Goal: Transaction & Acquisition: Purchase product/service

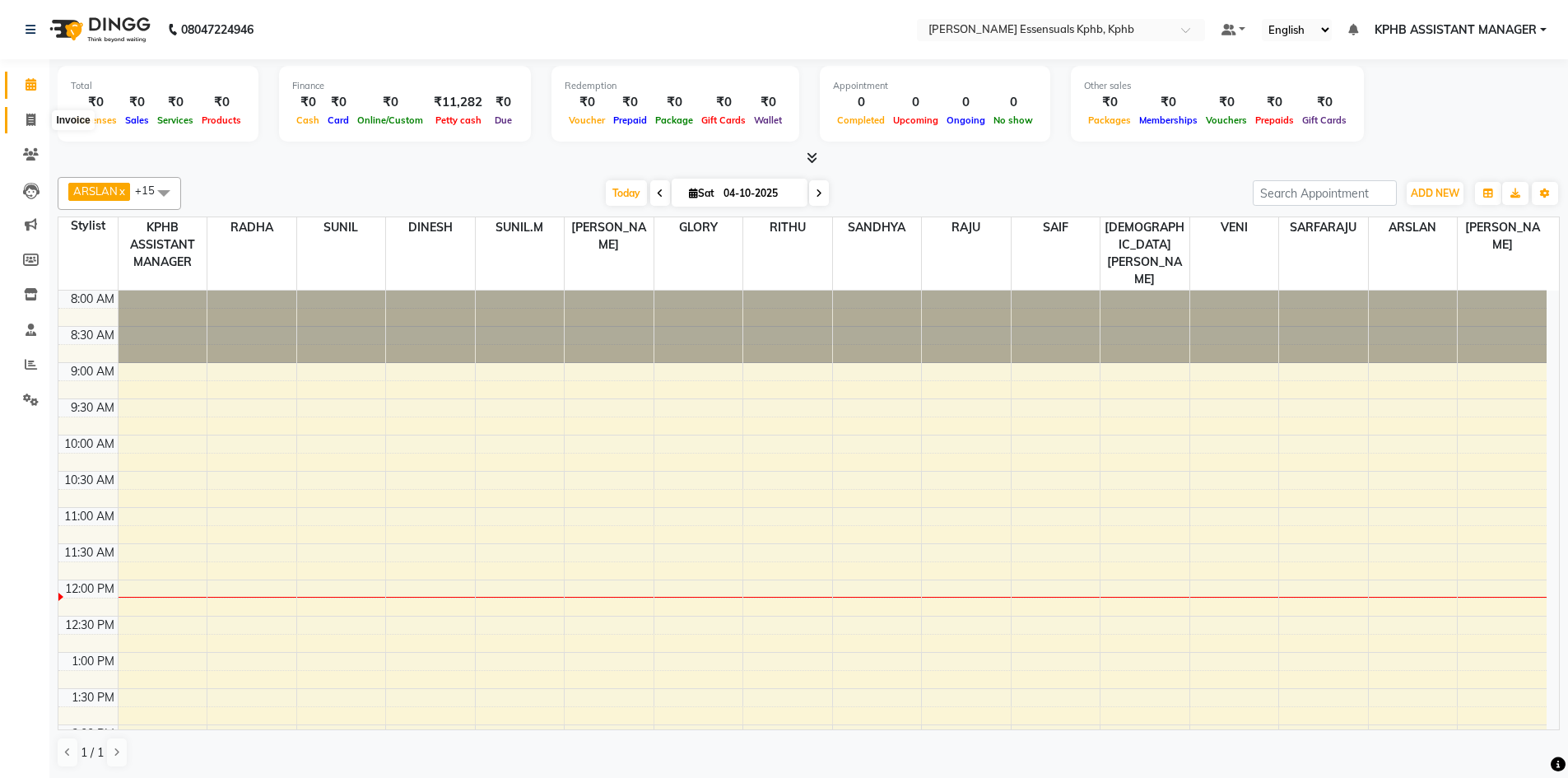
click at [29, 123] on icon at bounding box center [31, 119] width 9 height 12
select select "service"
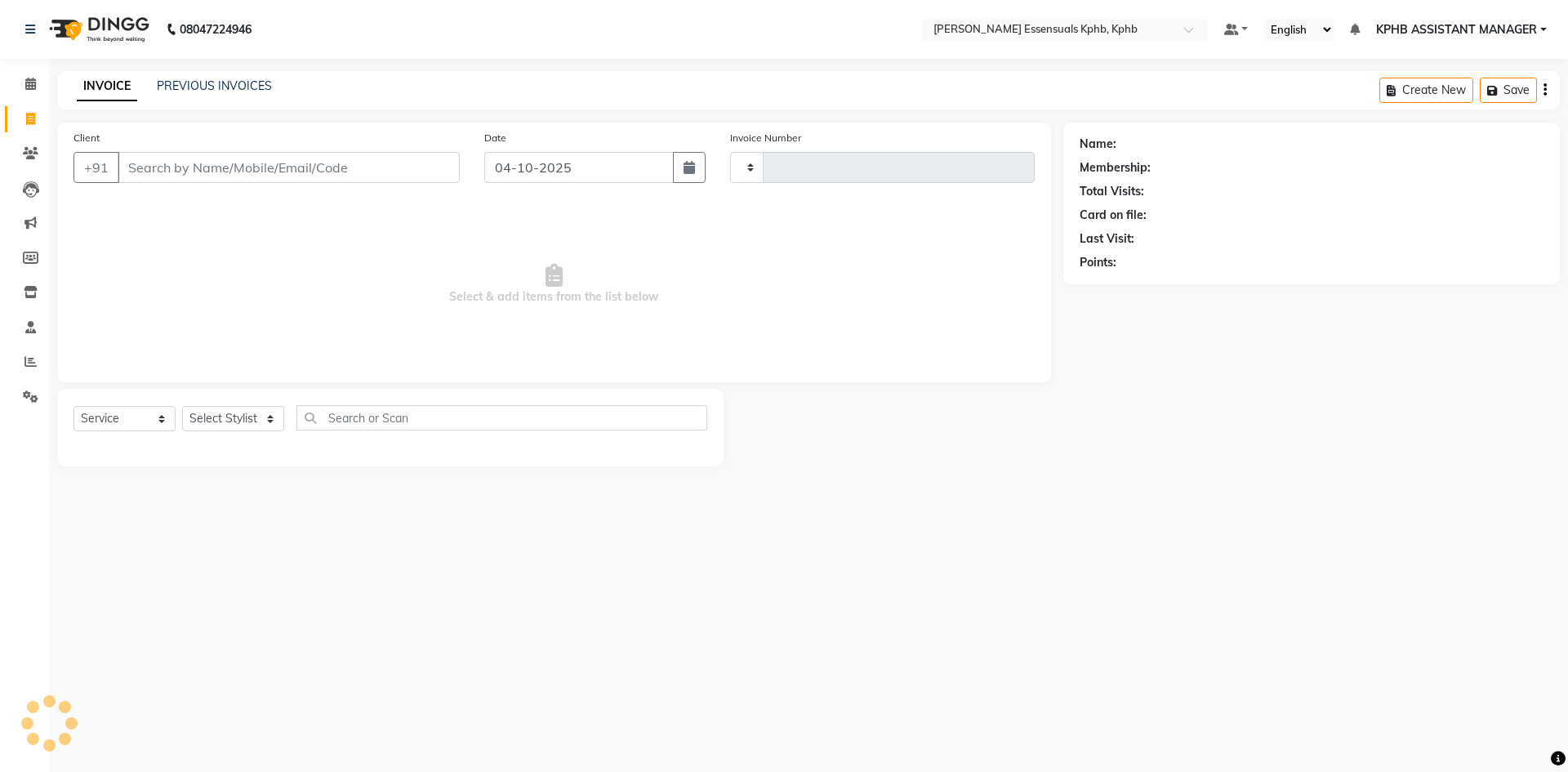
type input "1657"
select select "5938"
click at [304, 178] on input "Client" at bounding box center [289, 167] width 342 height 31
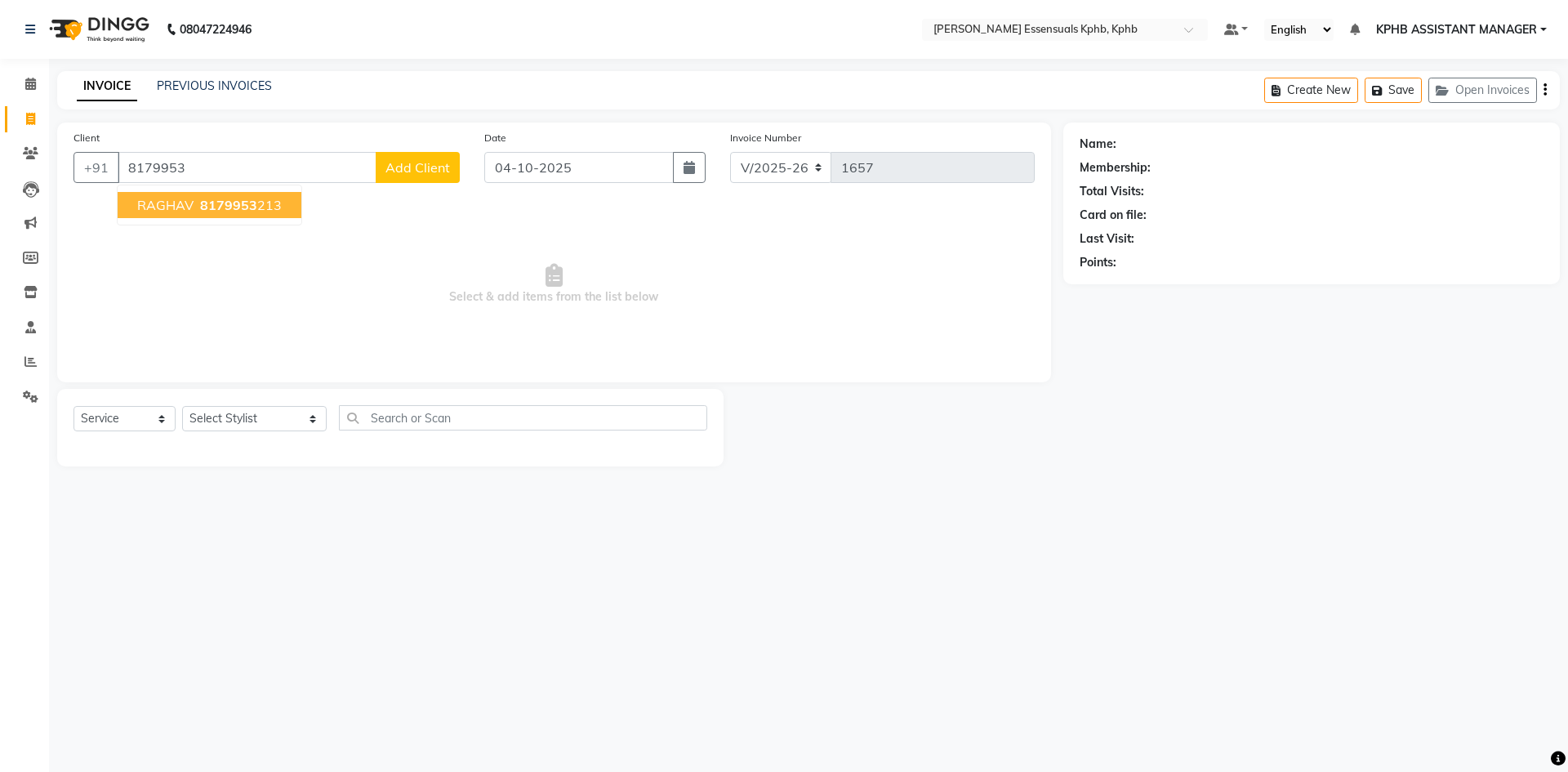
click at [244, 209] on span "8179953" at bounding box center [228, 204] width 57 height 16
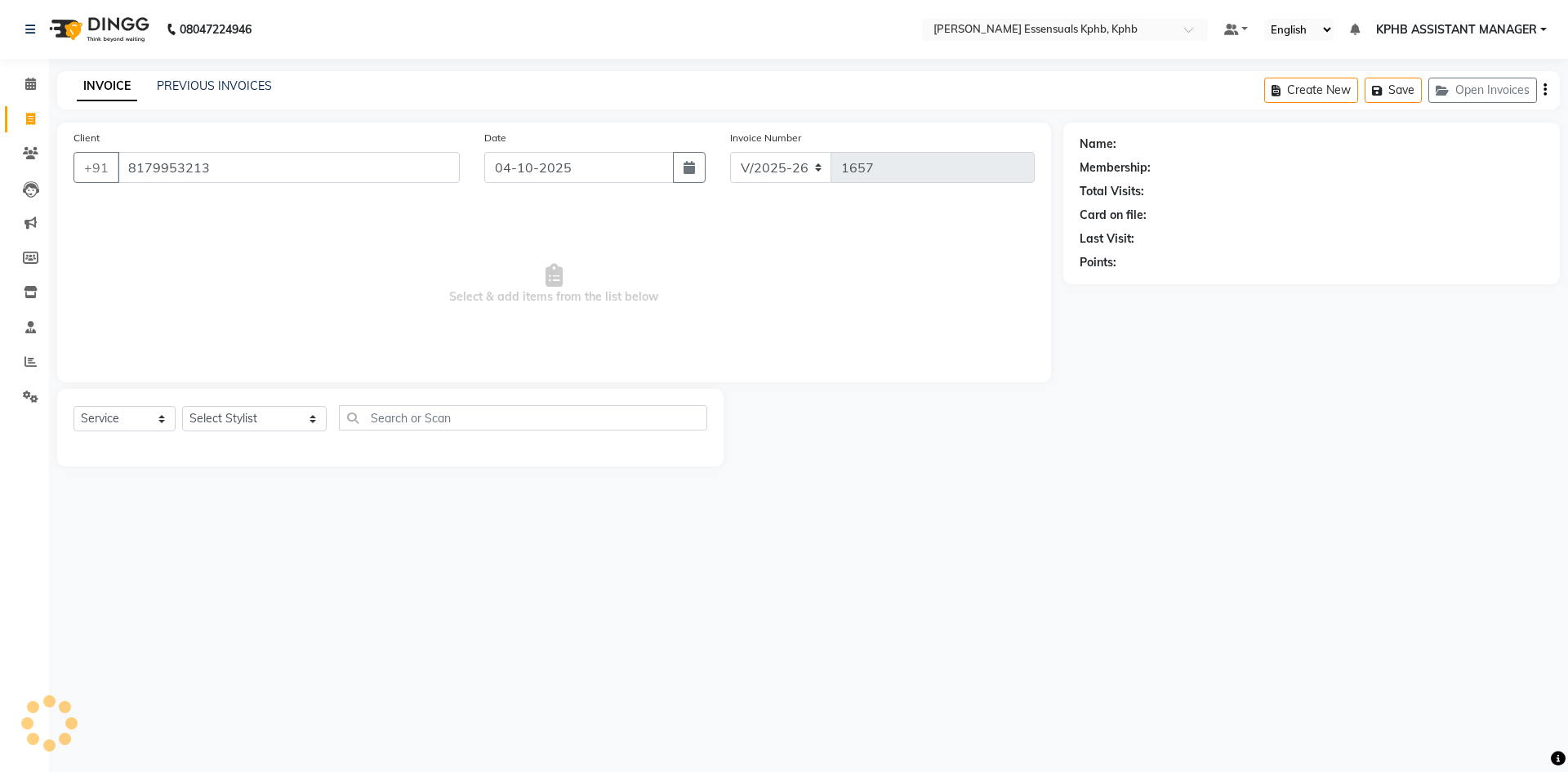
type input "8179953213"
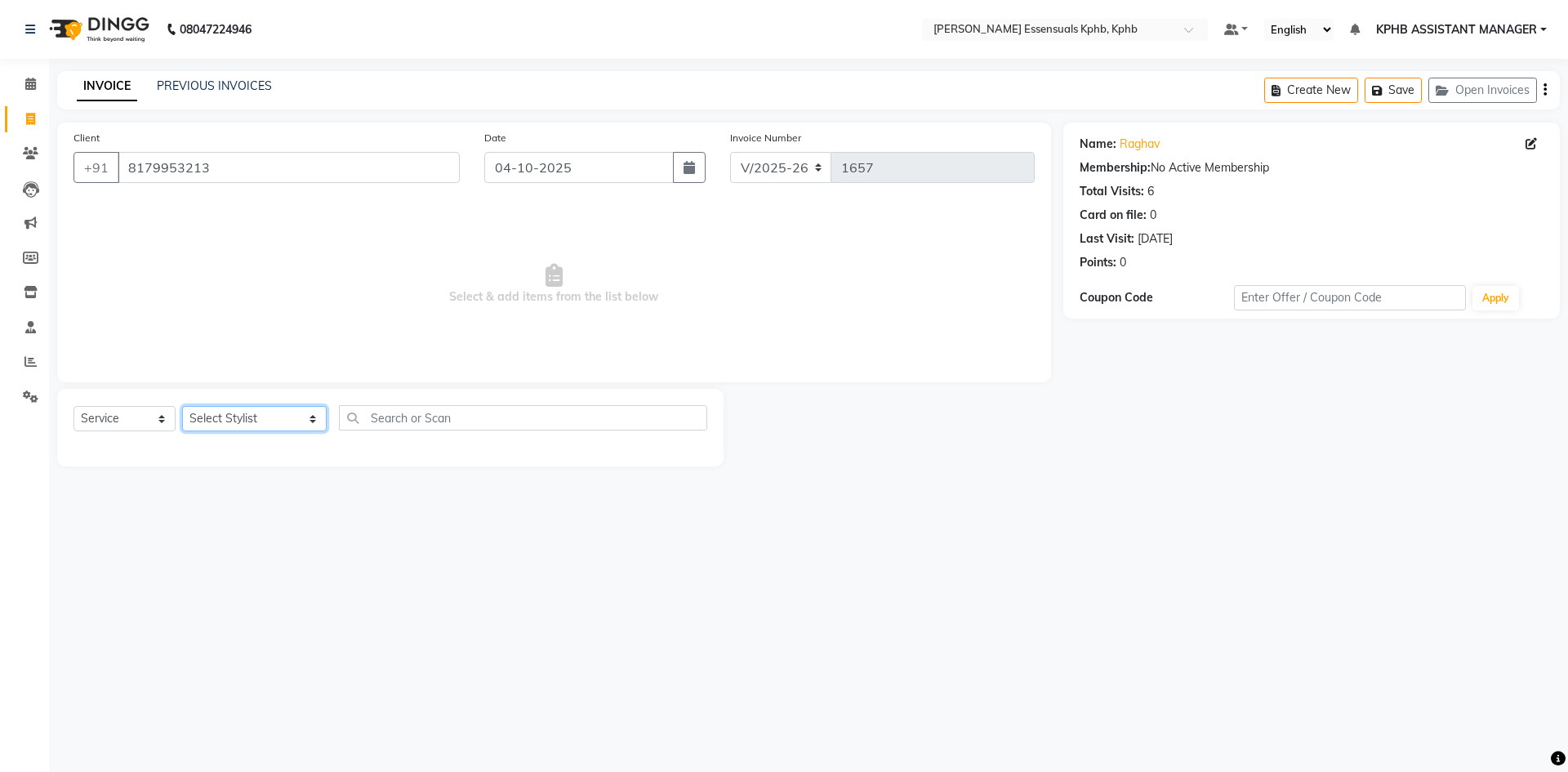
click at [273, 428] on select "Select Stylist [PERSON_NAME] KPHB ASSISTANT MANAGER [PERSON_NAME] [PERSON_NAME]…" at bounding box center [255, 419] width 145 height 26
select select "84873"
click at [182, 406] on select "Select Stylist [PERSON_NAME] KPHB ASSISTANT MANAGER [PERSON_NAME] [PERSON_NAME]…" at bounding box center [255, 419] width 145 height 26
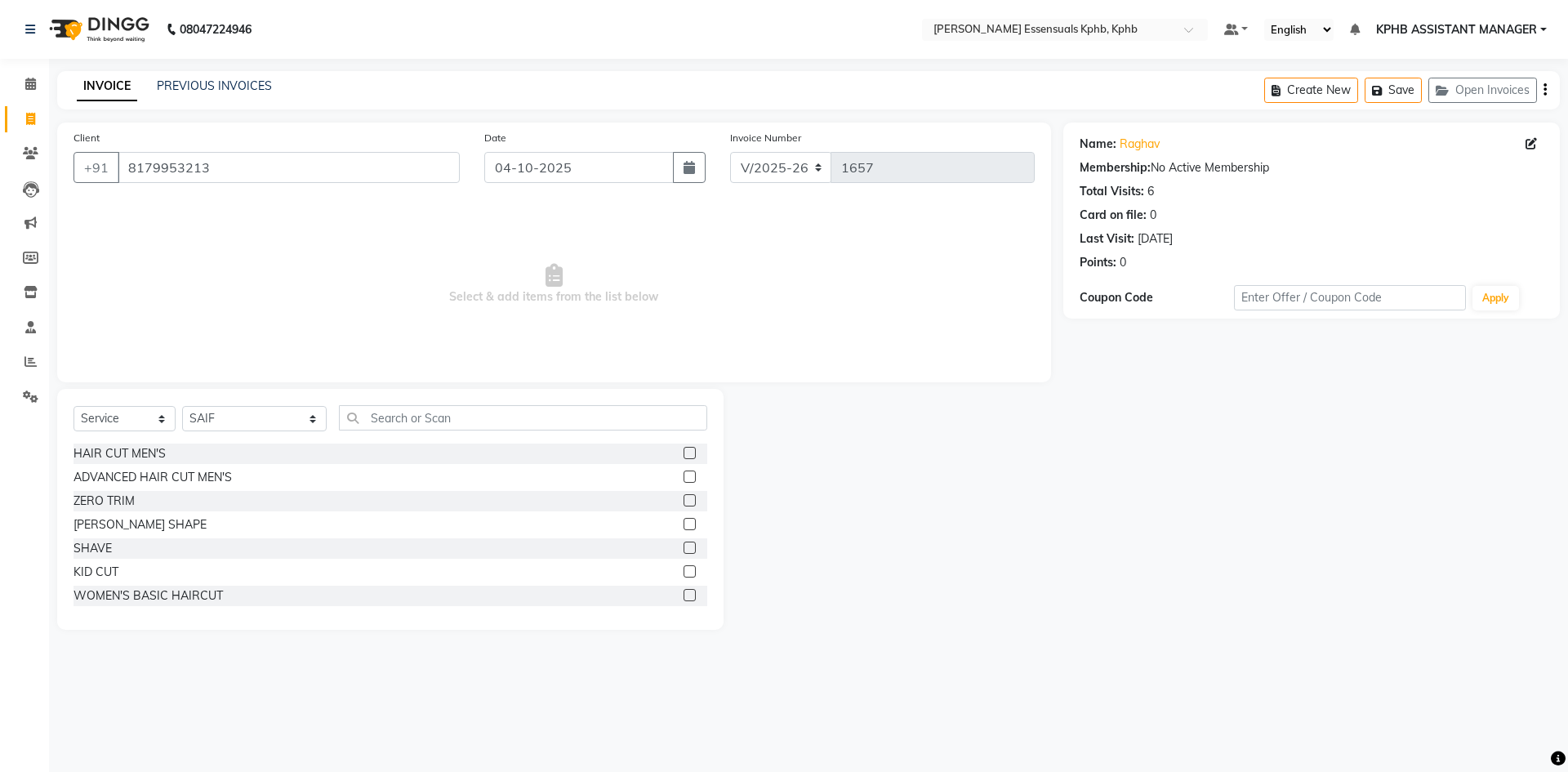
click at [684, 472] on label at bounding box center [690, 477] width 12 height 12
click at [684, 472] on input "checkbox" at bounding box center [689, 477] width 10 height 10
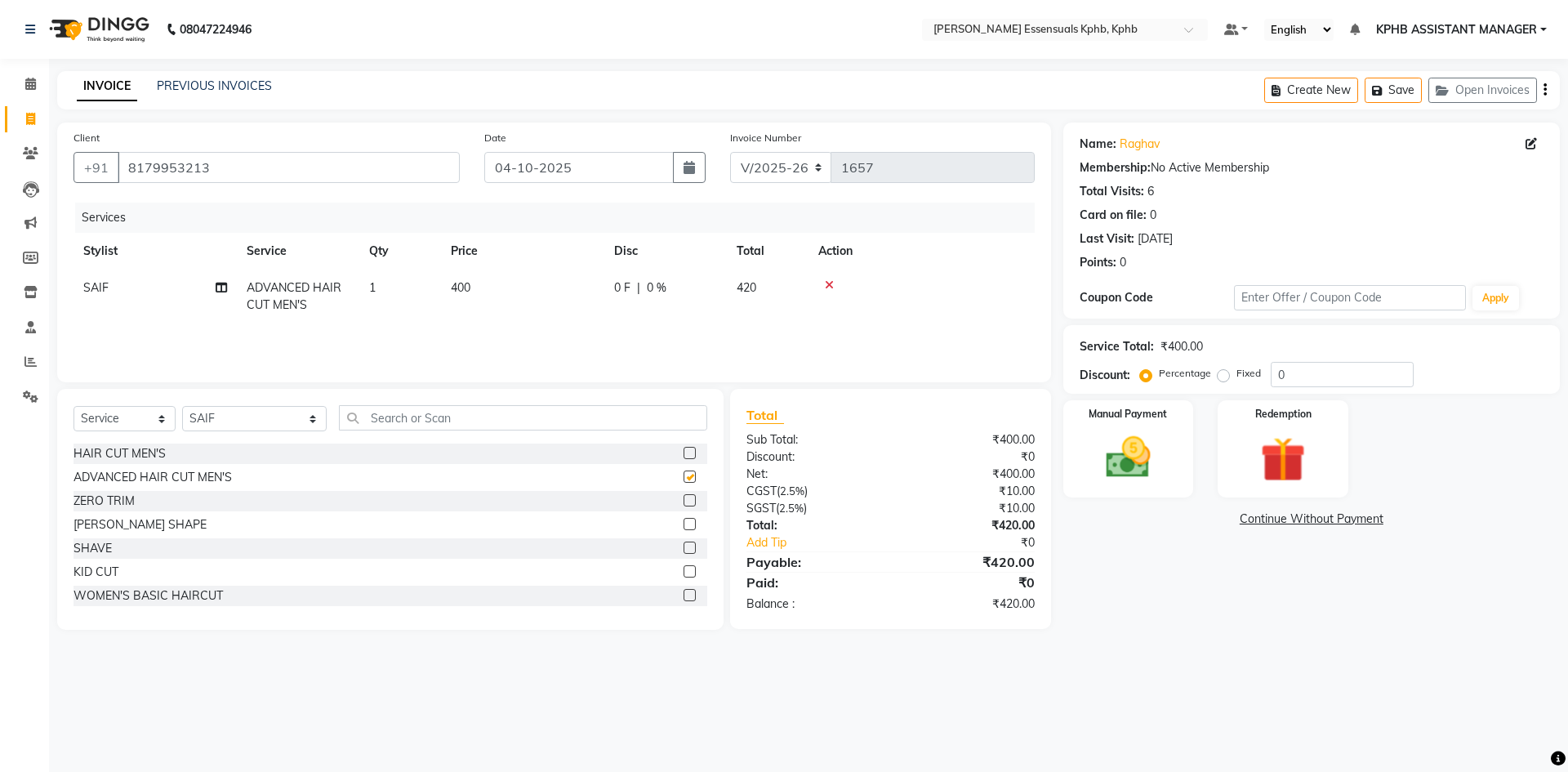
checkbox input "false"
click at [684, 523] on label at bounding box center [690, 523] width 12 height 12
click at [684, 523] on input "checkbox" at bounding box center [689, 524] width 10 height 10
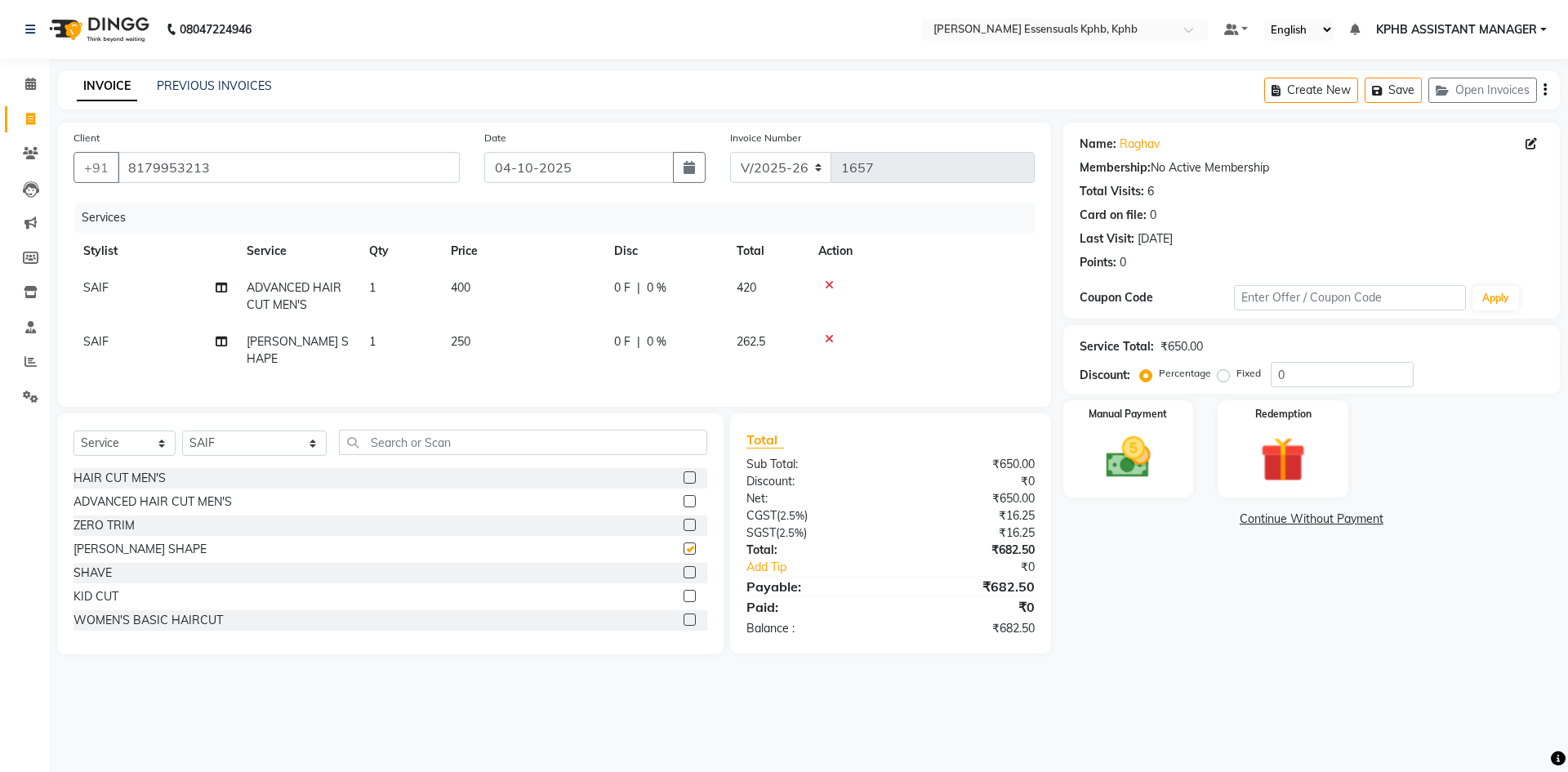
checkbox input "false"
click at [444, 291] on td "400" at bounding box center [523, 296] width 163 height 54
select select "84873"
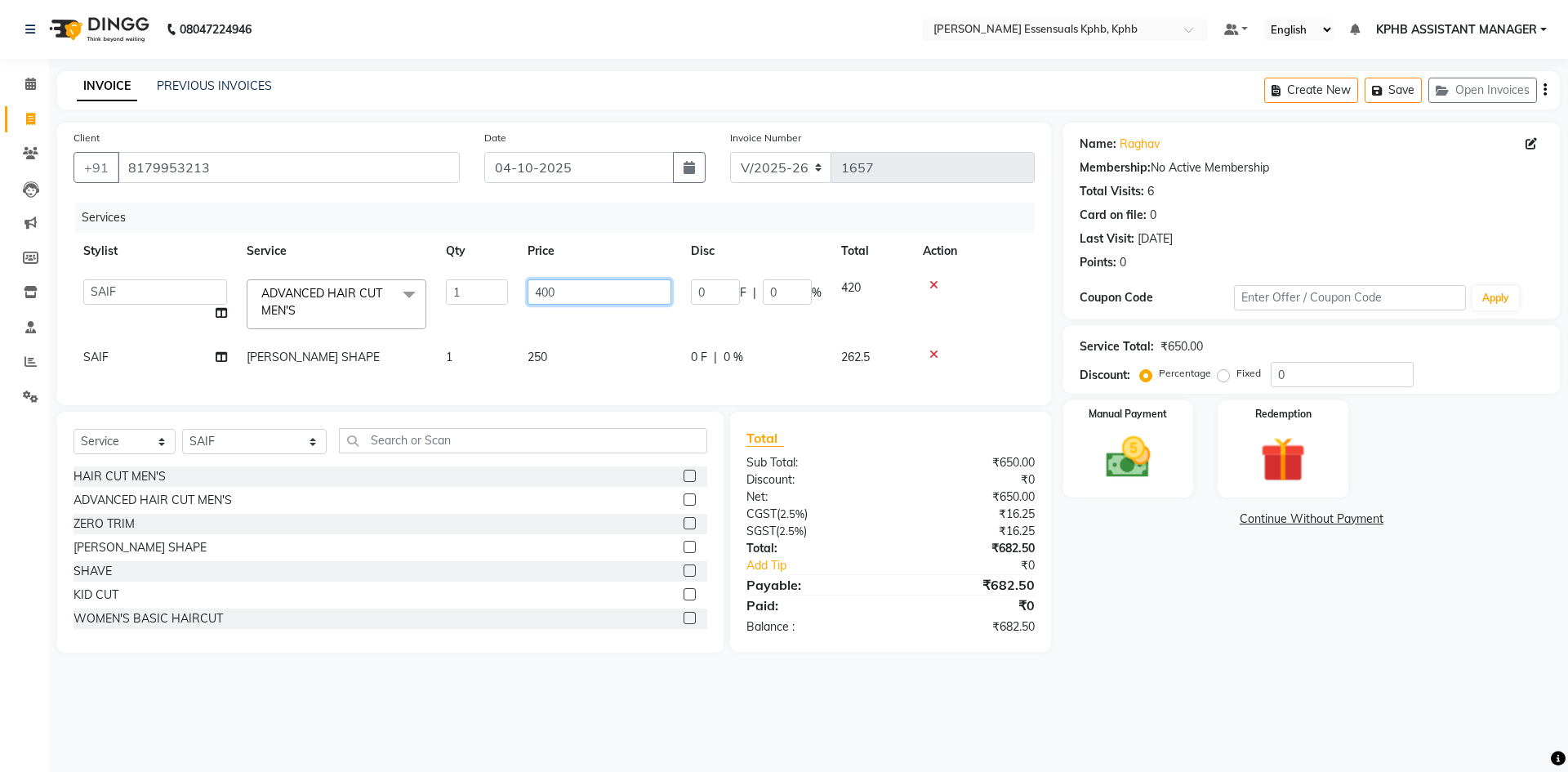
drag, startPoint x: 588, startPoint y: 294, endPoint x: 306, endPoint y: 307, distance: 282.3
click at [325, 307] on tr "ARSLAN DINESH GLORY KPHB ASSISTANT MANAGER KRISHNA VENI MANJULA mounika MOUNIKA…" at bounding box center [553, 305] width 961 height 70
type input "450"
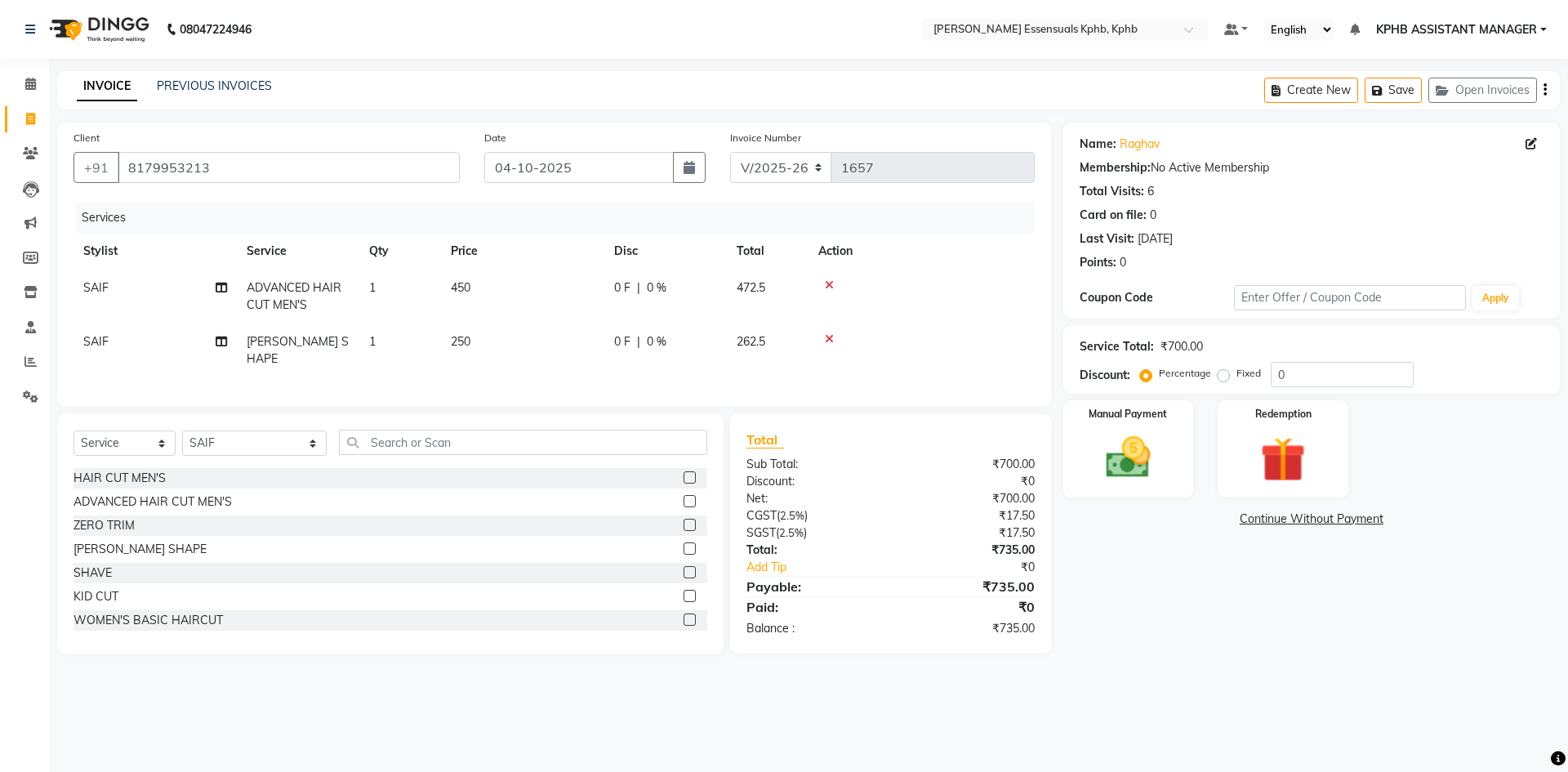
click at [453, 338] on span "250" at bounding box center [461, 340] width 20 height 14
select select "84873"
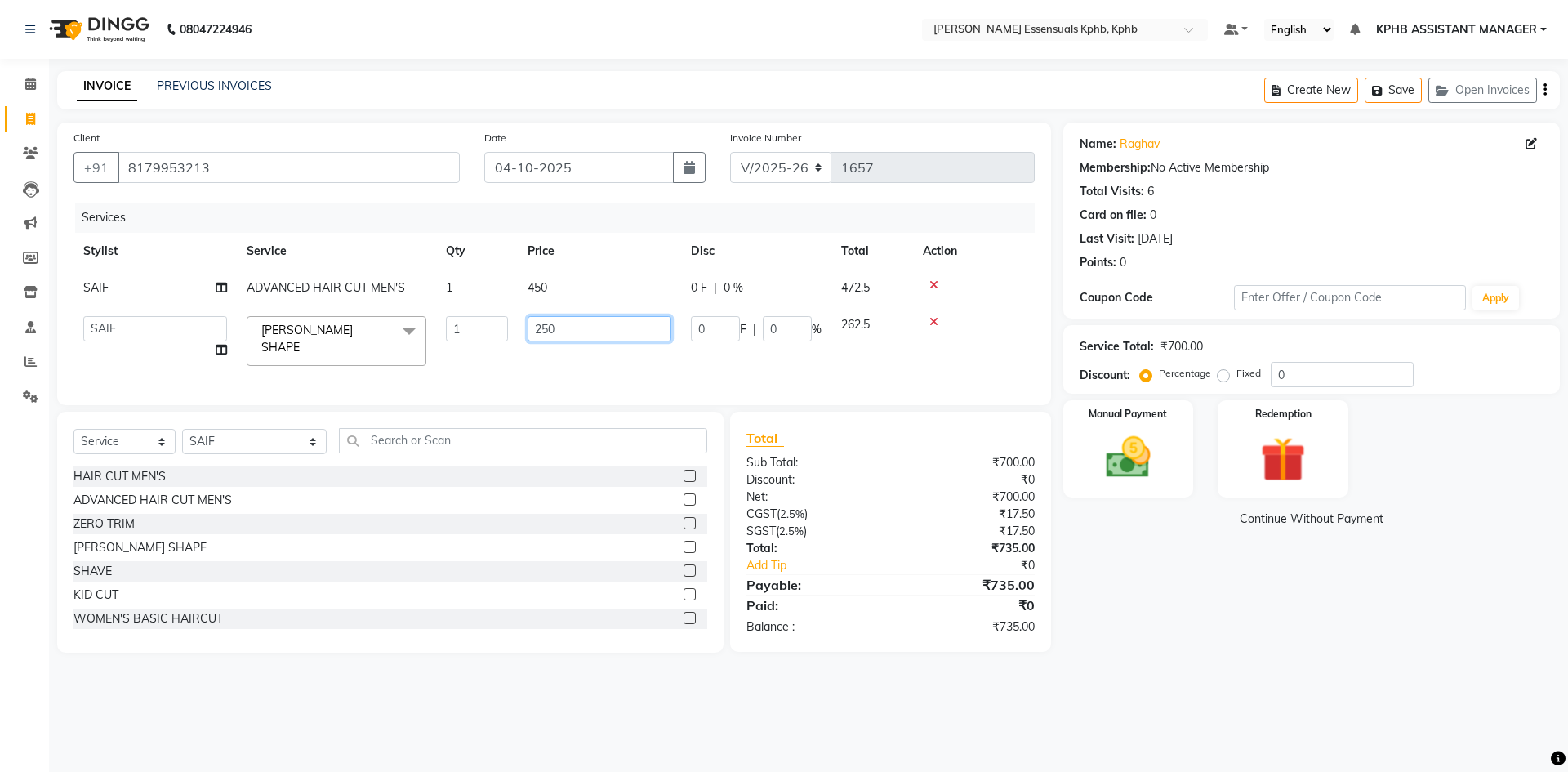
drag, startPoint x: 591, startPoint y: 335, endPoint x: 462, endPoint y: 340, distance: 129.1
click at [462, 340] on tr "ARSLAN DINESH GLORY KPHB ASSISTANT MANAGER KRISHNA VENI MANJULA mounika MOUNIKA…" at bounding box center [553, 341] width 961 height 70
click at [876, 639] on div "Total Sub Total: ₹700.00 Discount: ₹0 Net: ₹700.00 CGST ( 2.5% ) ₹17.50 SGST ( …" at bounding box center [890, 532] width 321 height 240
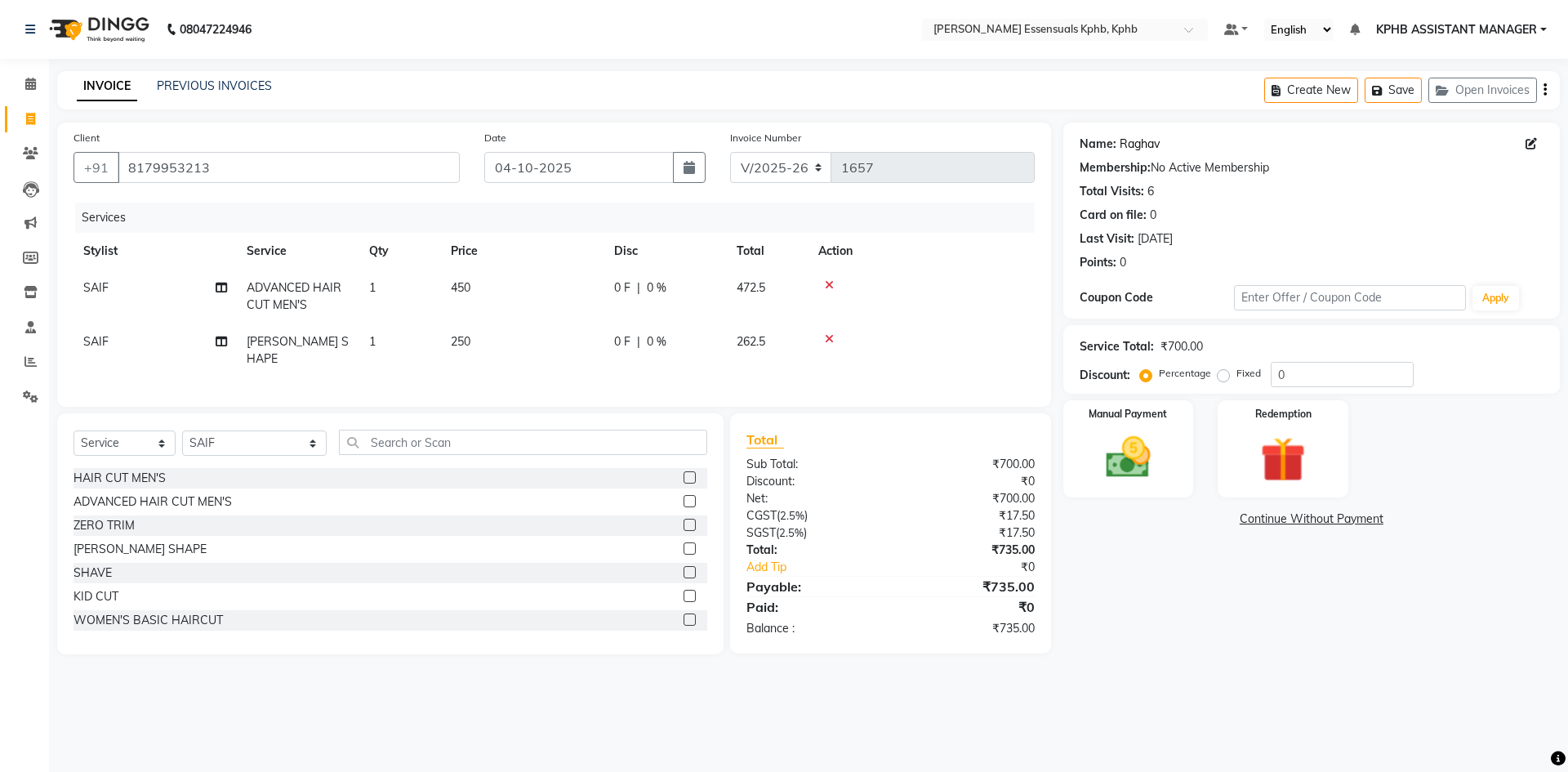
click at [1137, 144] on link "Raghav" at bounding box center [1140, 144] width 40 height 17
drag, startPoint x: 439, startPoint y: 435, endPoint x: 438, endPoint y: 412, distance: 23.0
click at [438, 434] on input "text" at bounding box center [523, 443] width 369 height 26
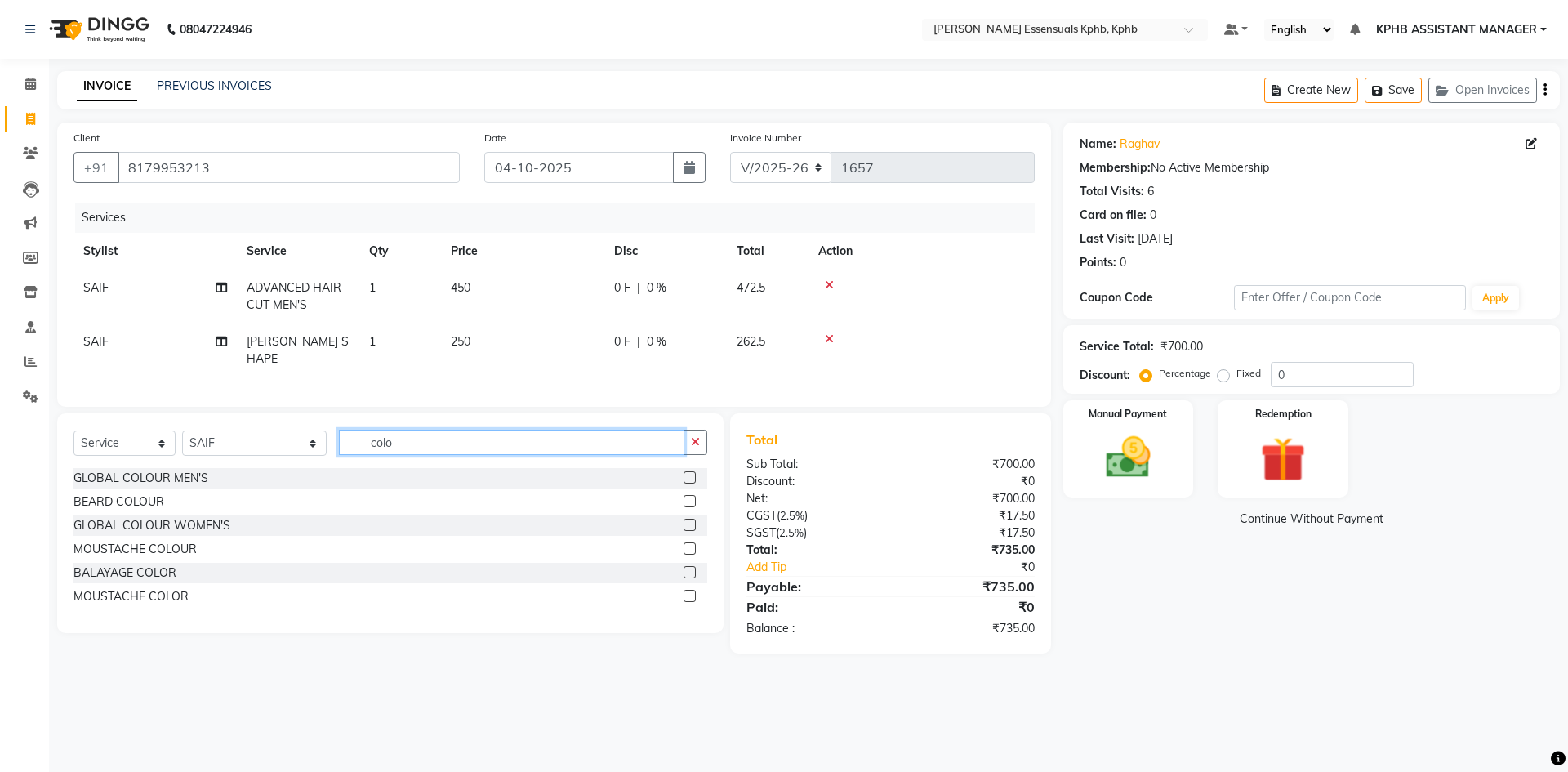
type input "colo"
click at [691, 475] on label at bounding box center [690, 477] width 12 height 12
click at [691, 475] on input "checkbox" at bounding box center [689, 478] width 10 height 10
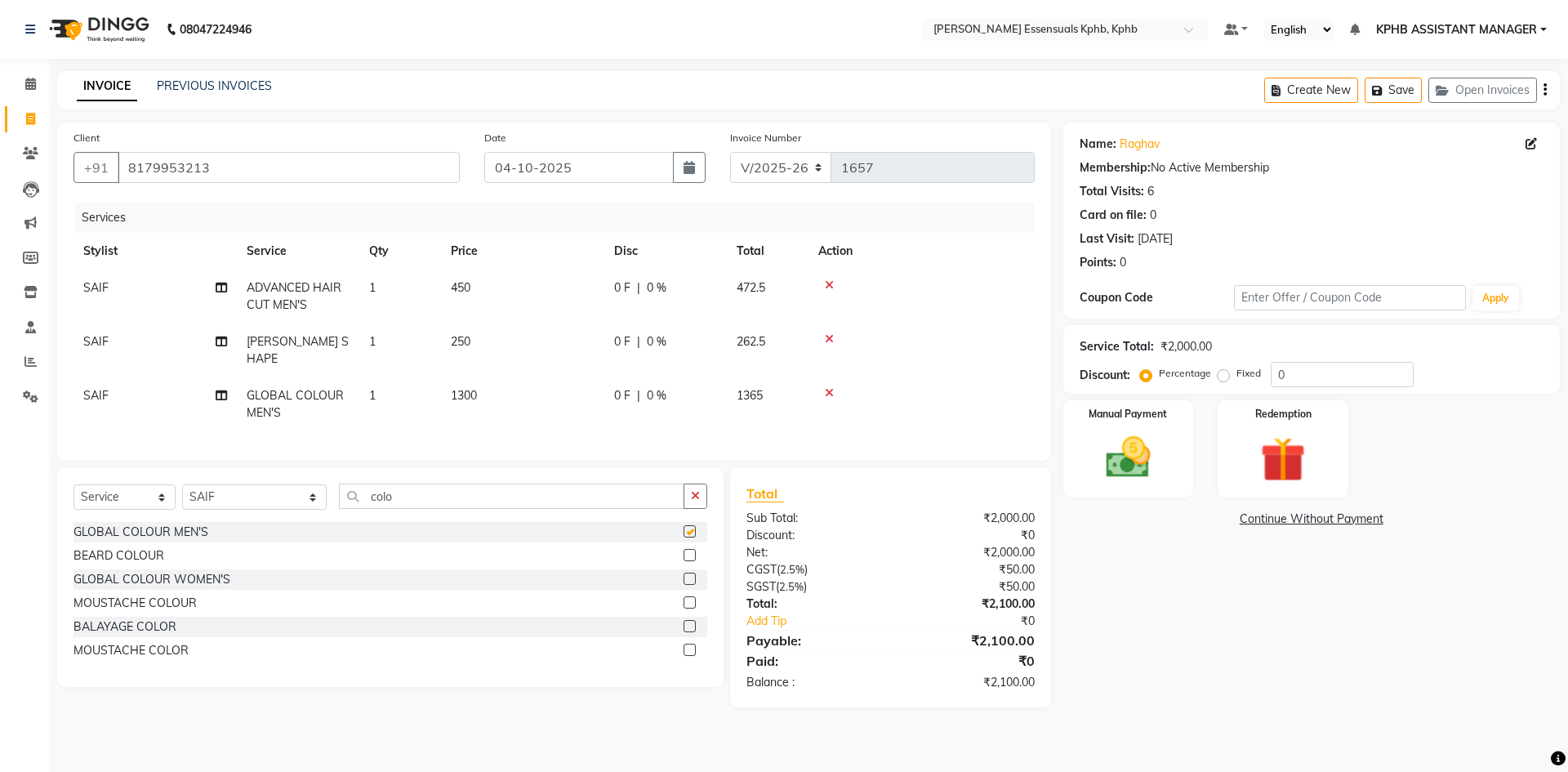
checkbox input "false"
click at [442, 377] on td "1300" at bounding box center [523, 403] width 163 height 54
select select "84873"
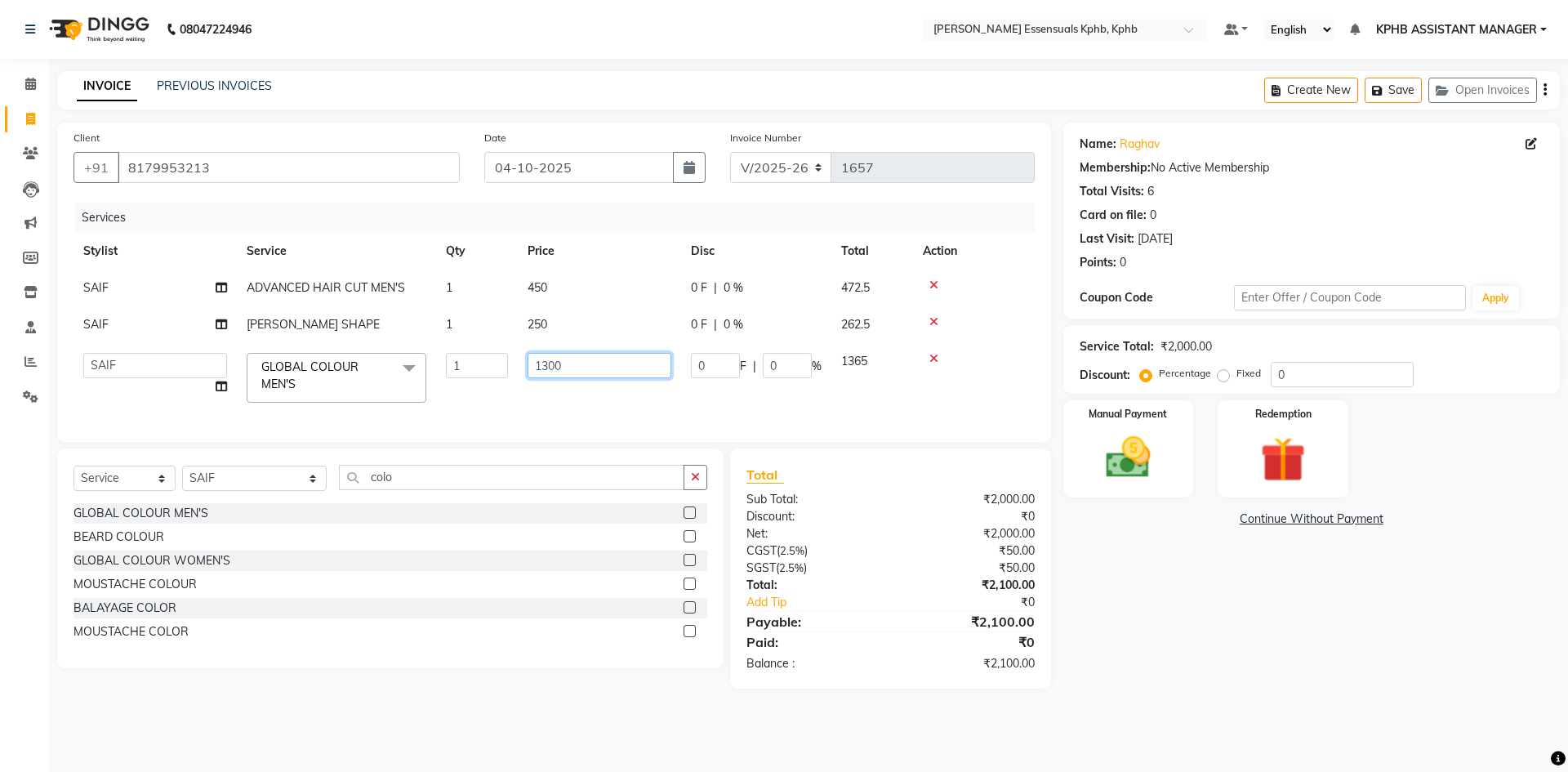
drag, startPoint x: 640, startPoint y: 365, endPoint x: 364, endPoint y: 409, distance: 279.5
click at [363, 400] on tr "ARSLAN DINESH GLORY KPHB ASSISTANT MANAGER KRISHNA VENI MANJULA mounika MOUNIKA…" at bounding box center [553, 378] width 961 height 70
type input "1450"
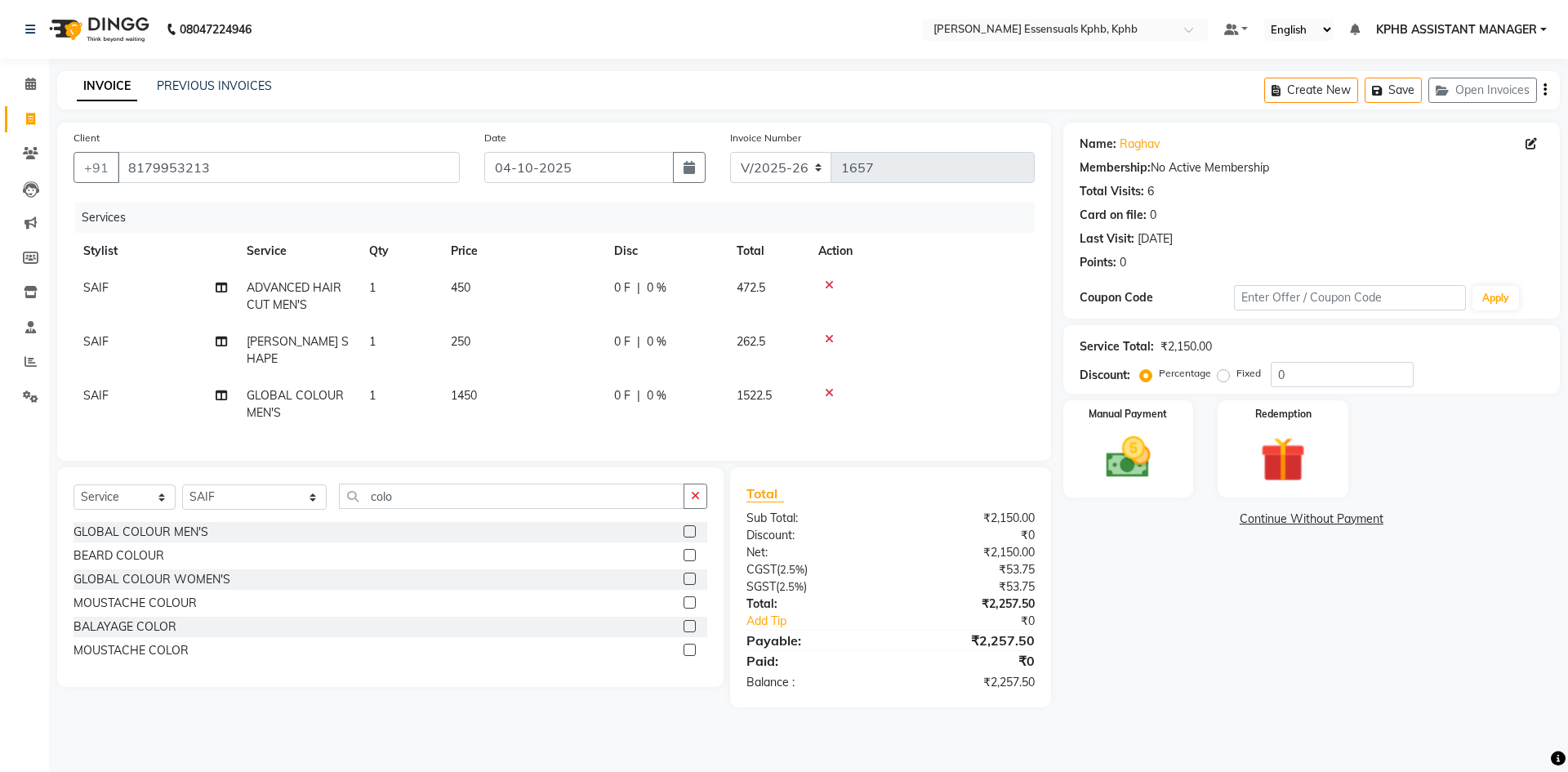
click at [1197, 638] on div "Name: Raghav Membership: No Active Membership Total Visits: 6 Card on file: 0 L…" at bounding box center [1318, 415] width 509 height 585
click at [698, 490] on icon "button" at bounding box center [695, 495] width 9 height 11
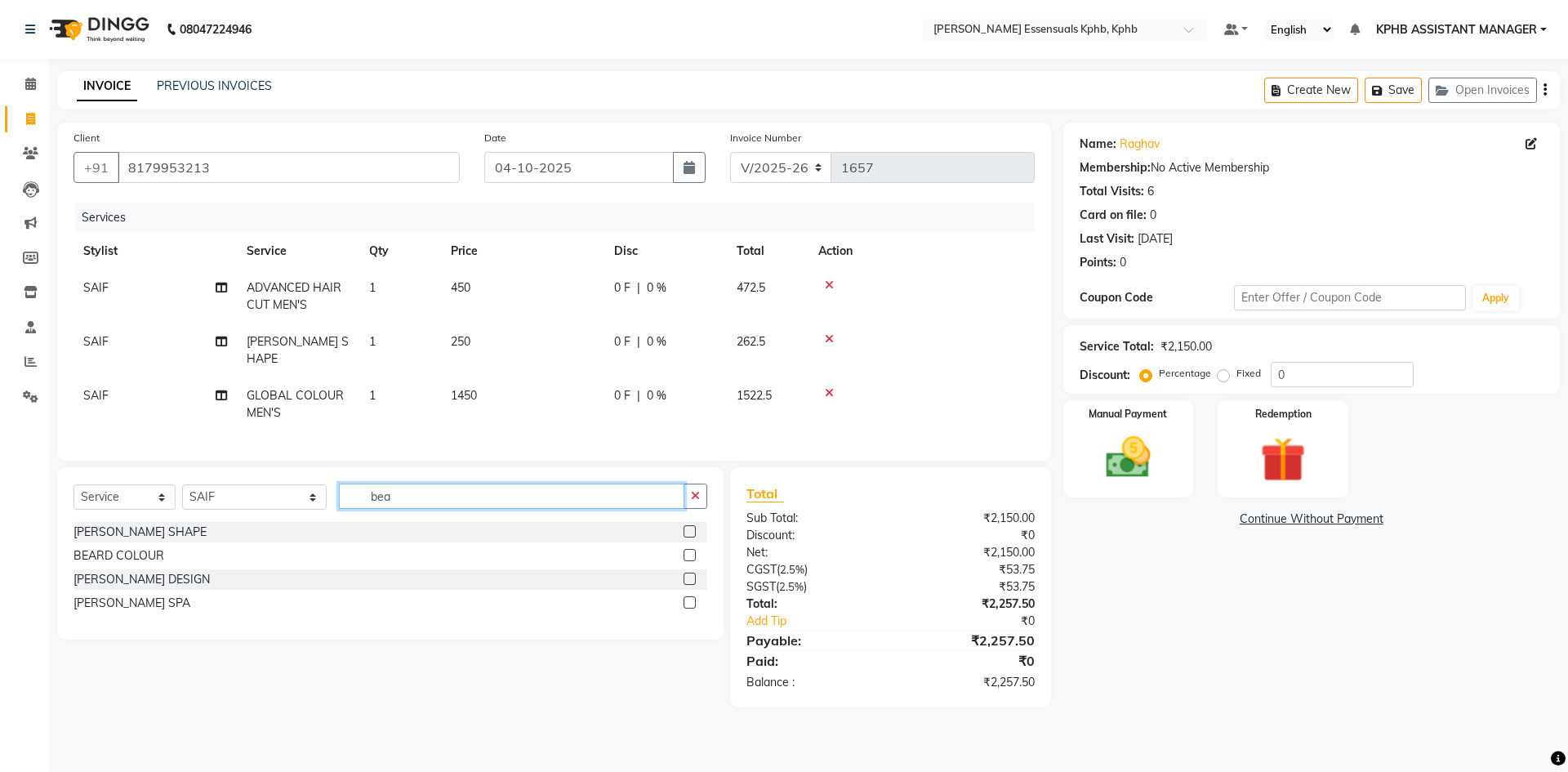
type input "bea"
click at [695, 549] on label at bounding box center [690, 555] width 12 height 12
click at [695, 551] on input "checkbox" at bounding box center [689, 556] width 10 height 10
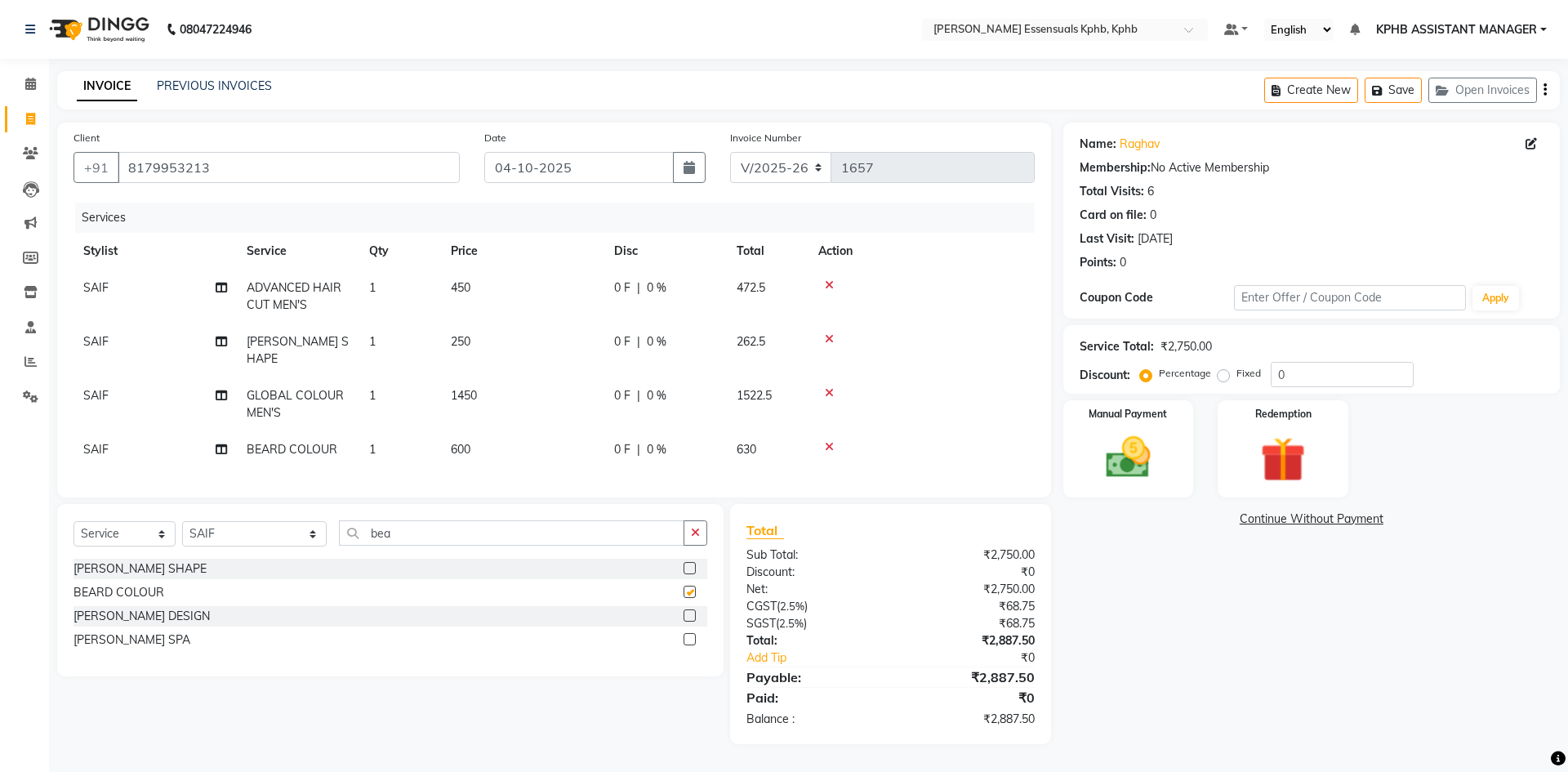
checkbox input "false"
click at [1047, 706] on div "Total Sub Total: ₹2,750.00 Discount: ₹0 Net: ₹2,750.00 CGST ( 2.5% ) ₹68.75 SGS…" at bounding box center [890, 624] width 321 height 240
click at [827, 441] on icon at bounding box center [829, 446] width 9 height 11
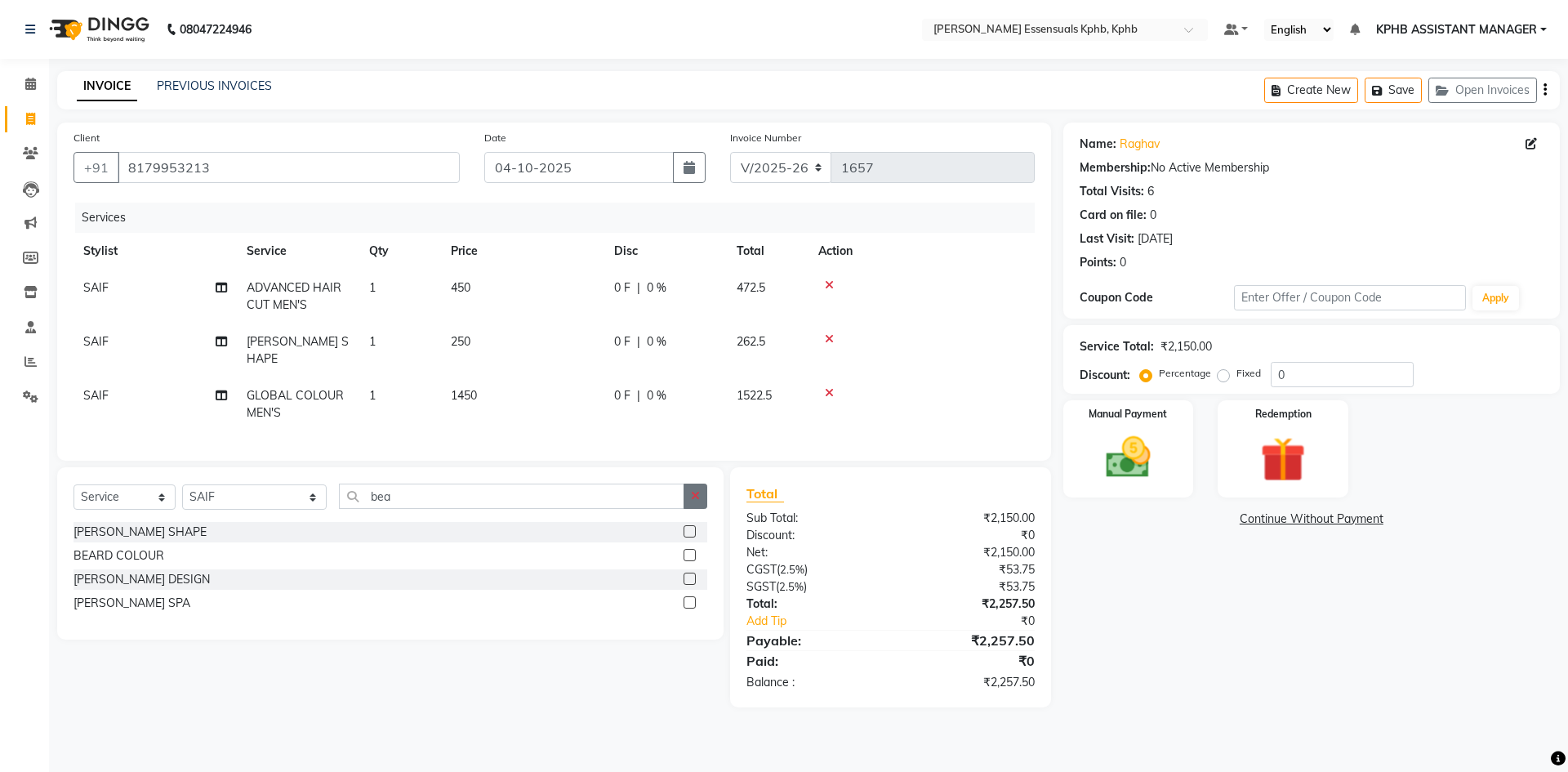
click at [707, 487] on button "button" at bounding box center [695, 496] width 24 height 26
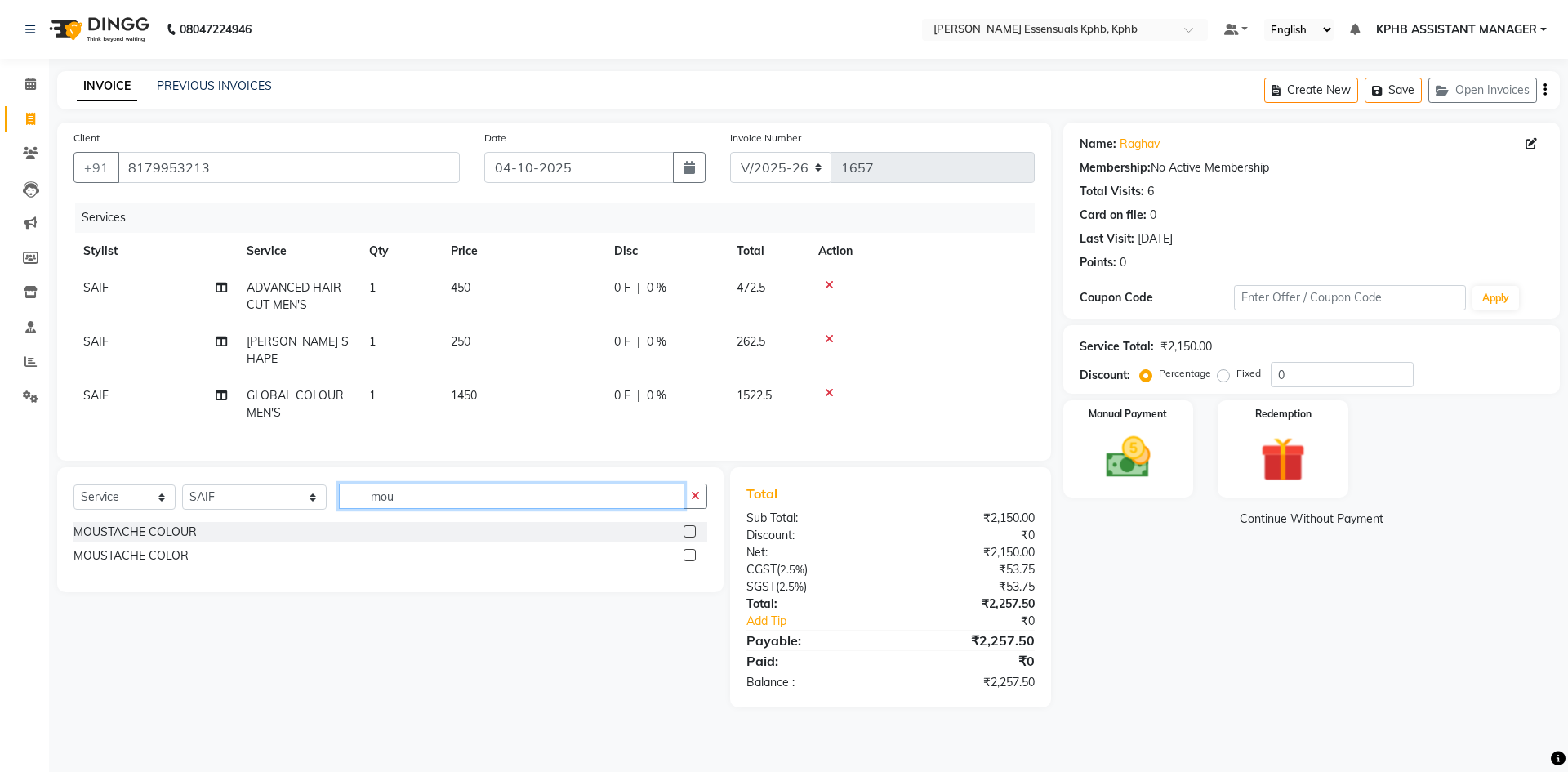
type input "mou"
click at [688, 529] on label at bounding box center [690, 531] width 12 height 12
click at [688, 529] on input "checkbox" at bounding box center [689, 532] width 10 height 10
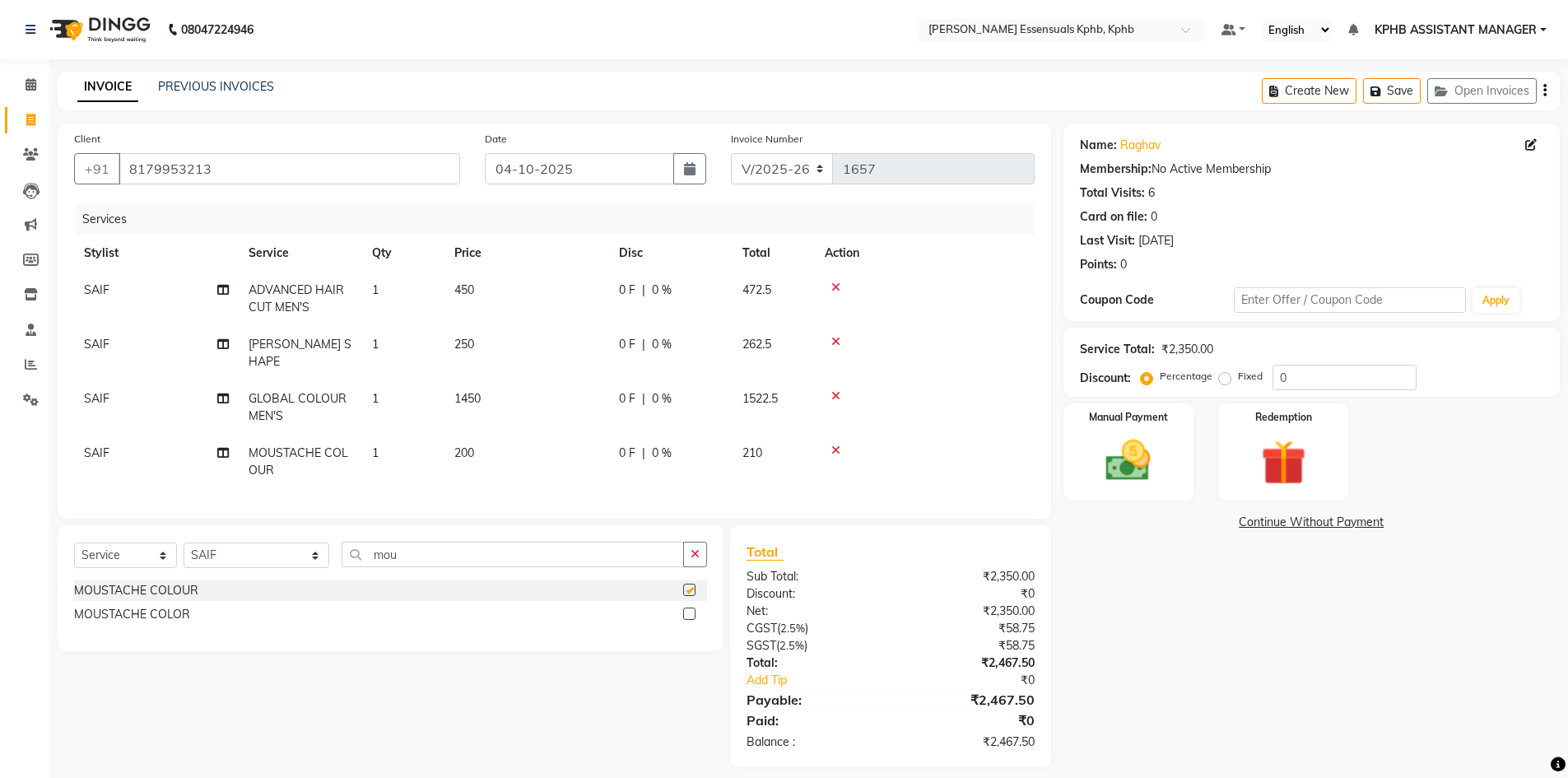
checkbox input "false"
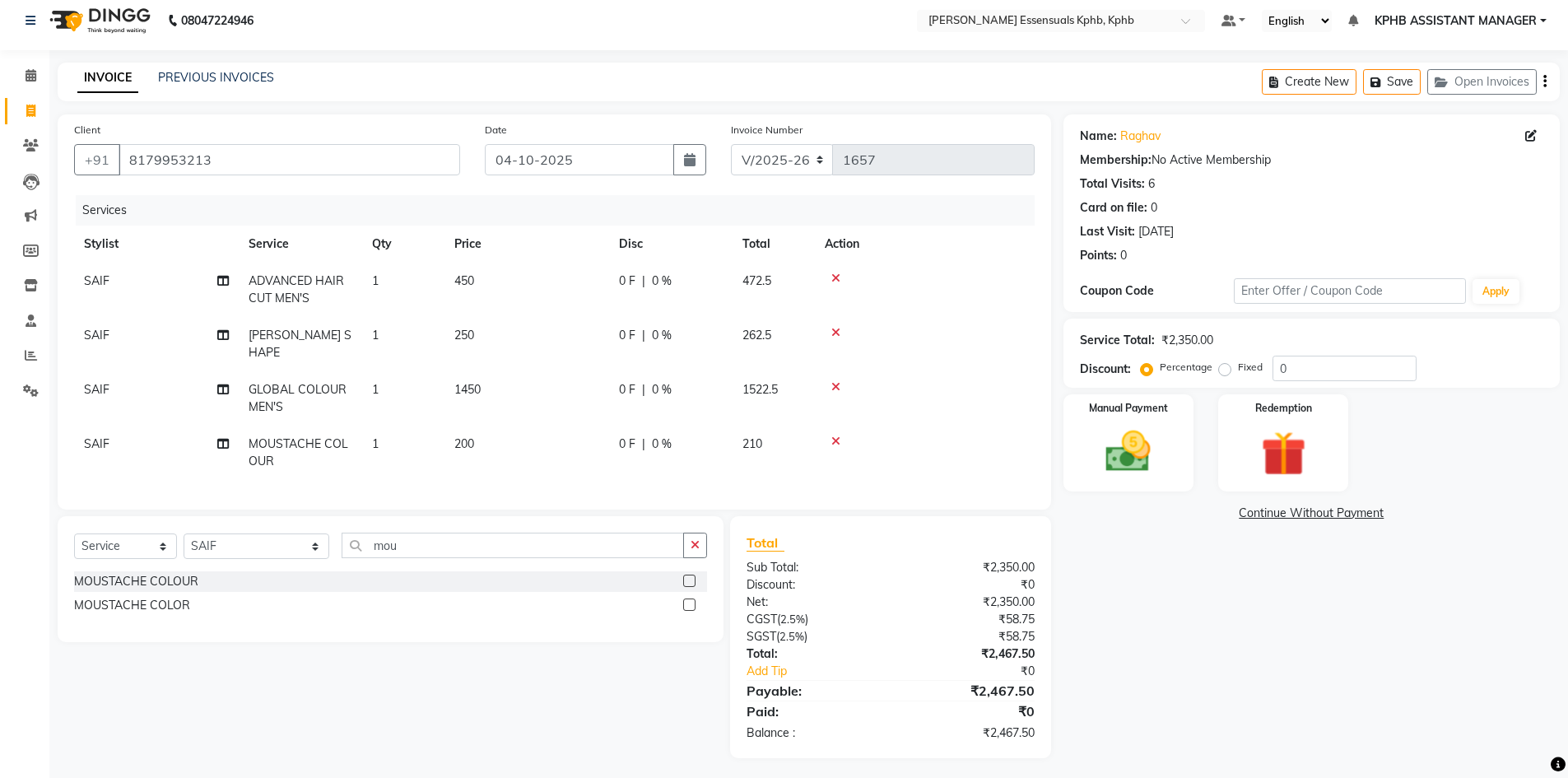
click at [479, 382] on span "1450" at bounding box center [467, 389] width 27 height 15
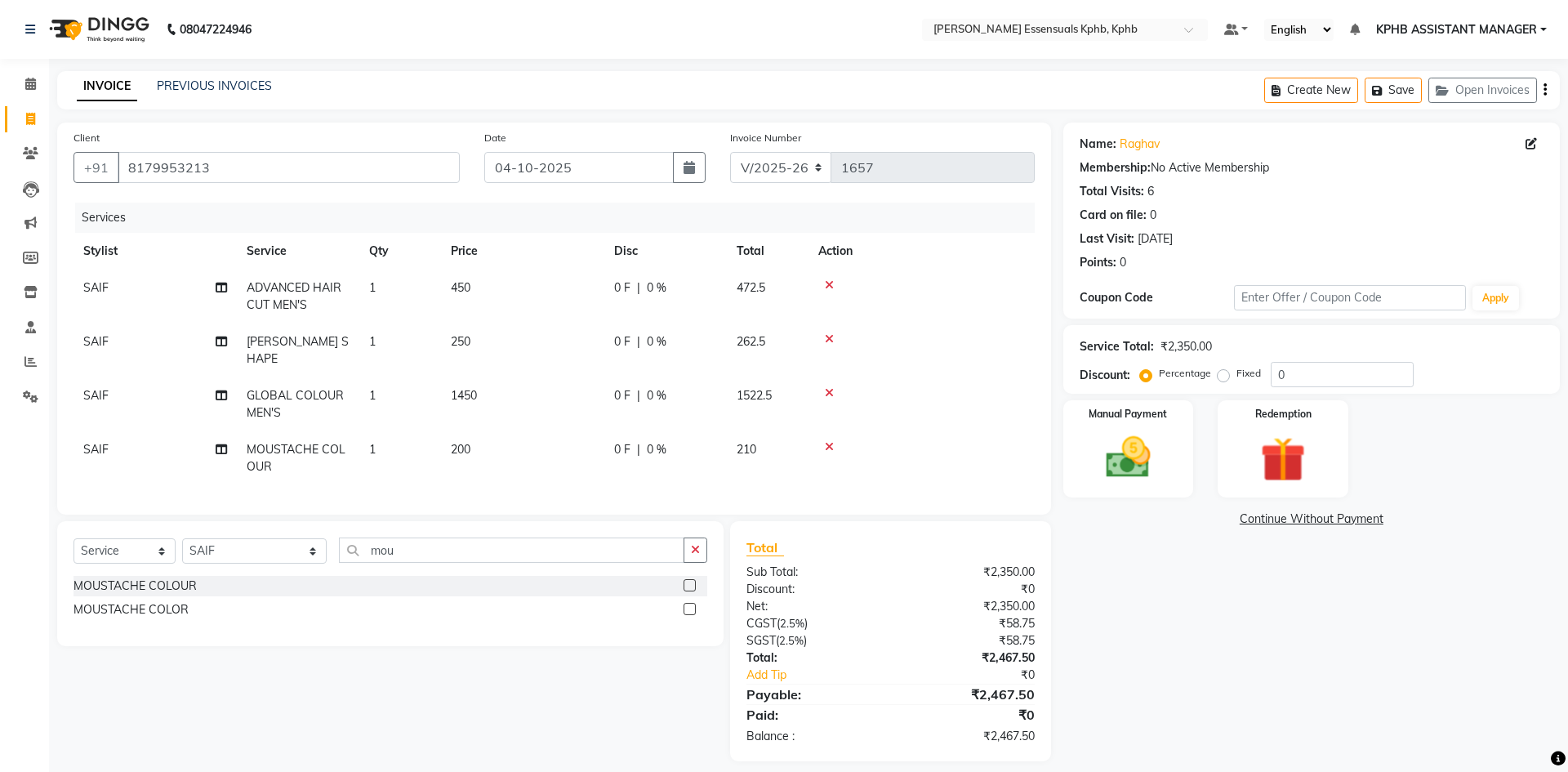
select select "84873"
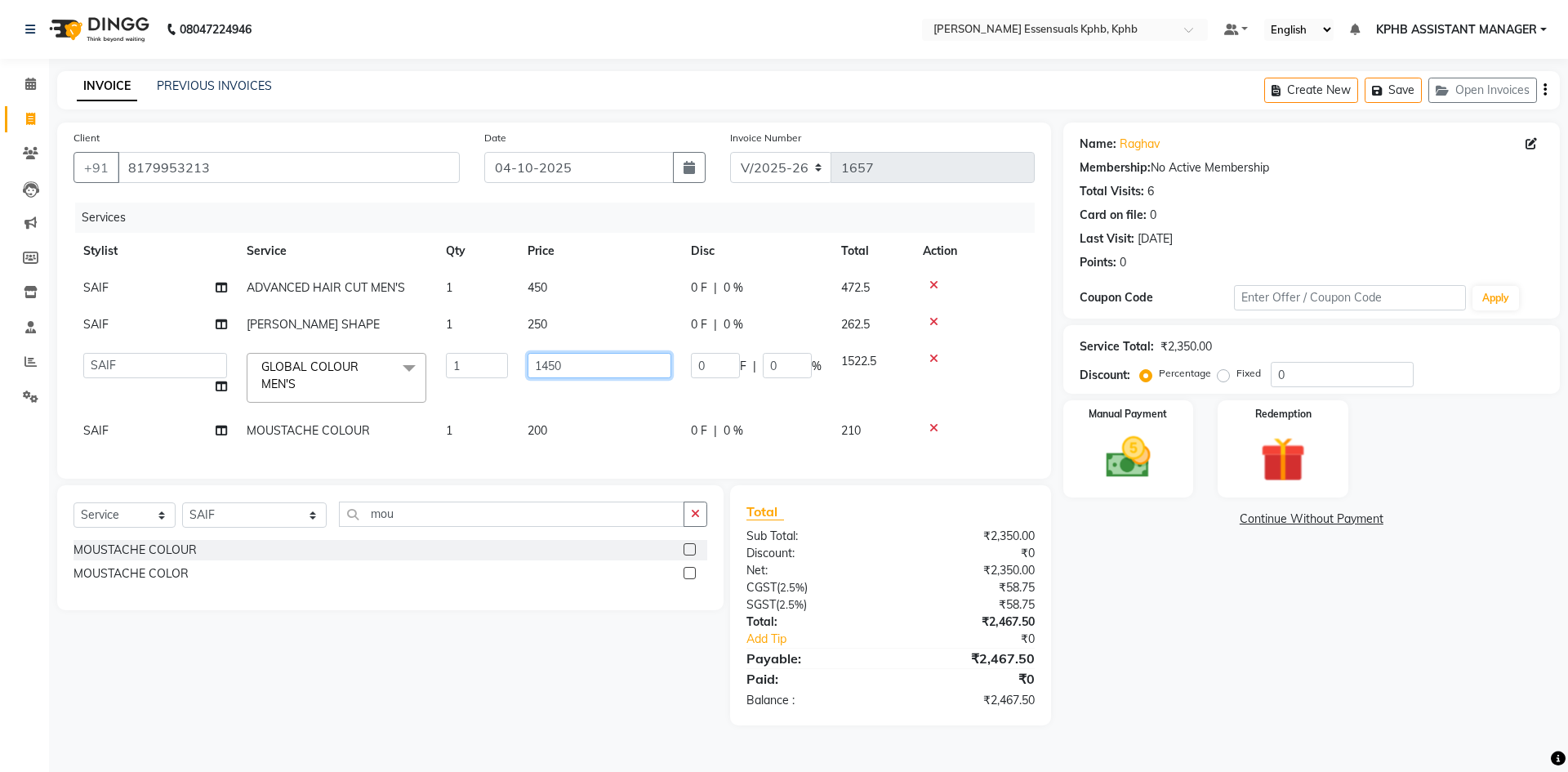
drag, startPoint x: 574, startPoint y: 361, endPoint x: 414, endPoint y: 410, distance: 167.3
click at [414, 410] on tr "ARSLAN DINESH GLORY KPHB ASSISTANT MANAGER KRISHNA VENI MANJULA mounika MOUNIKA…" at bounding box center [553, 378] width 961 height 70
type input "1300"
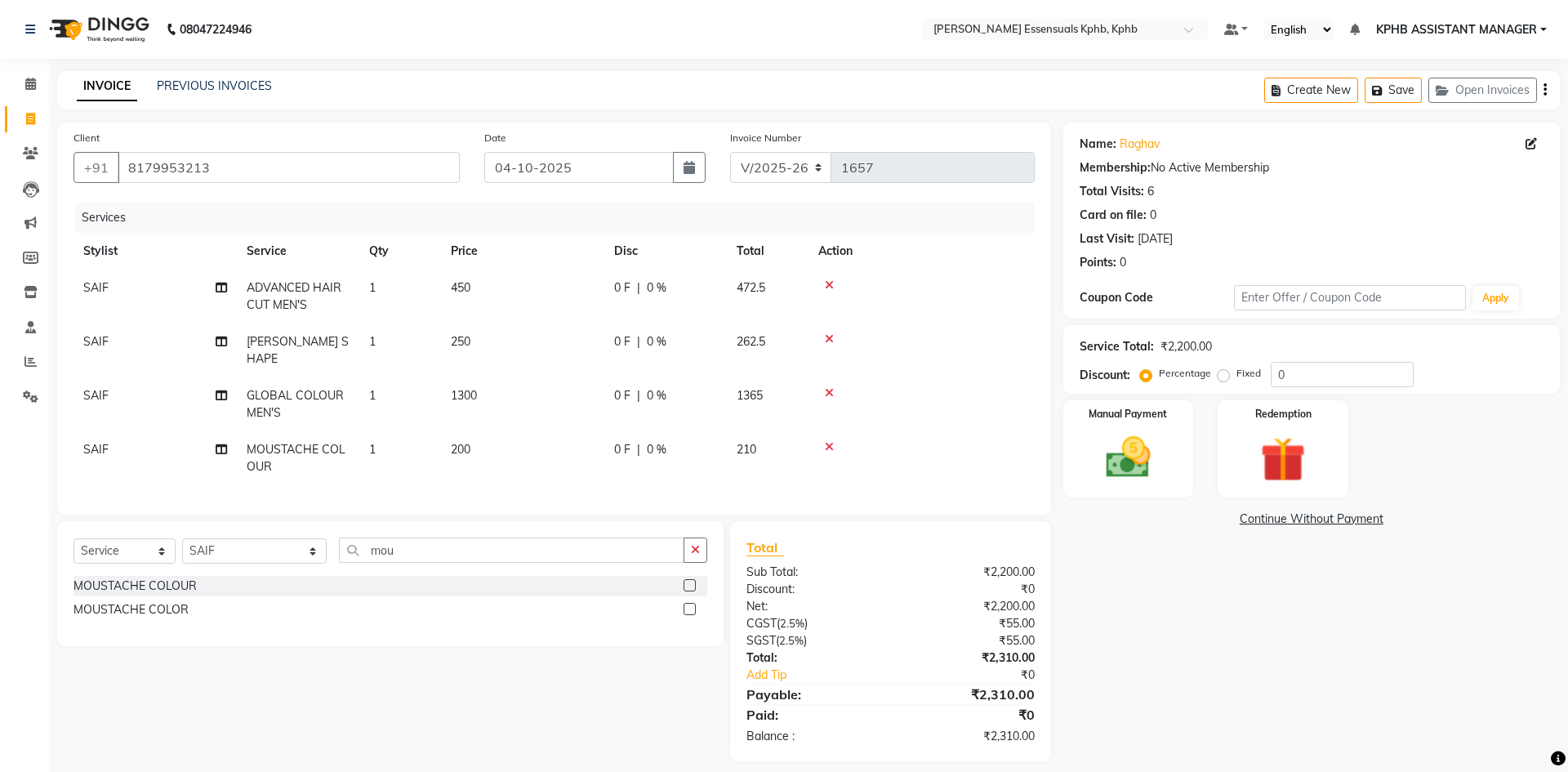
click at [927, 690] on div "Total Sub Total: ₹2,200.00 Discount: ₹0 Net: ₹2,200.00 CGST ( 2.5% ) ₹55.00 SGS…" at bounding box center [890, 641] width 289 height 208
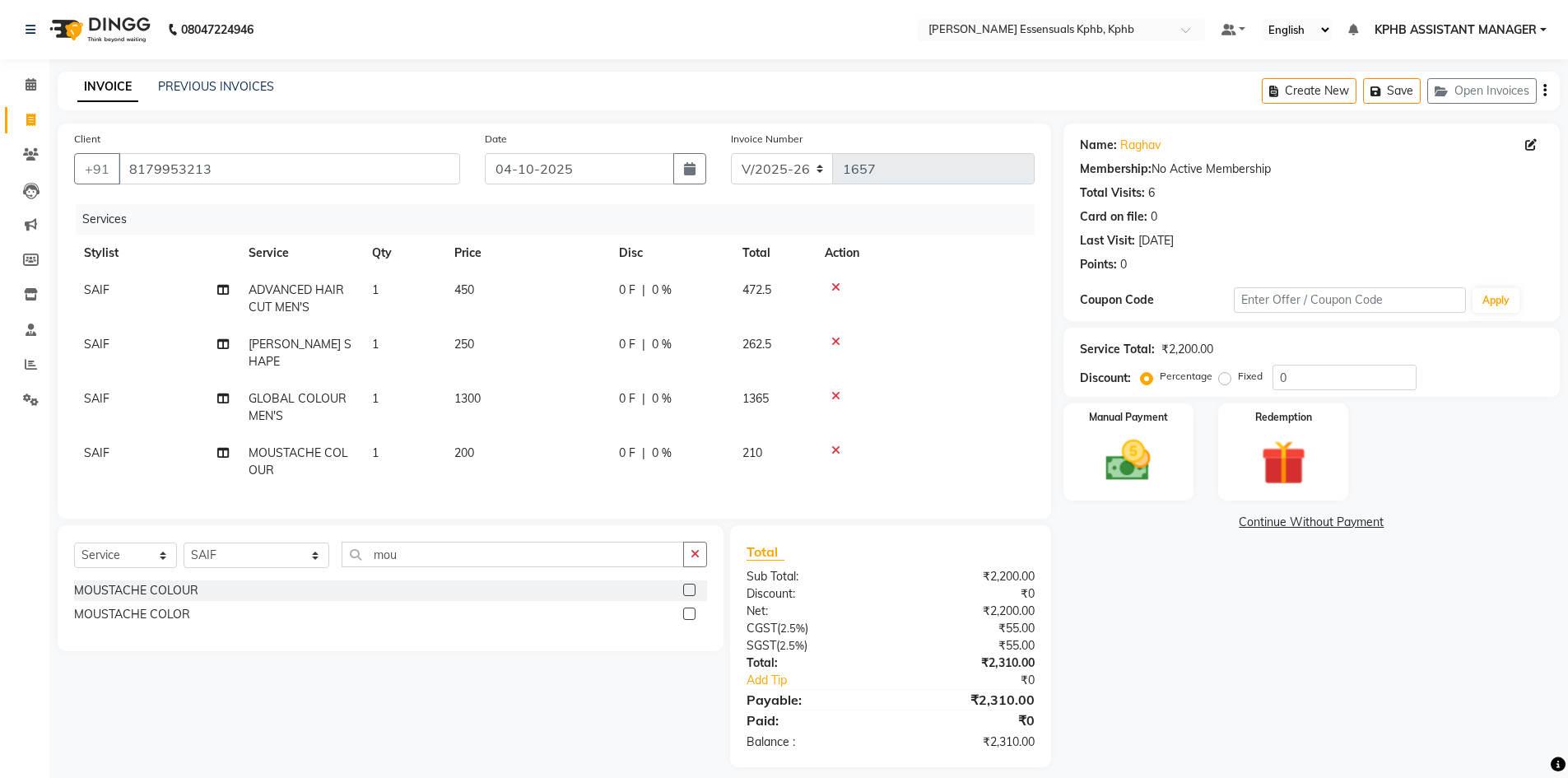
scroll to position [9, 0]
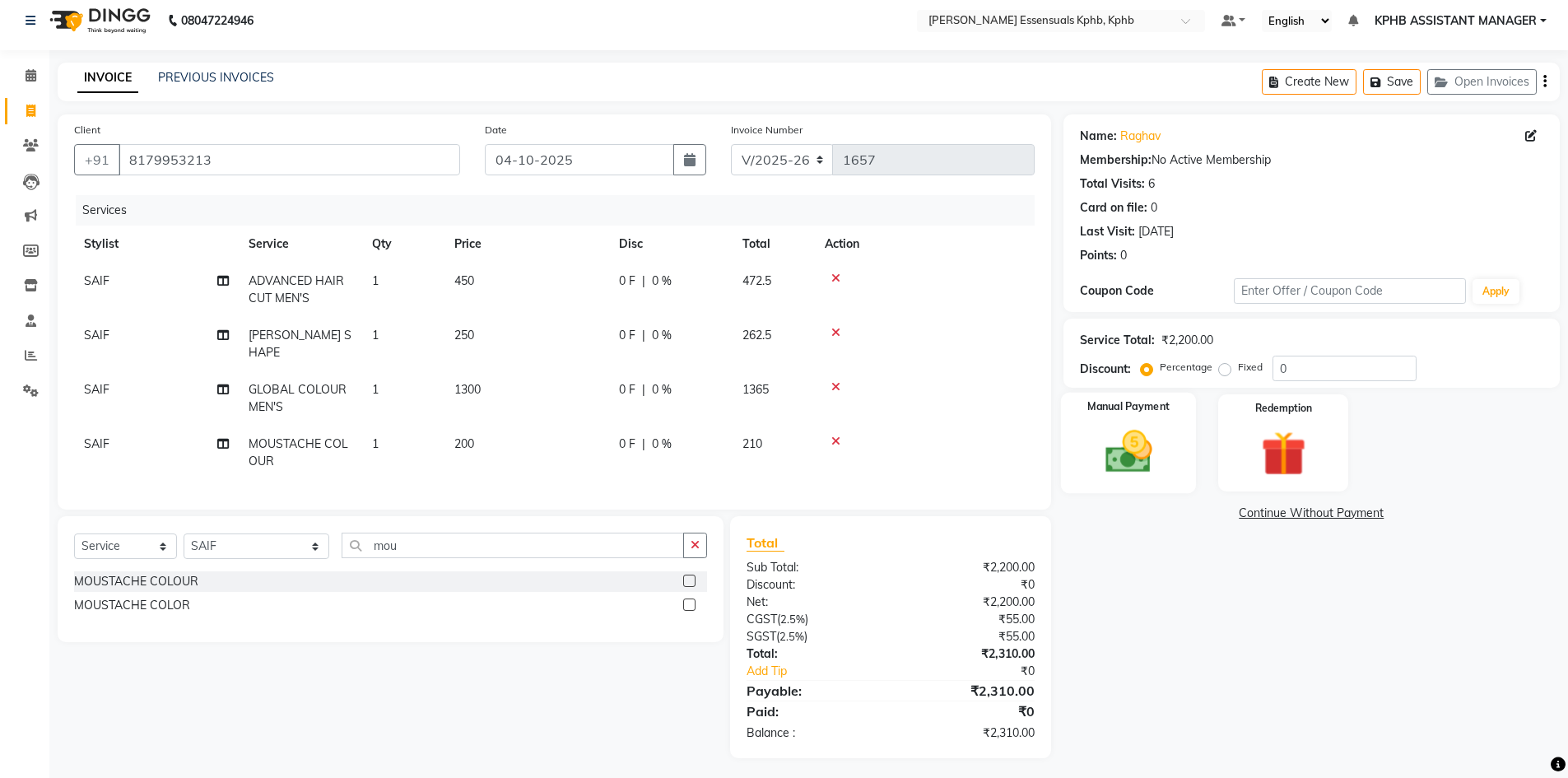
click at [1107, 466] on img at bounding box center [1128, 451] width 75 height 53
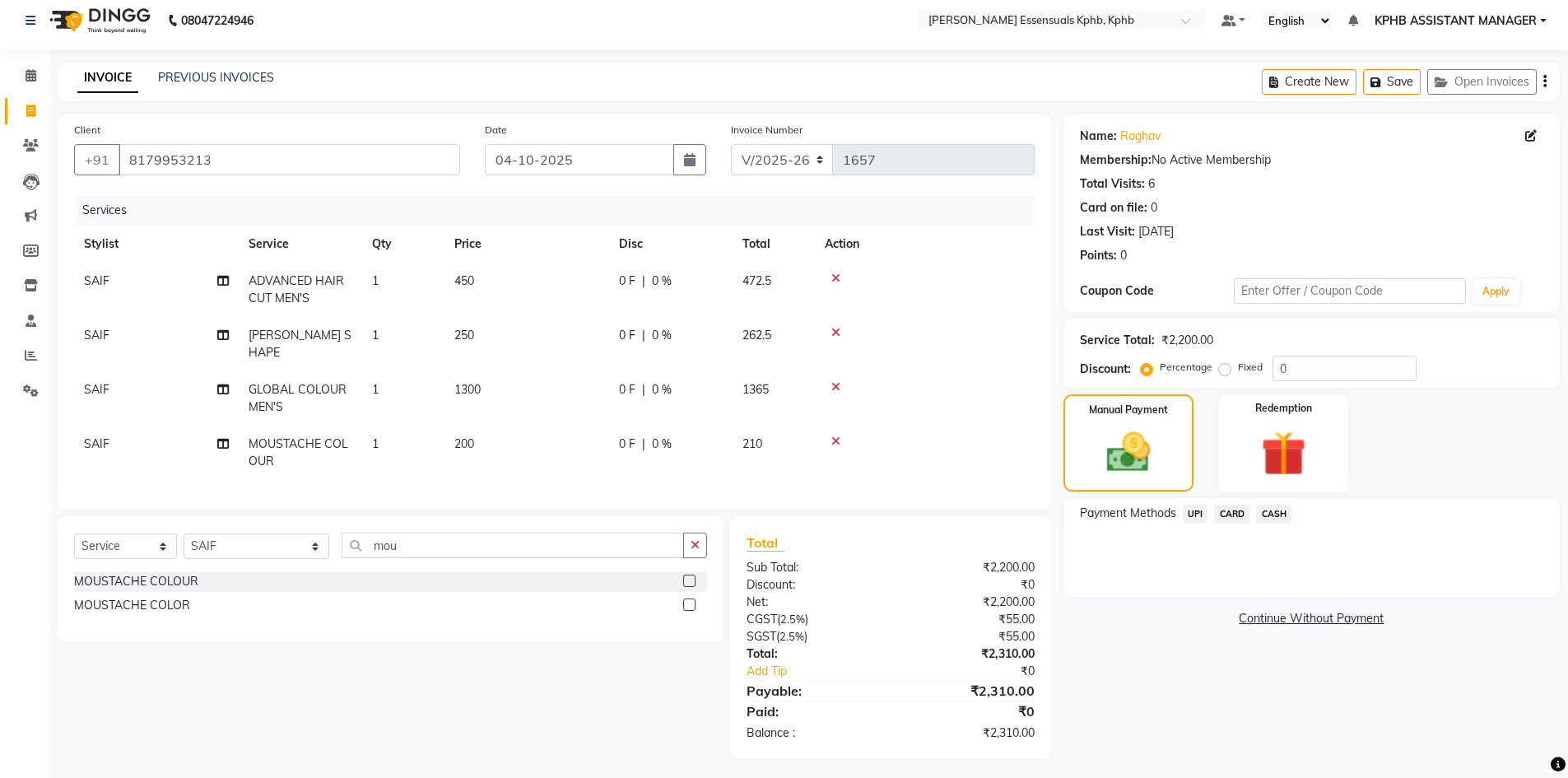
click at [1281, 511] on span "CASH" at bounding box center [1273, 514] width 35 height 19
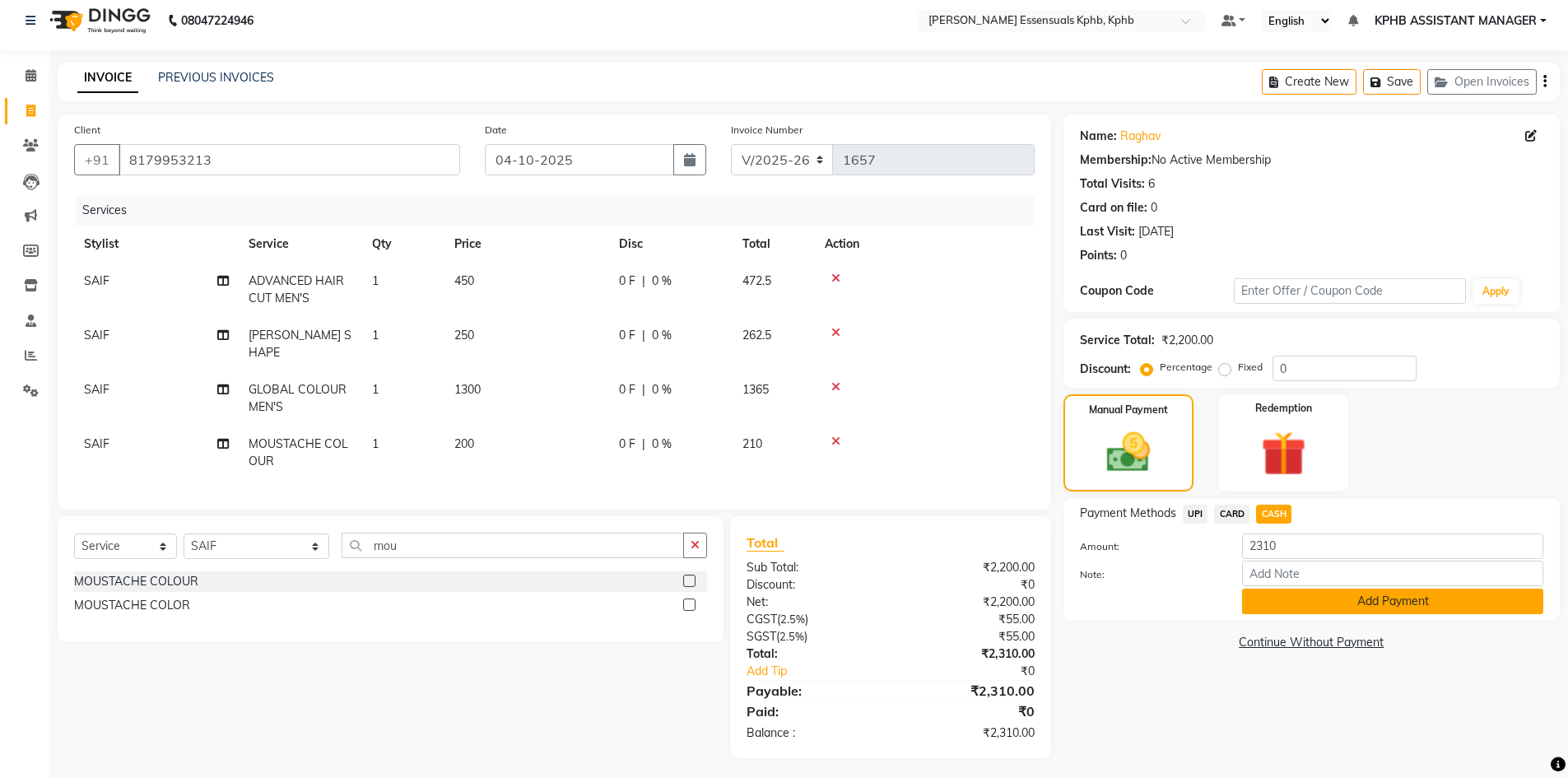
click at [1343, 606] on button "Add Payment" at bounding box center [1392, 601] width 301 height 26
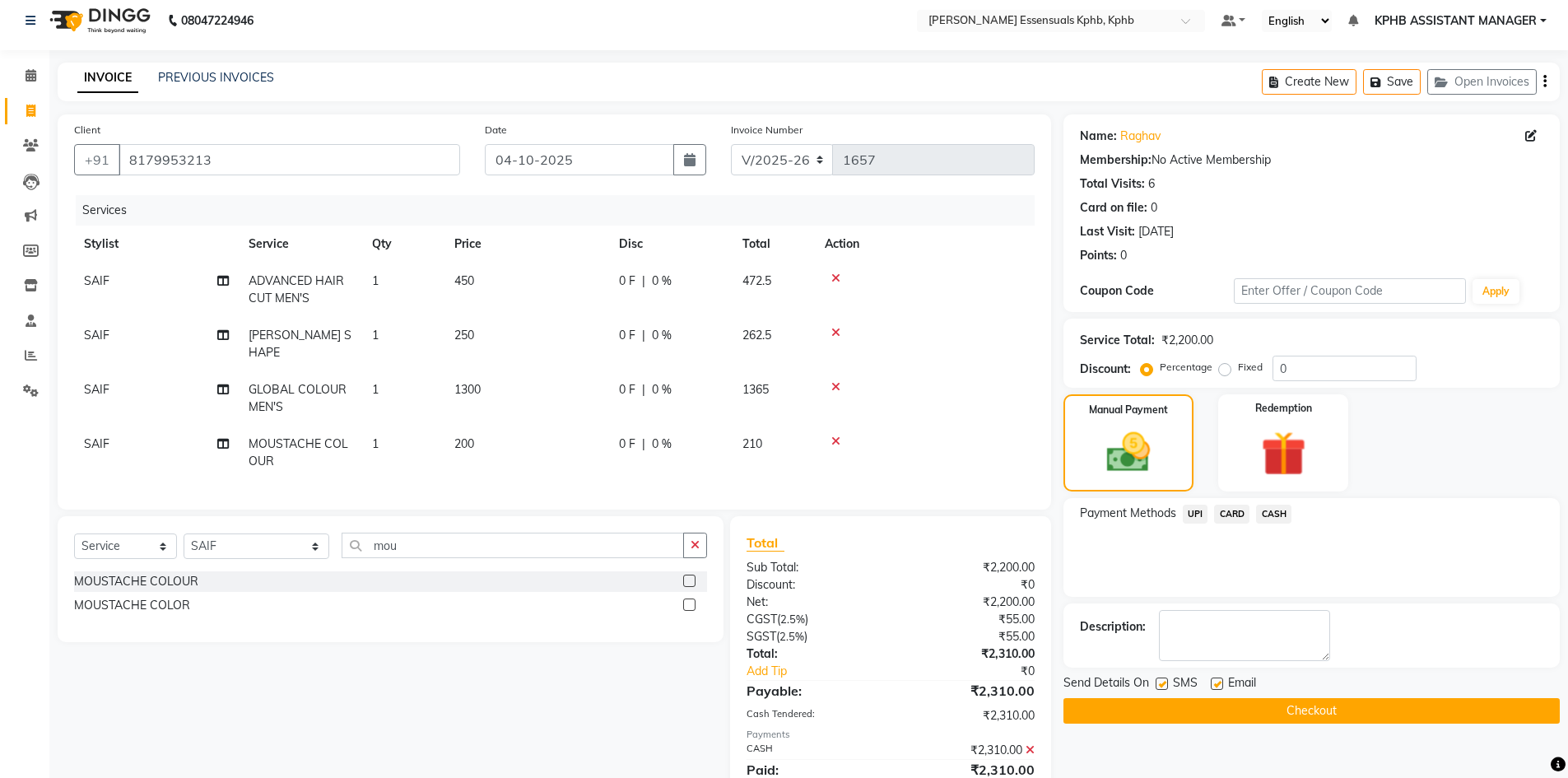
click at [1361, 709] on button "Checkout" at bounding box center [1312, 711] width 497 height 26
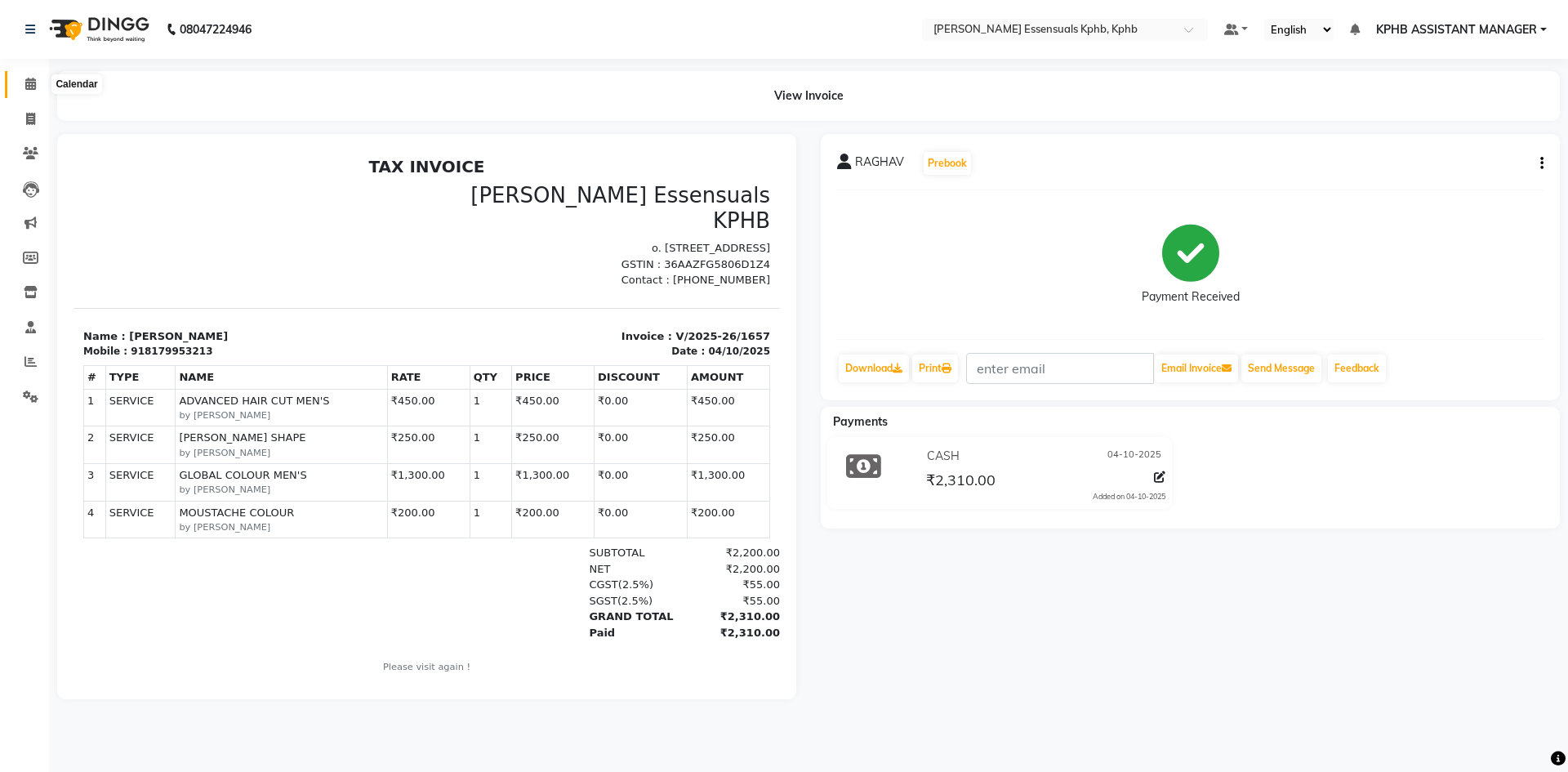
click at [20, 79] on span at bounding box center [31, 84] width 29 height 19
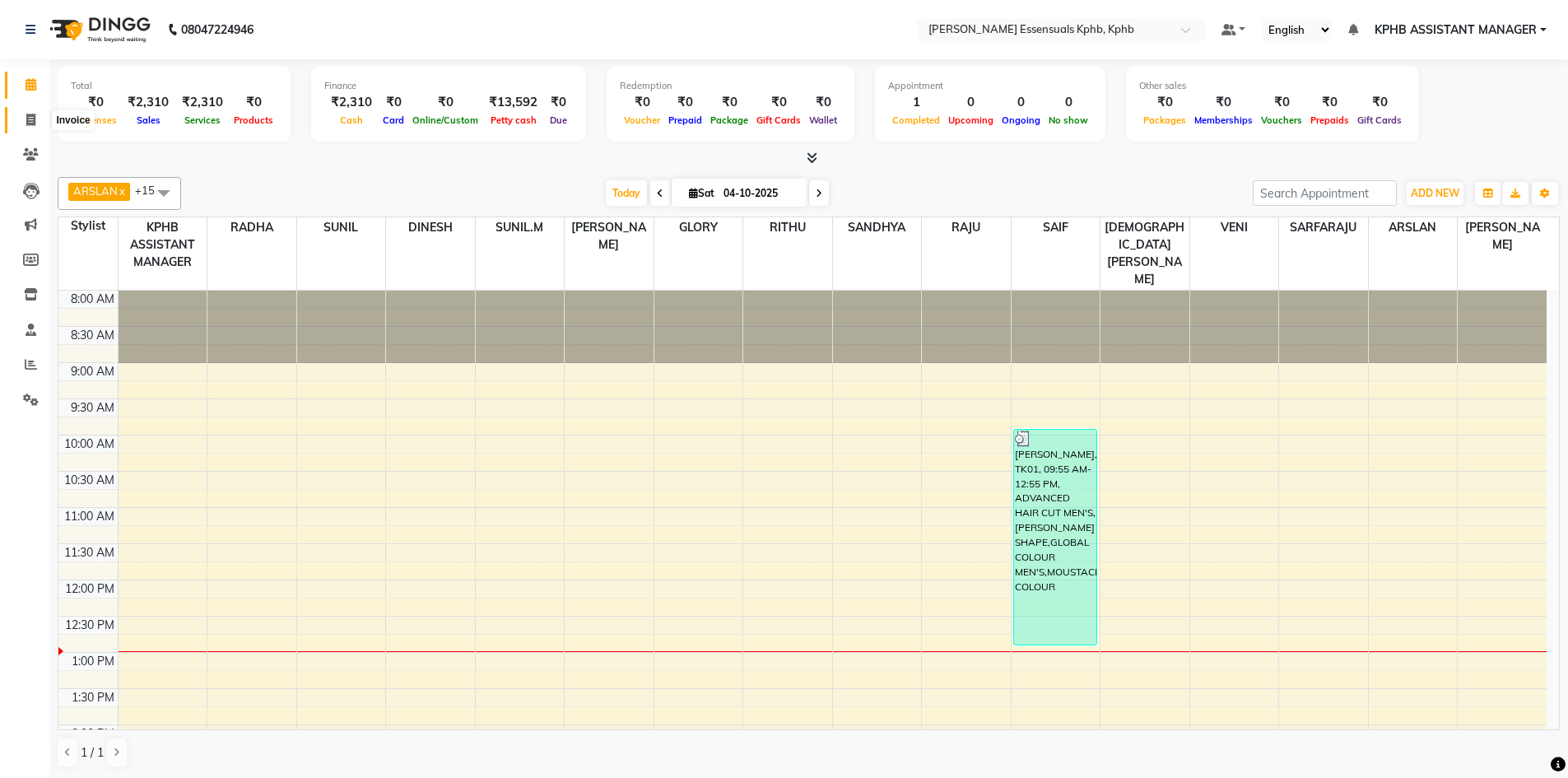
click at [21, 128] on span at bounding box center [31, 121] width 29 height 19
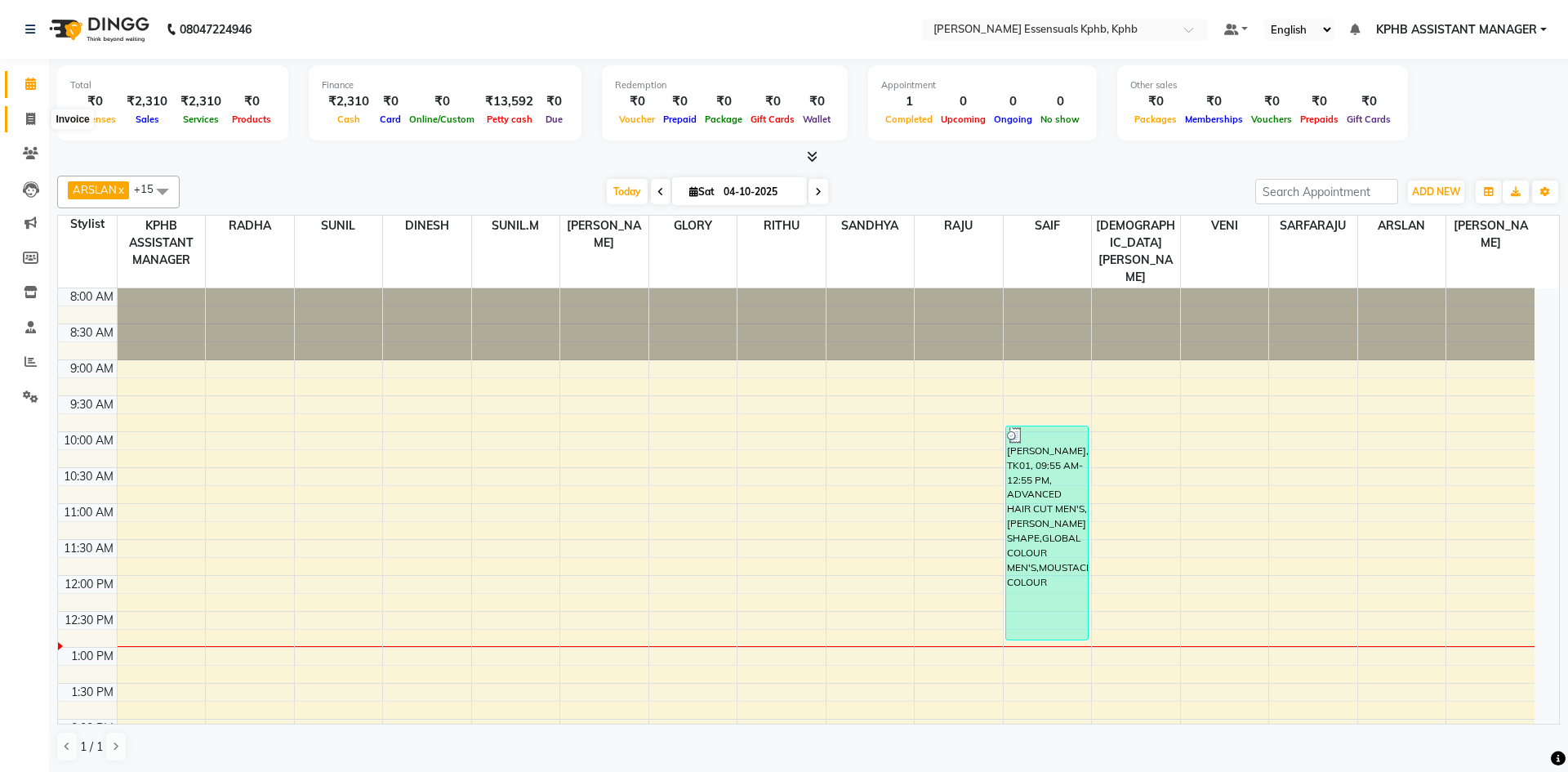
select select "service"
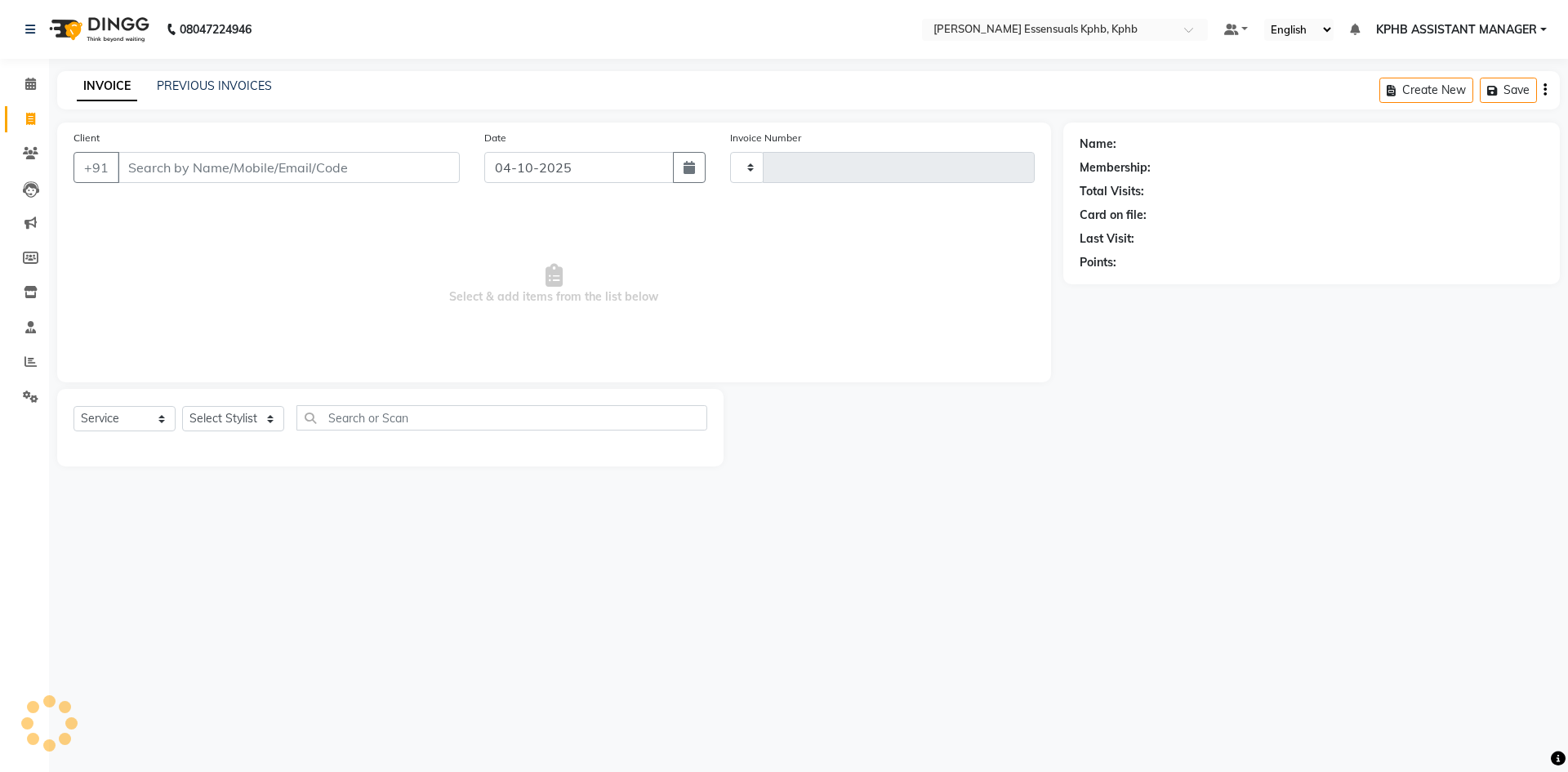
type input "1658"
select select "5938"
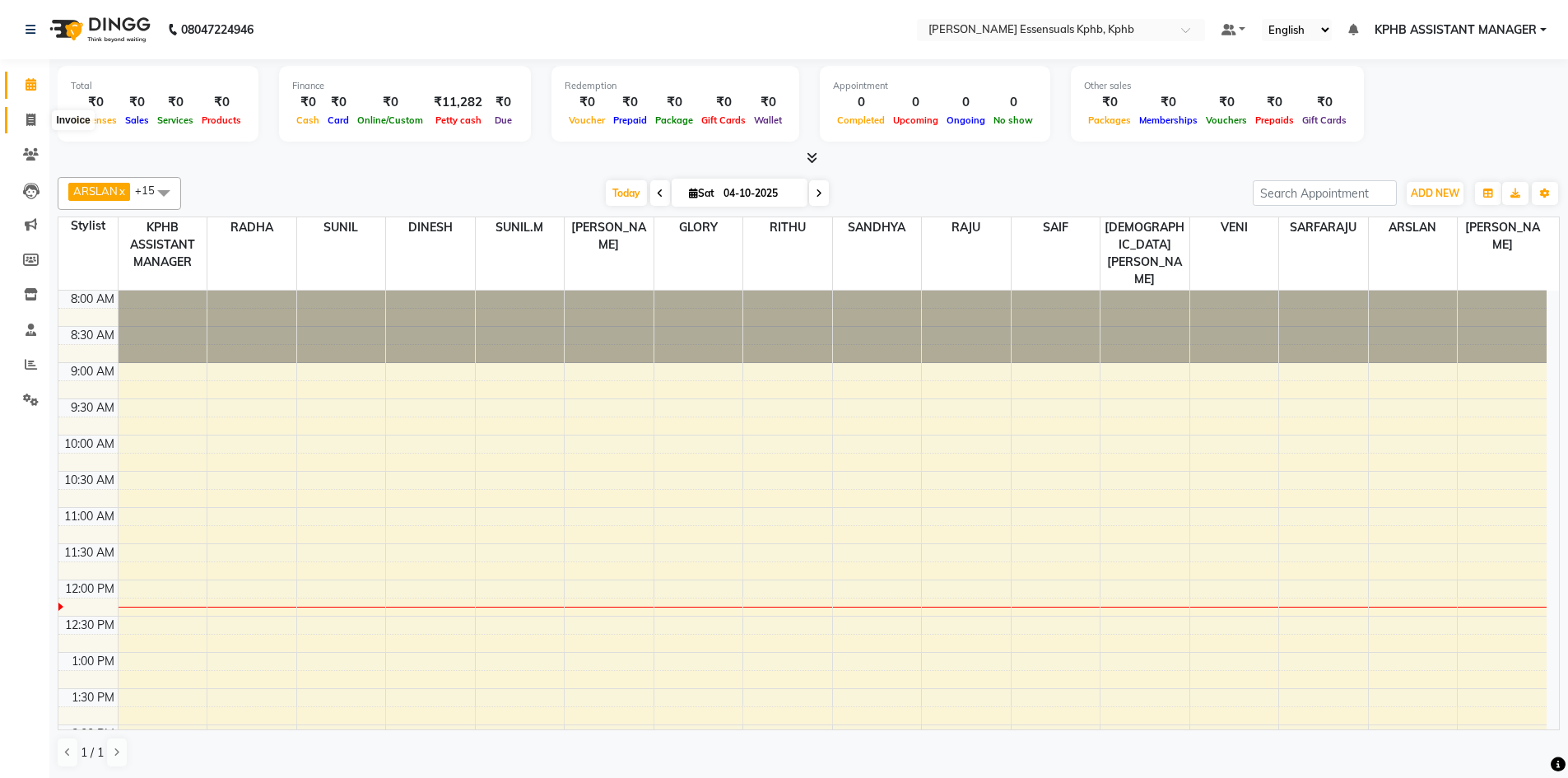
click at [18, 121] on span at bounding box center [31, 121] width 29 height 19
select select "service"
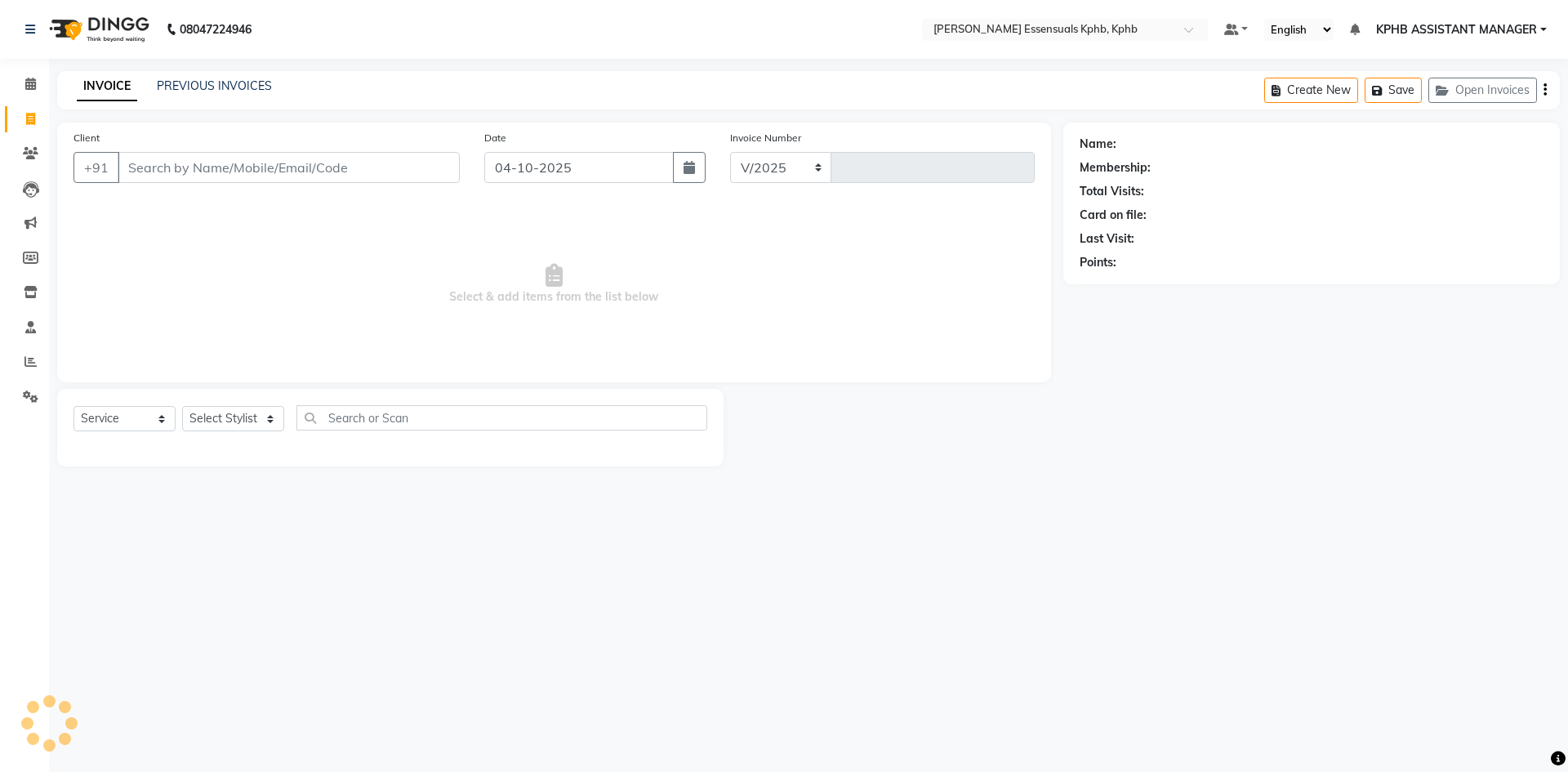
select select "5938"
type input "1657"
click at [283, 432] on select "Select Stylist ARSLAN DINESH GLORY KPHB ASSISTANT MANAGER KRISHNA VENI MANJULA …" at bounding box center [255, 419] width 145 height 26
select select "68595"
click at [182, 406] on select "Select Stylist ARSLAN DINESH GLORY KPHB ASSISTANT MANAGER KRISHNA VENI MANJULA …" at bounding box center [255, 419] width 145 height 26
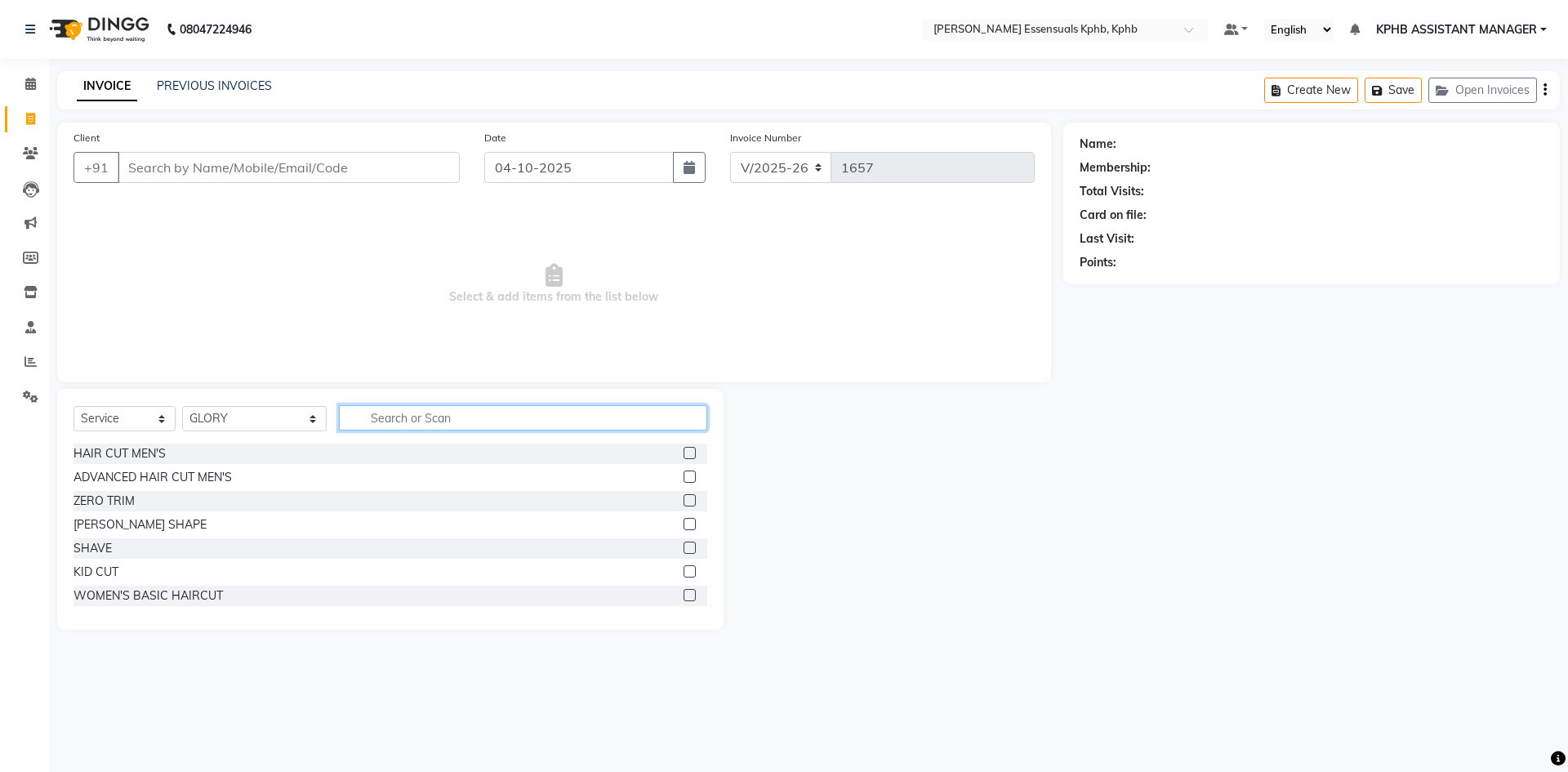
click at [443, 424] on input "text" at bounding box center [523, 418] width 369 height 26
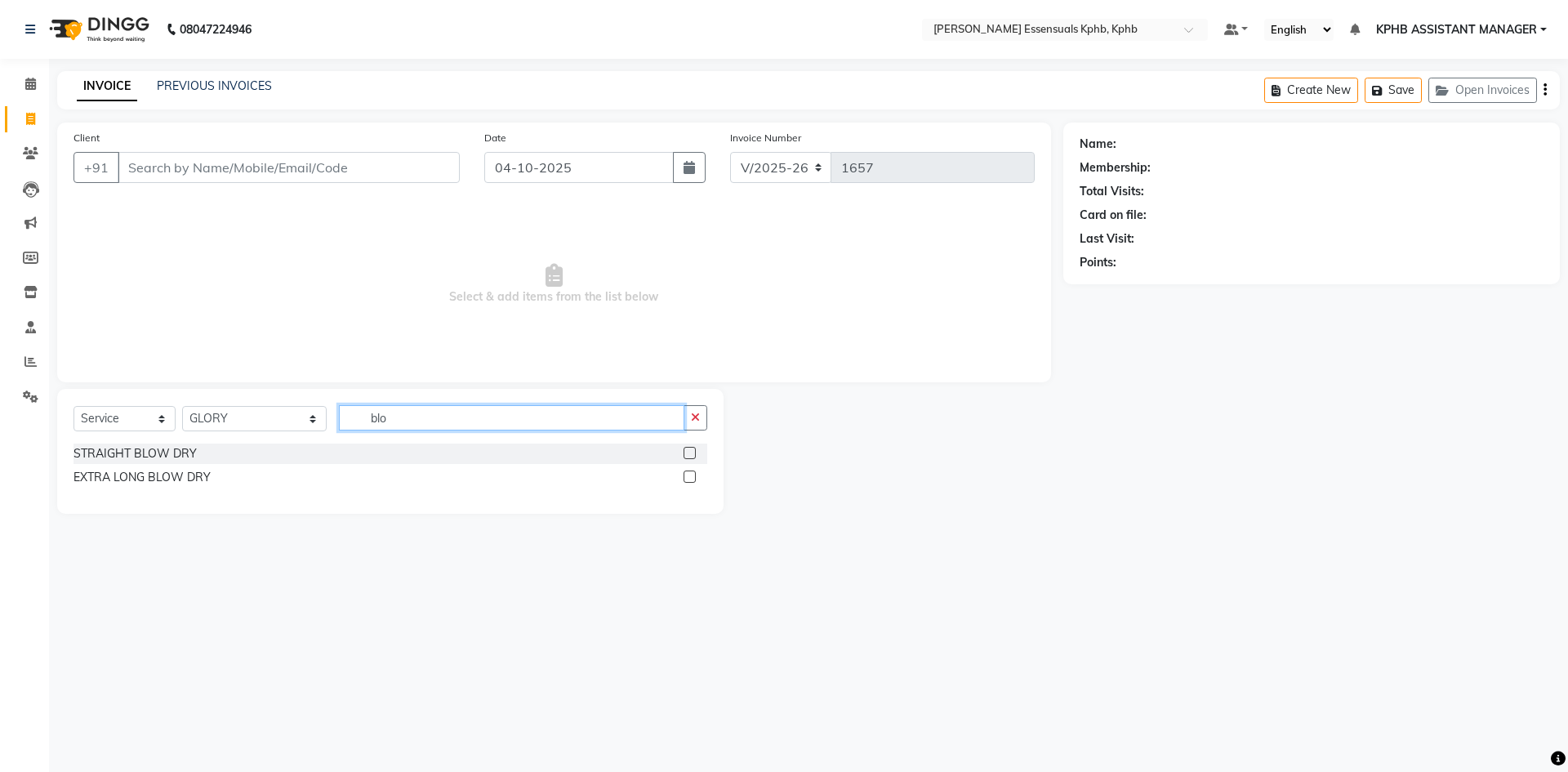
type input "blo"
click at [687, 477] on label at bounding box center [690, 477] width 12 height 12
click at [687, 477] on input "checkbox" at bounding box center [689, 477] width 10 height 10
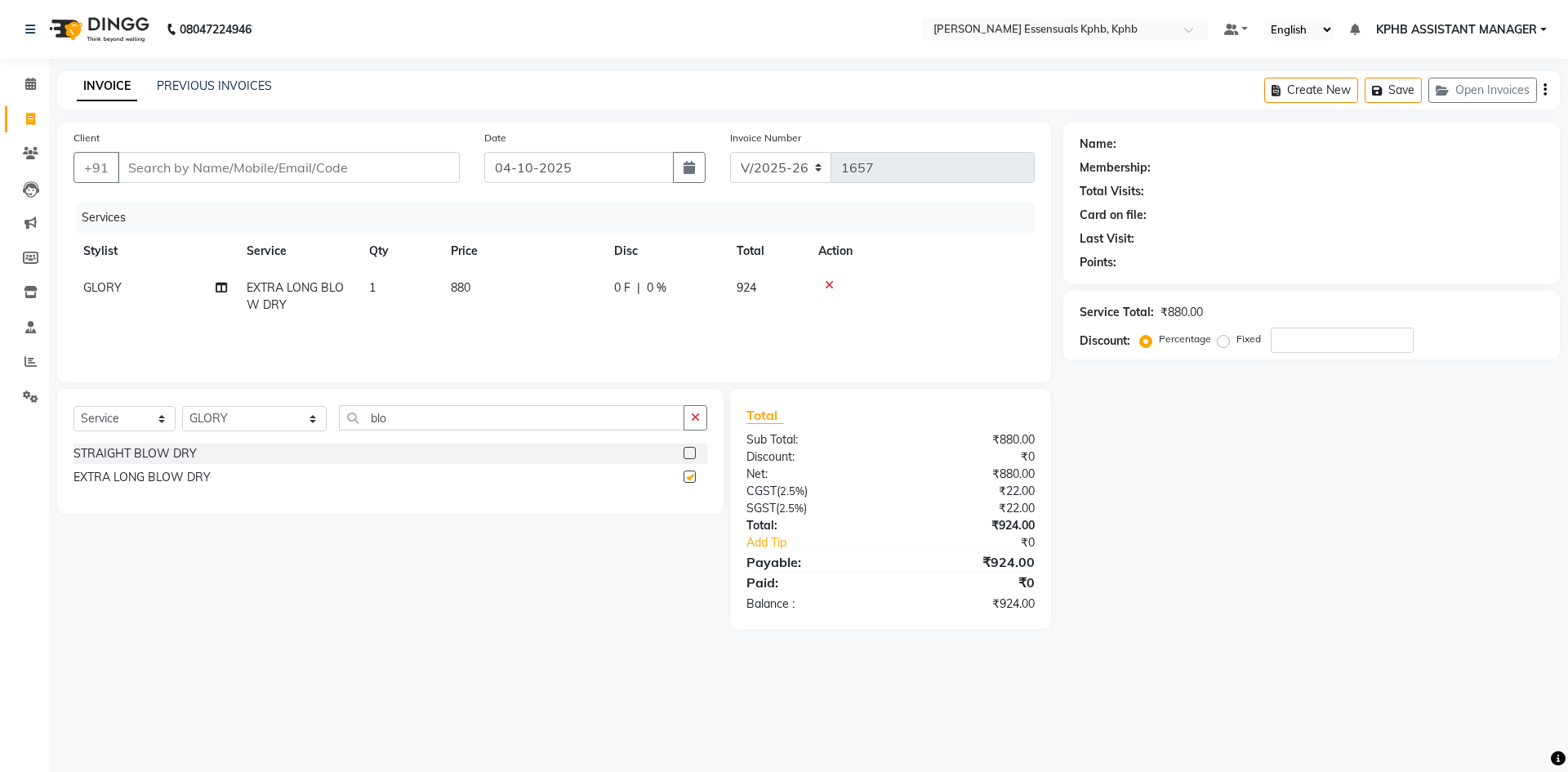
checkbox input "false"
click at [1169, 538] on div "Name: Membership: Total Visits: Card on file: Last Visit: Points: Service Total…" at bounding box center [1318, 375] width 509 height 506
click at [467, 273] on td "880" at bounding box center [523, 296] width 163 height 54
select select "68595"
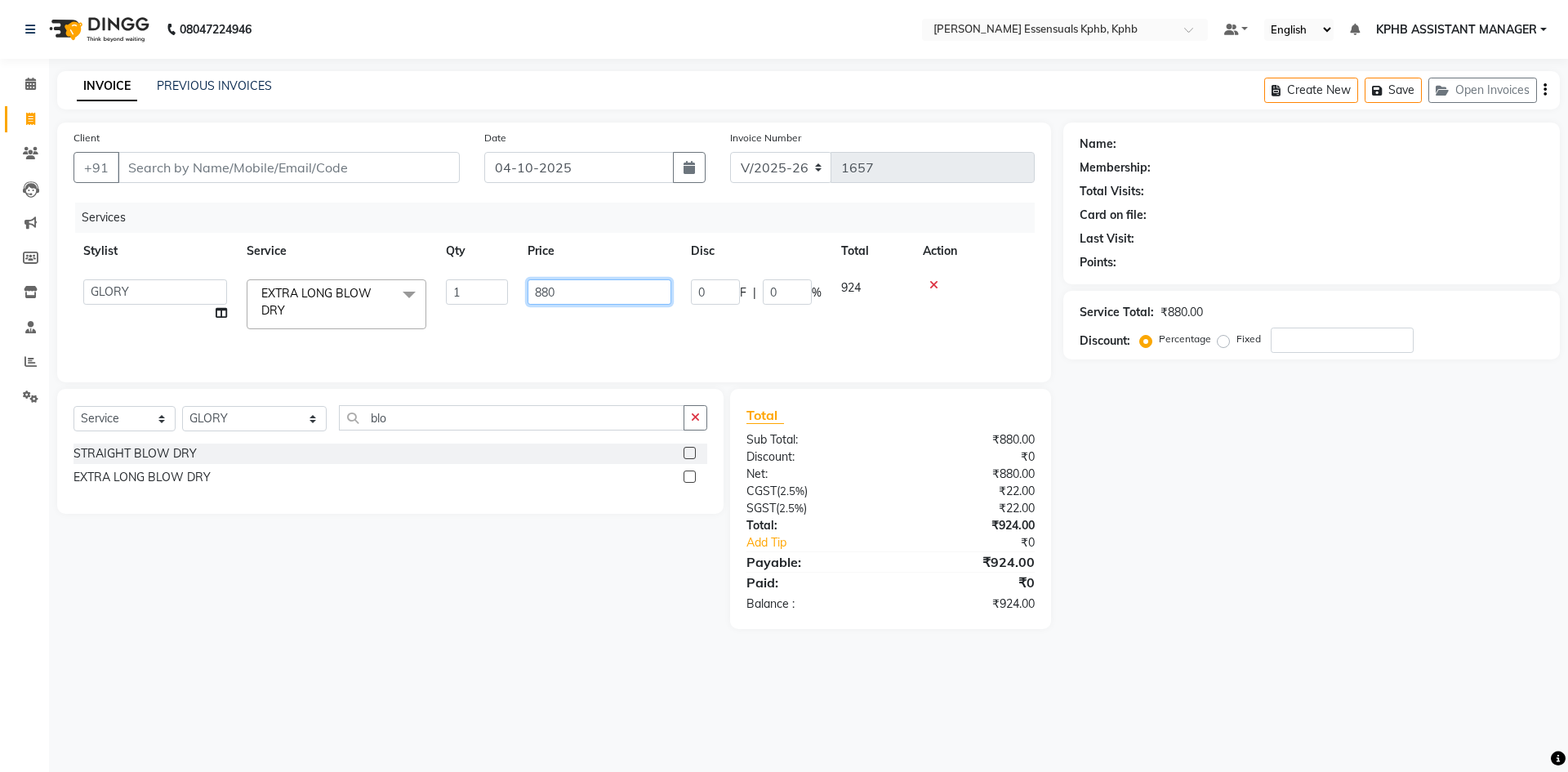
drag, startPoint x: 593, startPoint y: 295, endPoint x: 241, endPoint y: 222, distance: 359.5
click at [302, 251] on table "Stylist Service Qty Price Disc Total Action ARSLAN DINESH GLORY KPHB ASSISTANT …" at bounding box center [553, 285] width 961 height 106
type input "800"
click at [884, 525] on div "Total:" at bounding box center [812, 525] width 156 height 17
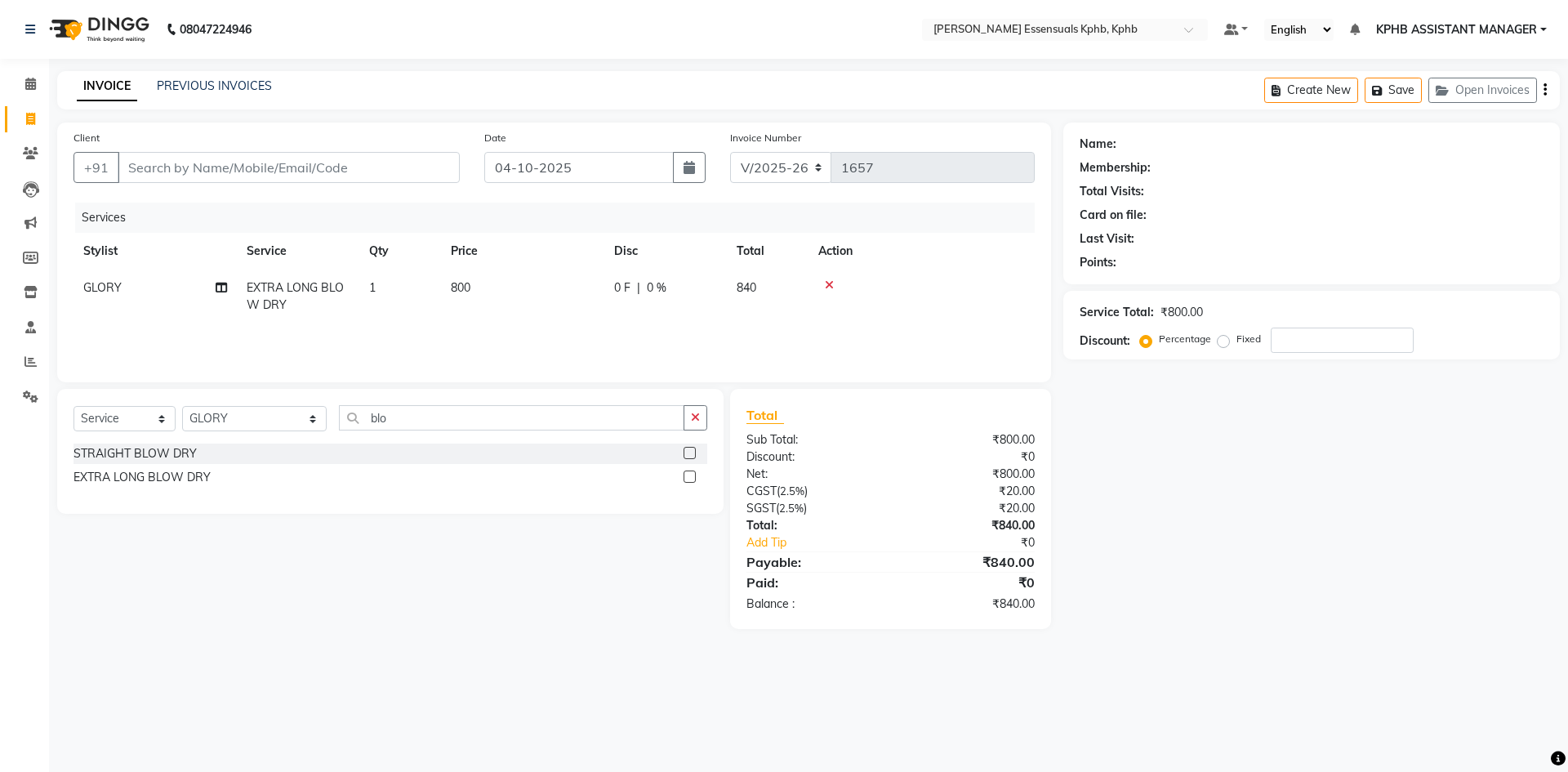
click at [489, 286] on td "800" at bounding box center [523, 296] width 163 height 54
select select "68595"
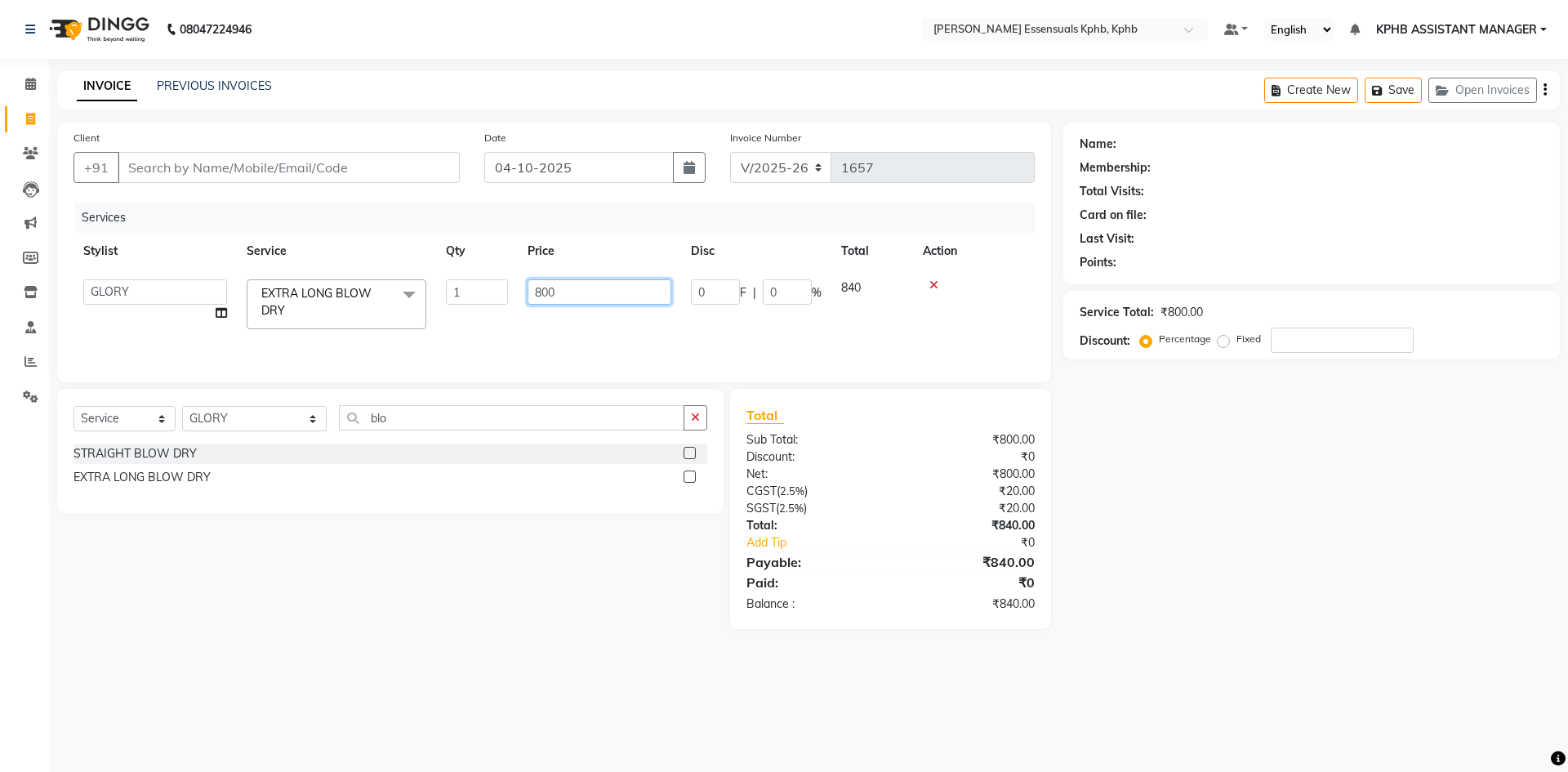
drag, startPoint x: 633, startPoint y: 285, endPoint x: 84, endPoint y: 282, distance: 549.0
click at [84, 282] on tr "ARSLAN DINESH GLORY KPHB ASSISTANT MANAGER KRISHNA VENI MANJULA mounika MOUNIKA…" at bounding box center [553, 305] width 961 height 70
type input "700"
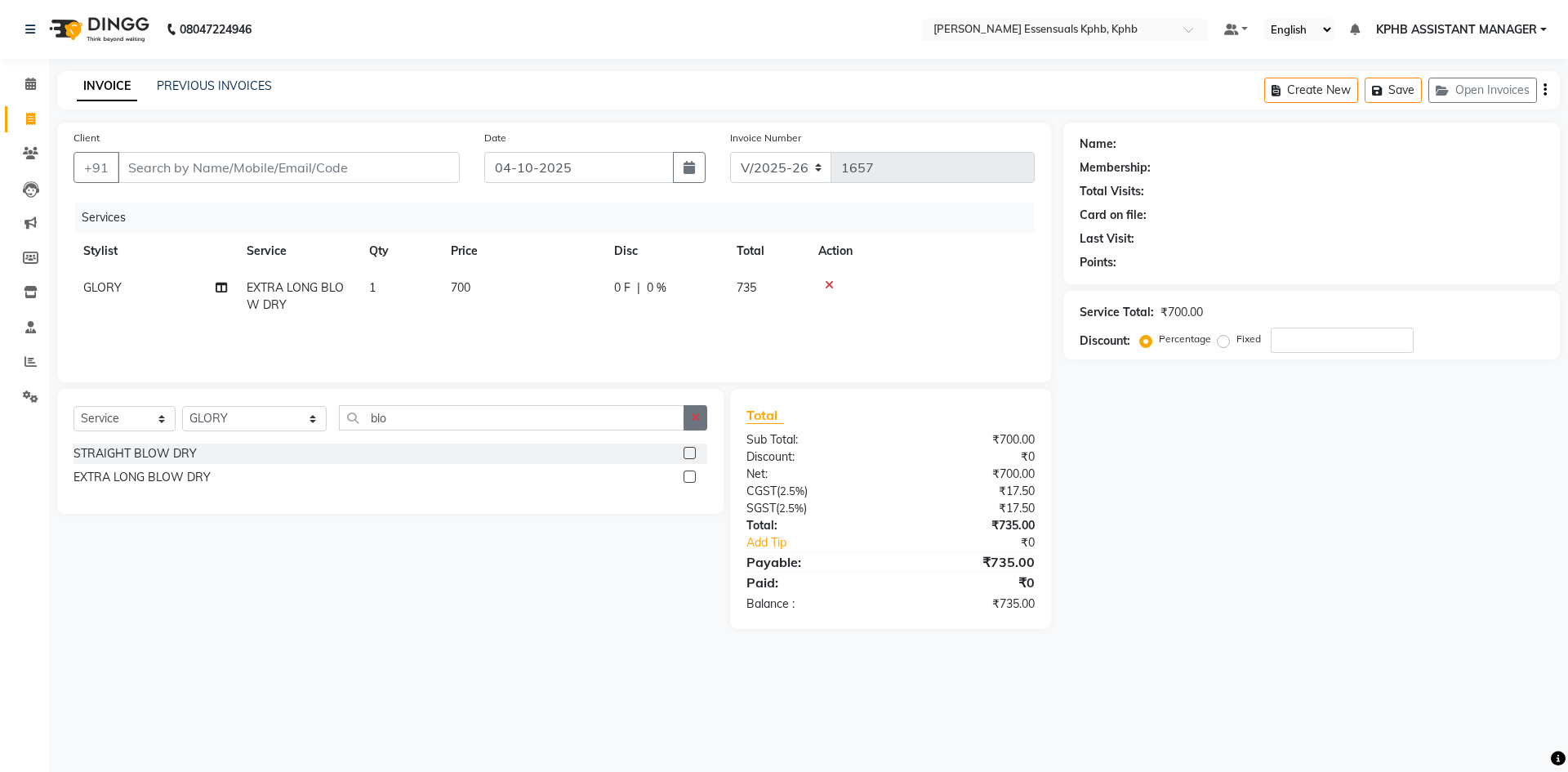
click at [695, 422] on icon "button" at bounding box center [695, 417] width 9 height 11
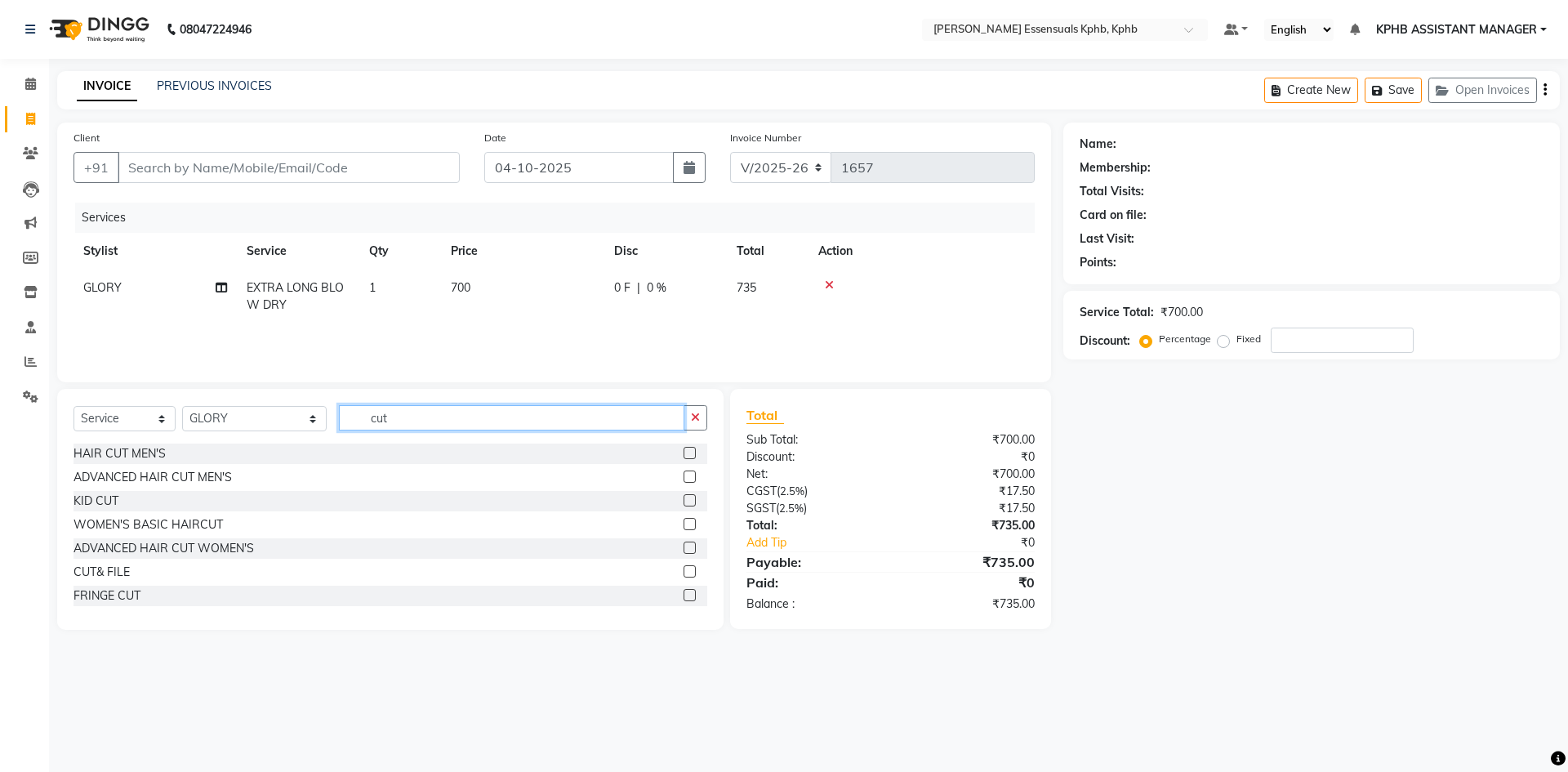
type input "cut"
click at [684, 546] on label at bounding box center [690, 547] width 12 height 12
click at [684, 546] on input "checkbox" at bounding box center [689, 548] width 10 height 10
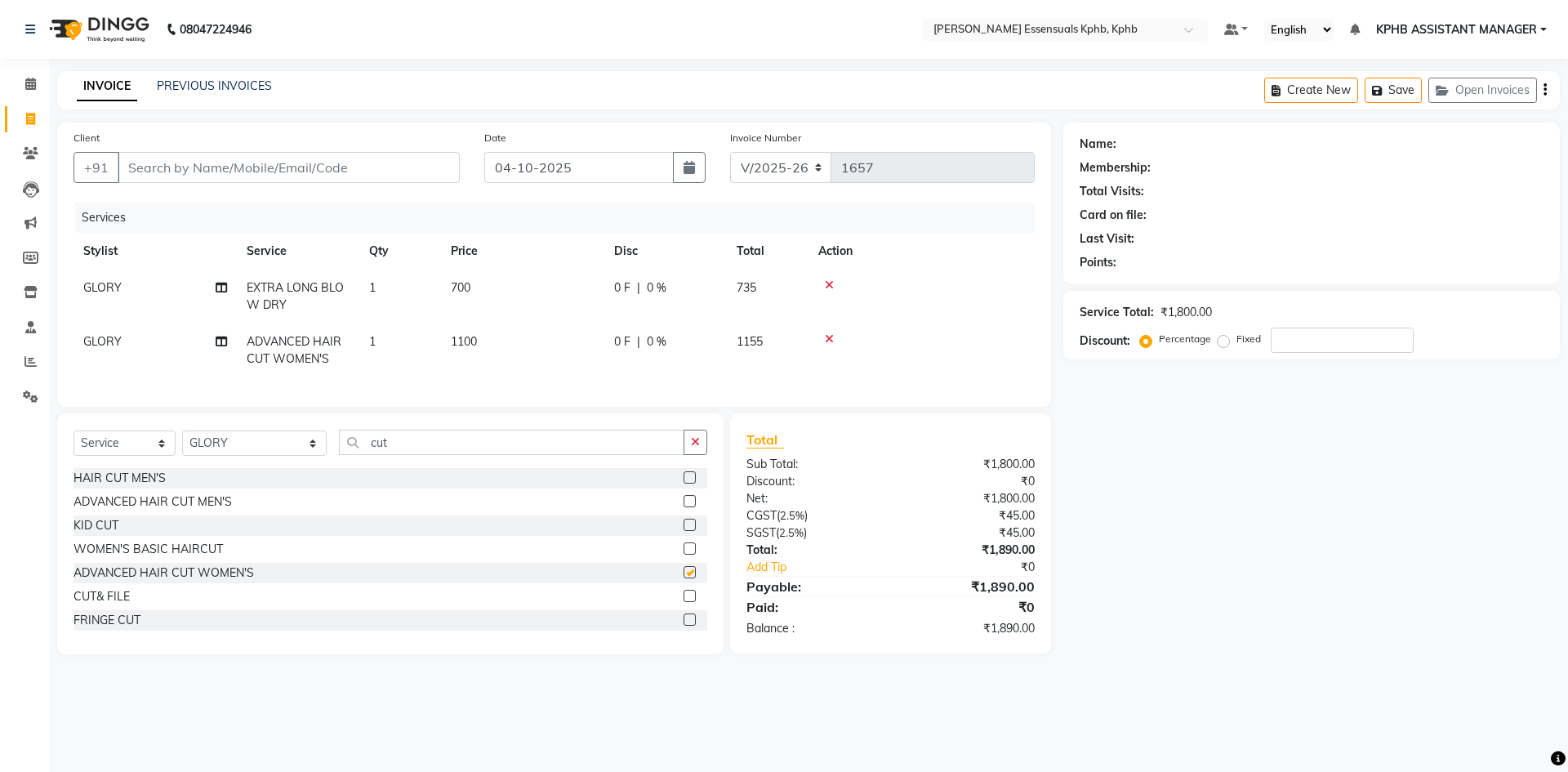
checkbox input "false"
click at [459, 319] on td "700" at bounding box center [523, 296] width 163 height 54
select select "68595"
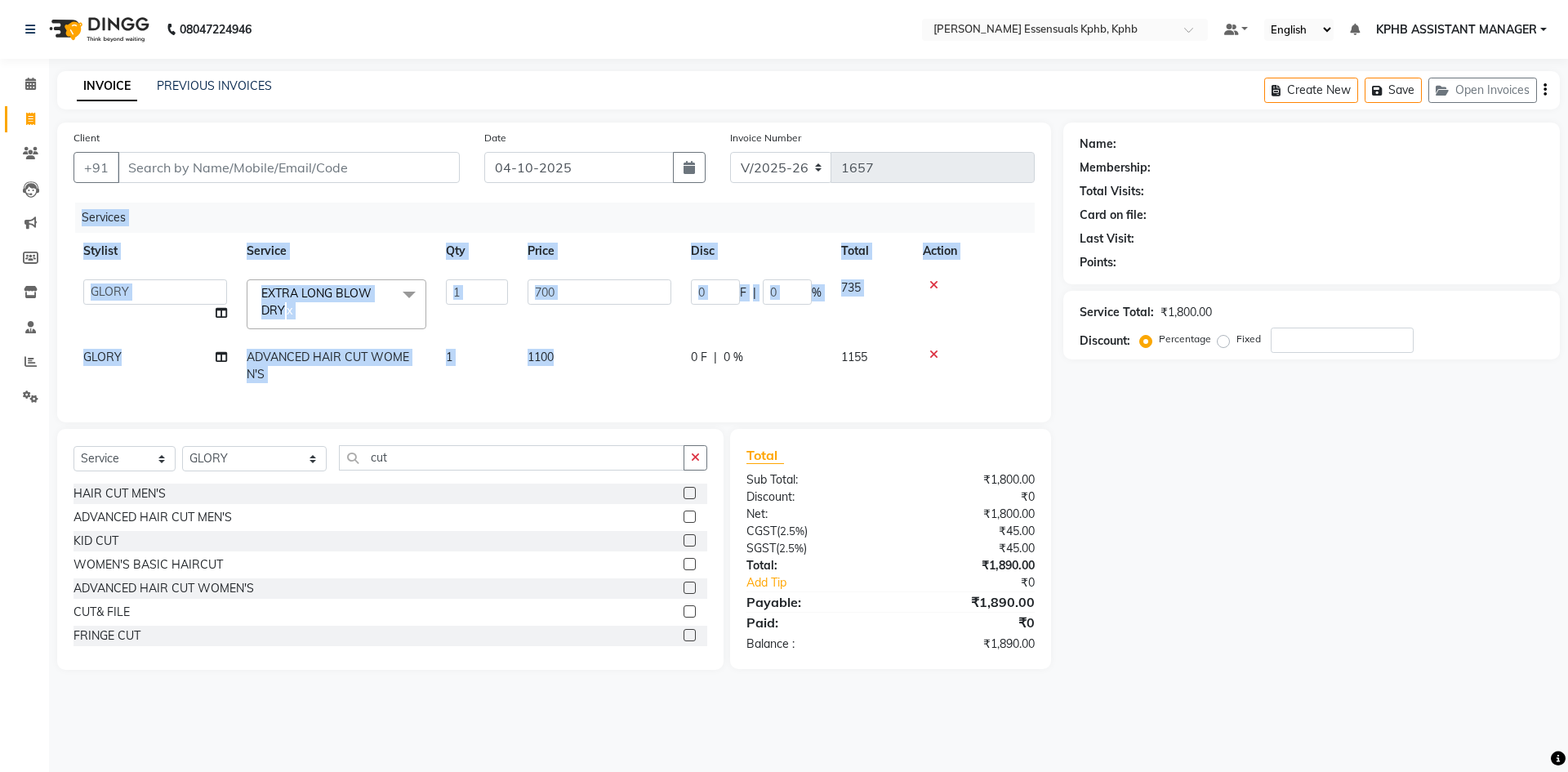
drag, startPoint x: 592, startPoint y: 352, endPoint x: 210, endPoint y: 410, distance: 386.4
click at [213, 406] on div "Services Stylist Service Qty Price Disc Total Action ARSLAN DINESH GLORY KPHB A…" at bounding box center [553, 304] width 961 height 203
click at [535, 374] on td "1100" at bounding box center [599, 365] width 163 height 54
select select "68595"
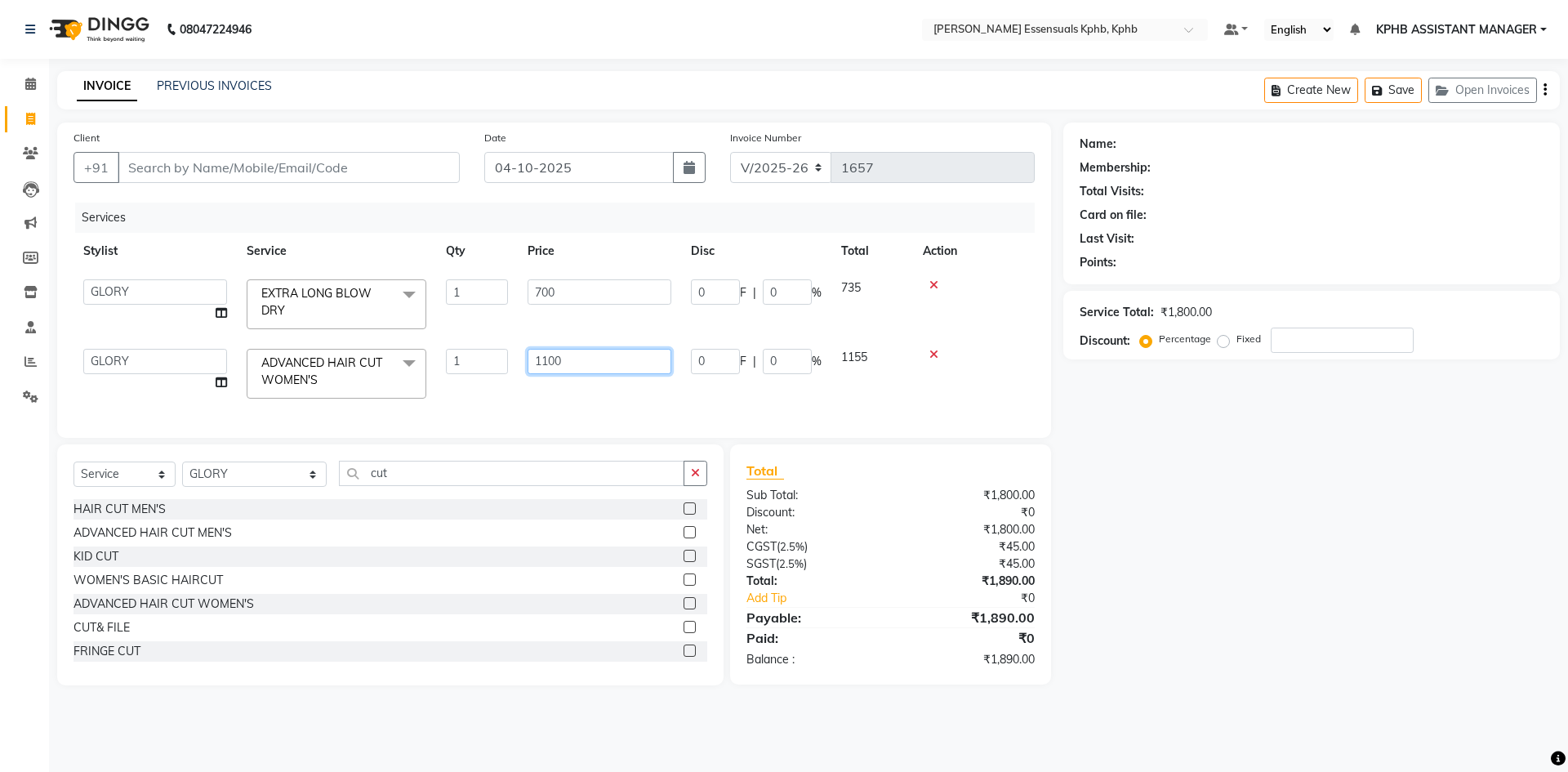
drag, startPoint x: 642, startPoint y: 364, endPoint x: 45, endPoint y: 409, distance: 598.7
click at [50, 404] on div "Client +91 Date 04-10-2025 Invoice Number V/2025 V/2025-26 1657 Services Stylis…" at bounding box center [554, 403] width 1019 height 563
type input "1450"
click at [1059, 636] on div "Total Sub Total: ₹1,800.00 Discount: ₹0 Net: ₹1,800.00 CGST ( 2.5% ) ₹45.00 SGS…" at bounding box center [893, 564] width 340 height 241
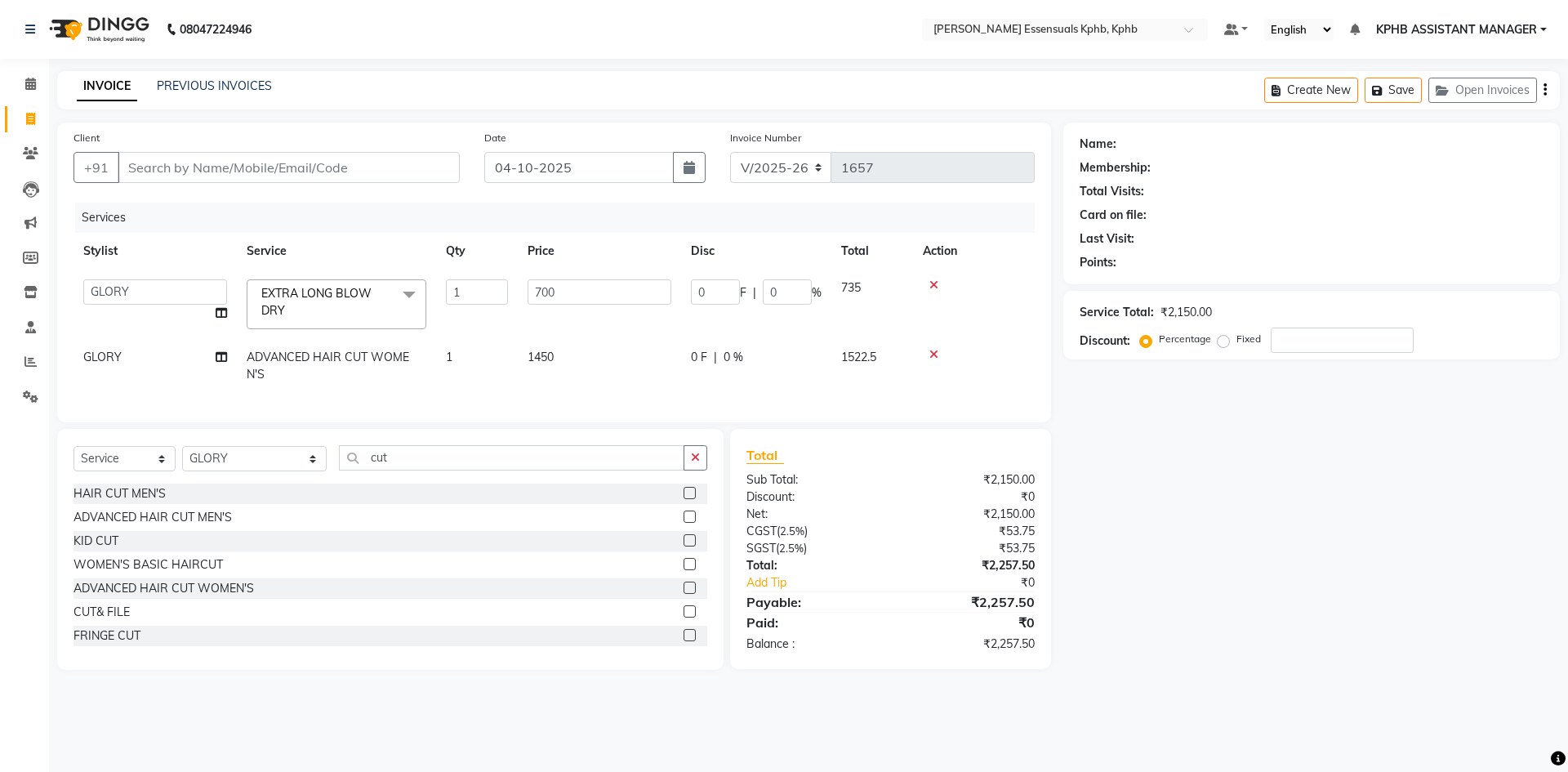
click at [469, 483] on div "Select Service Product Membership Package Voucher Prepaid Gift Card Select Styl…" at bounding box center [390, 464] width 634 height 38
drag, startPoint x: 696, startPoint y: 473, endPoint x: 524, endPoint y: 484, distance: 172.4
click at [695, 463] on icon "button" at bounding box center [695, 457] width 9 height 11
click at [228, 466] on select "Select Stylist ARSLAN DINESH GLORY KPHB ASSISTANT MANAGER KRISHNA VENI MANJULA …" at bounding box center [255, 459] width 145 height 26
select select "63852"
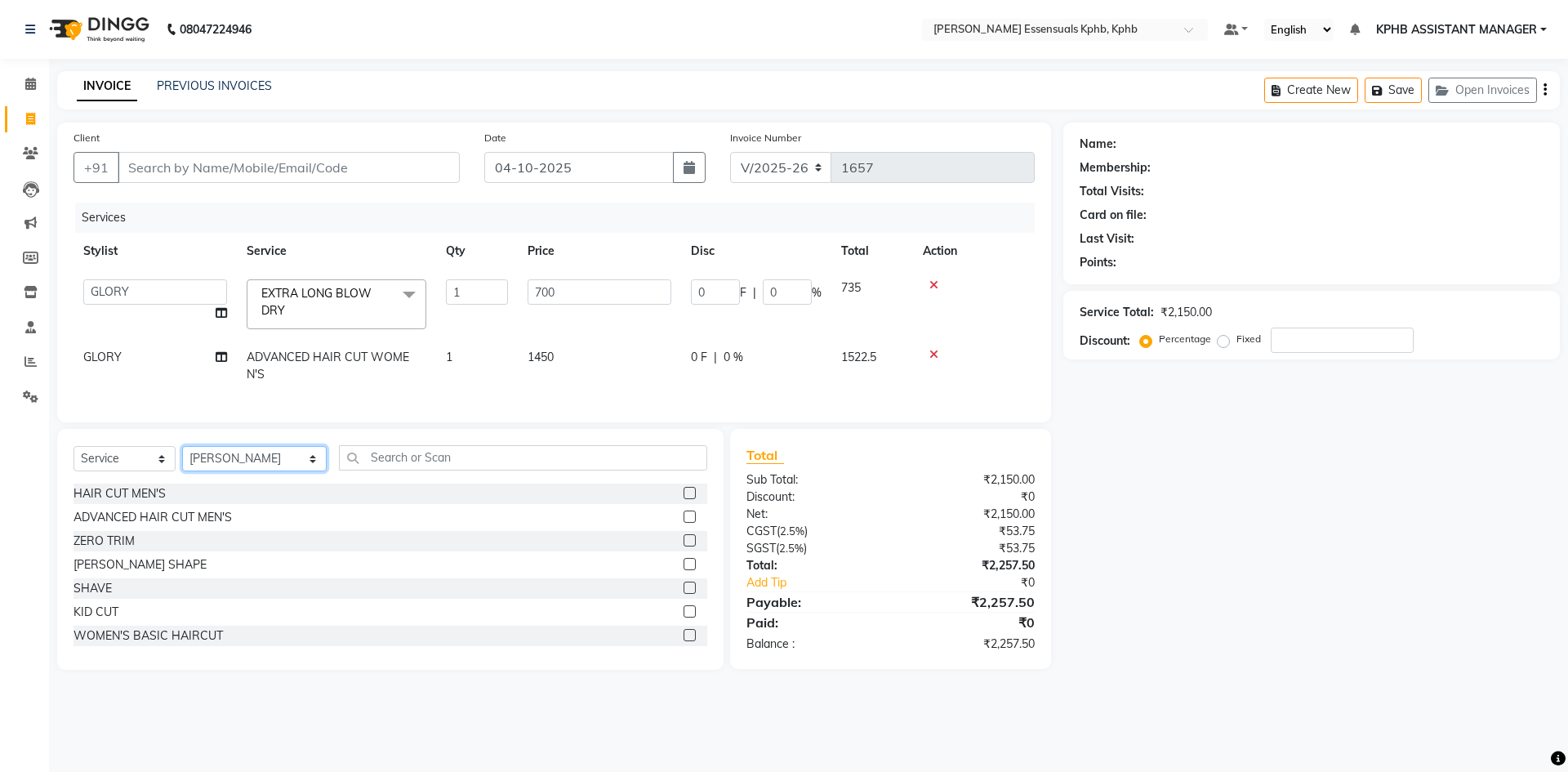
click at [182, 458] on select "Select Stylist ARSLAN DINESH GLORY KPHB ASSISTANT MANAGER KRISHNA VENI MANJULA …" at bounding box center [255, 459] width 145 height 26
click at [447, 471] on input "text" at bounding box center [523, 458] width 369 height 26
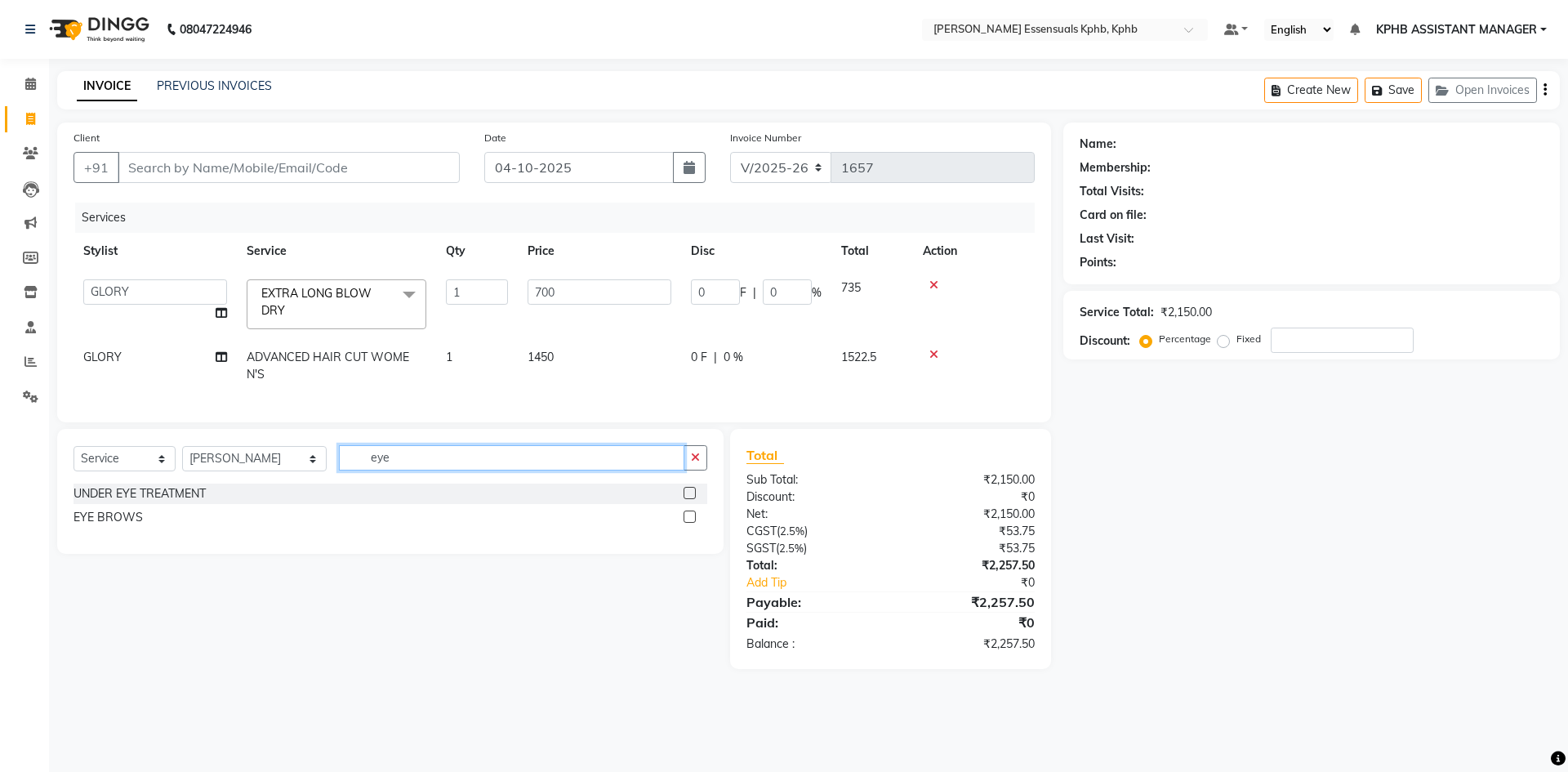
type input "eye"
drag, startPoint x: 689, startPoint y: 523, endPoint x: 688, endPoint y: 532, distance: 9.1
click at [689, 523] on label at bounding box center [690, 517] width 12 height 12
click at [689, 523] on input "checkbox" at bounding box center [689, 518] width 10 height 10
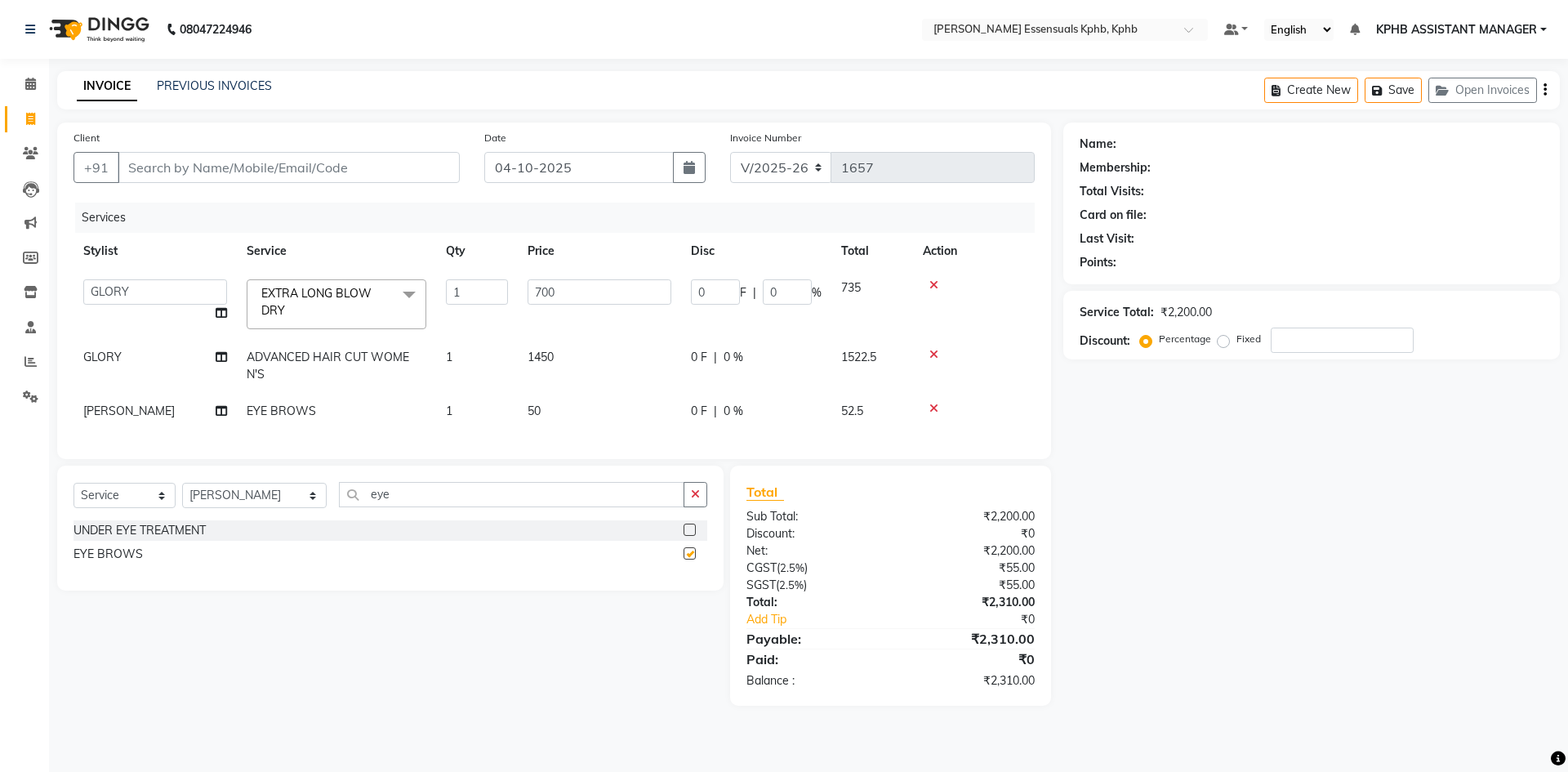
checkbox input "false"
click at [523, 396] on td "50" at bounding box center [599, 411] width 163 height 37
select select "63852"
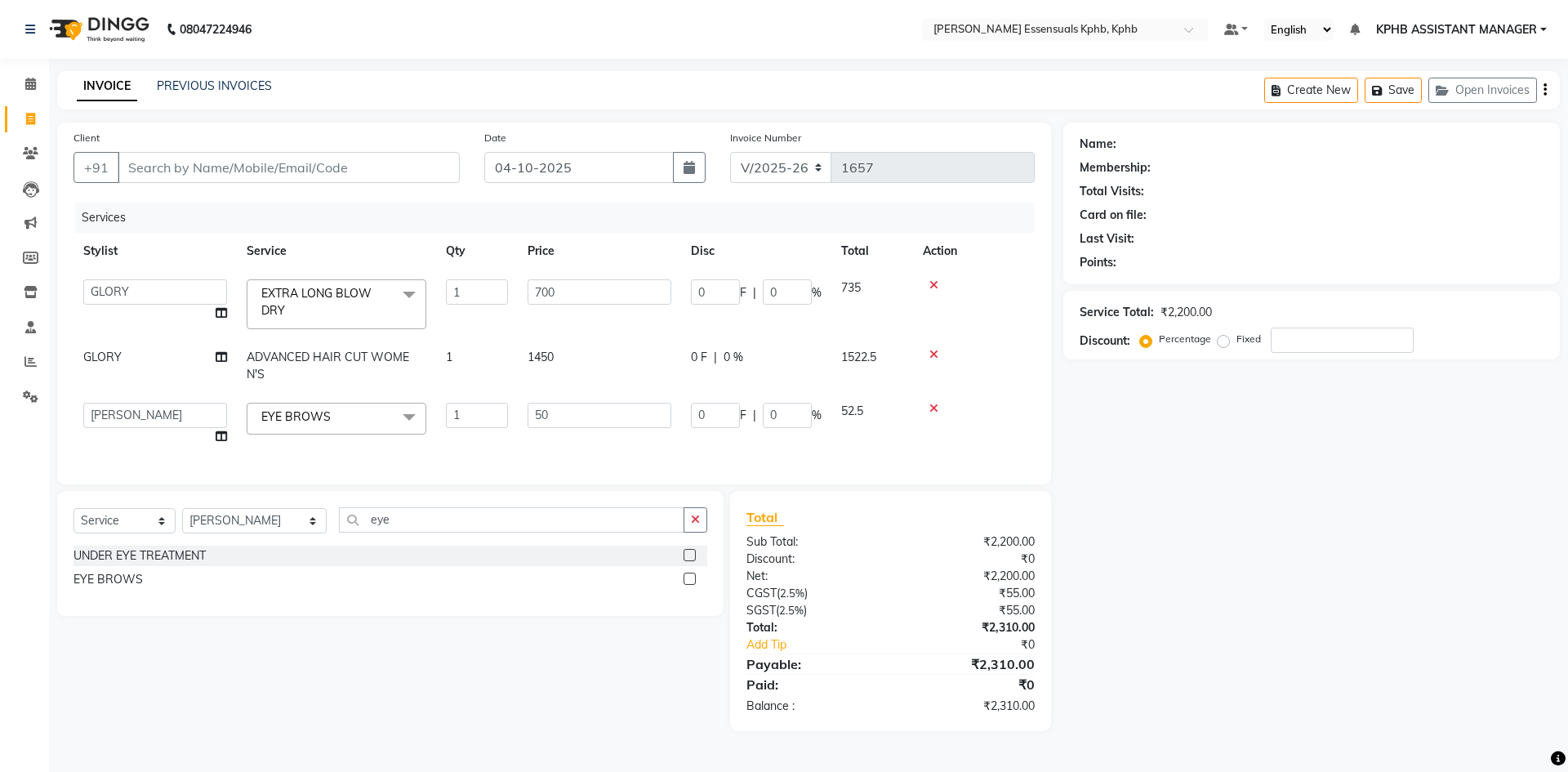
click at [603, 441] on td "50" at bounding box center [599, 424] width 163 height 62
click at [603, 424] on input "50" at bounding box center [599, 415] width 144 height 26
type input "57"
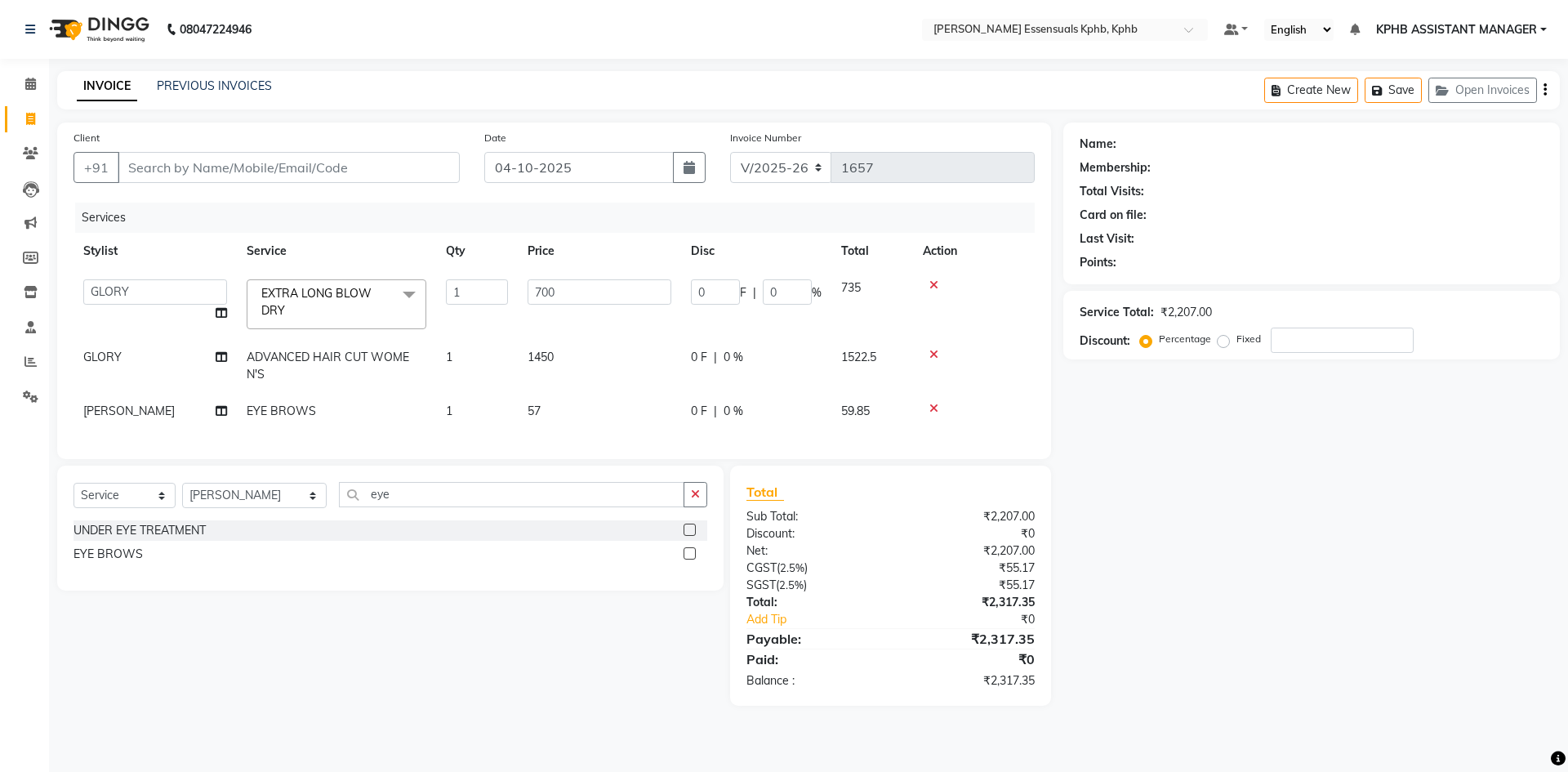
click at [956, 629] on hr at bounding box center [890, 628] width 289 height 1
click at [416, 169] on input "Client" at bounding box center [289, 167] width 342 height 31
type input "7"
type input "0"
type input "756930692"
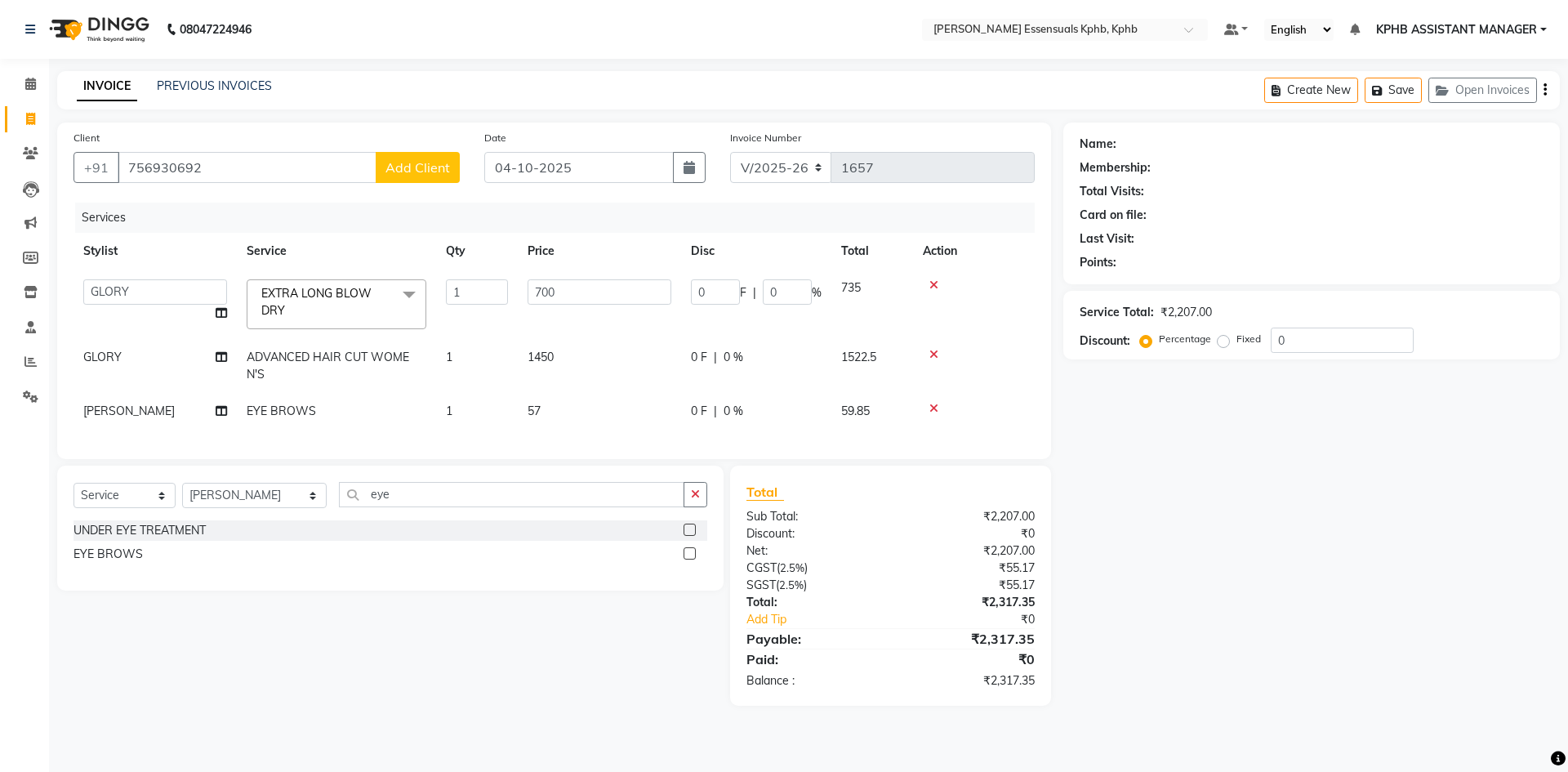
click at [437, 165] on span "Add Client" at bounding box center [418, 167] width 65 height 16
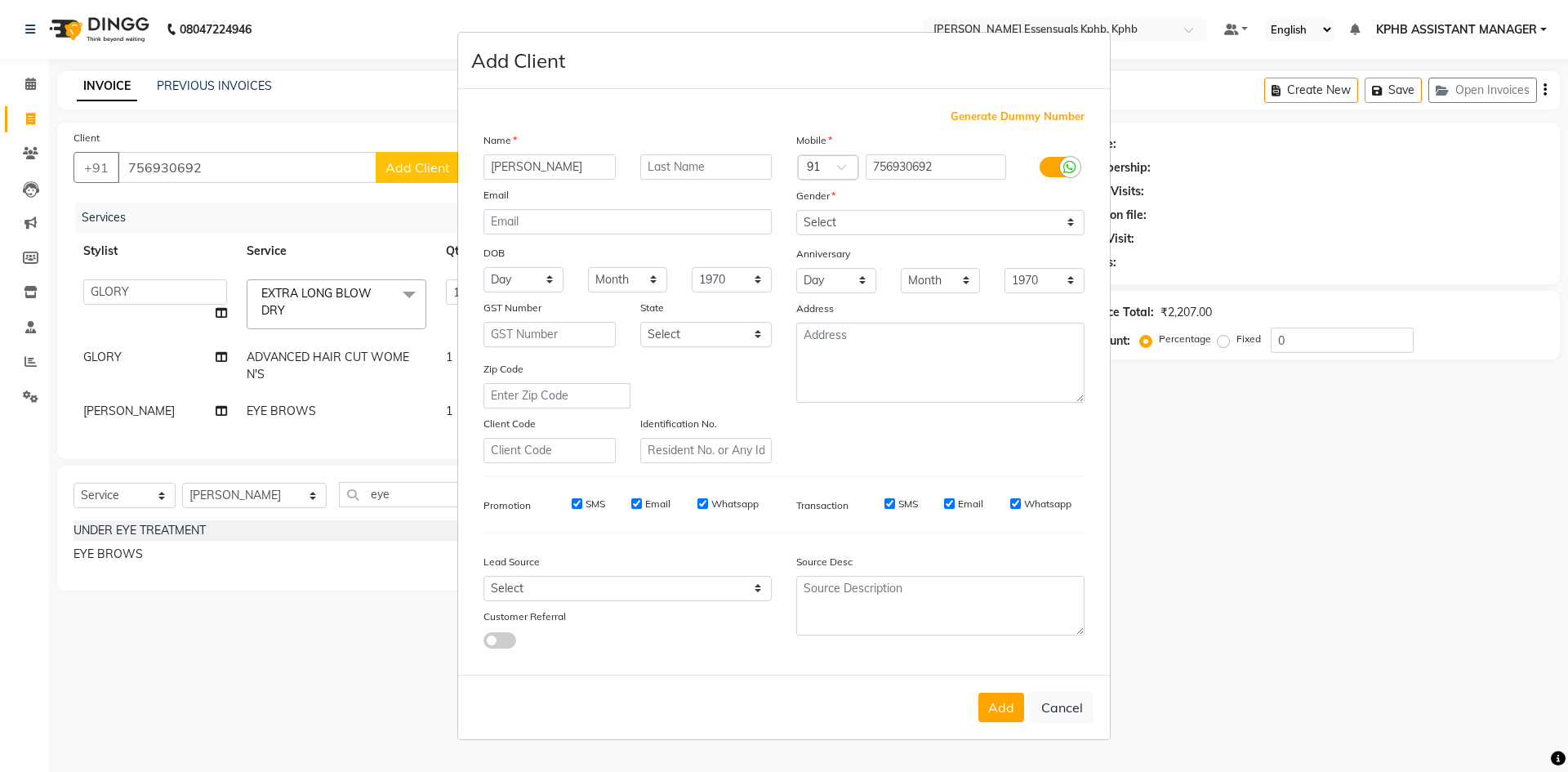
type input "jyothi"
click at [1024, 210] on select "Select Male Female Other Prefer Not To Say" at bounding box center [941, 223] width 289 height 26
select select "female"
click at [797, 210] on select "Select Male Female Other Prefer Not To Say" at bounding box center [941, 223] width 289 height 26
click at [998, 714] on button "Add" at bounding box center [1002, 707] width 46 height 30
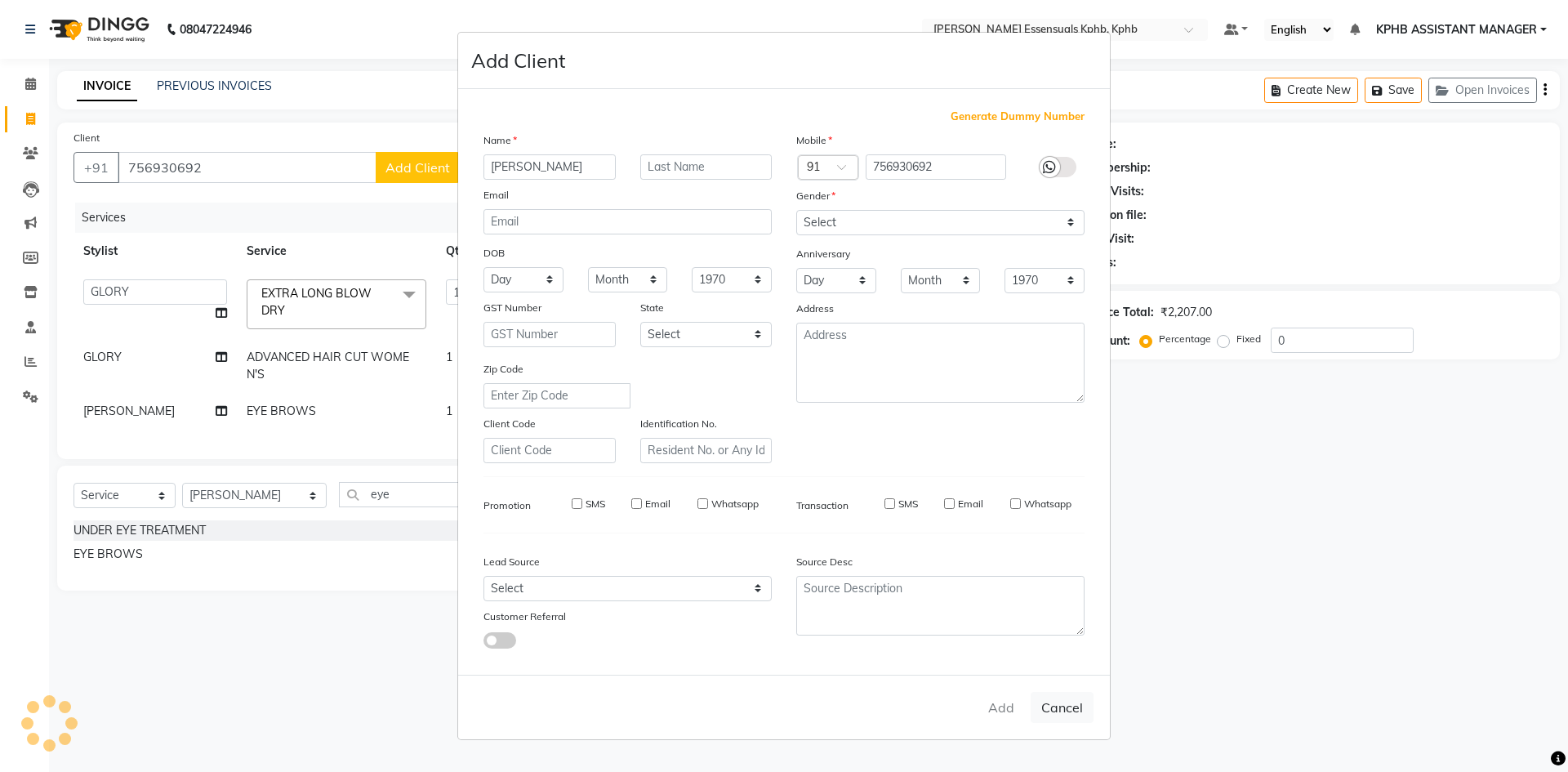
select select
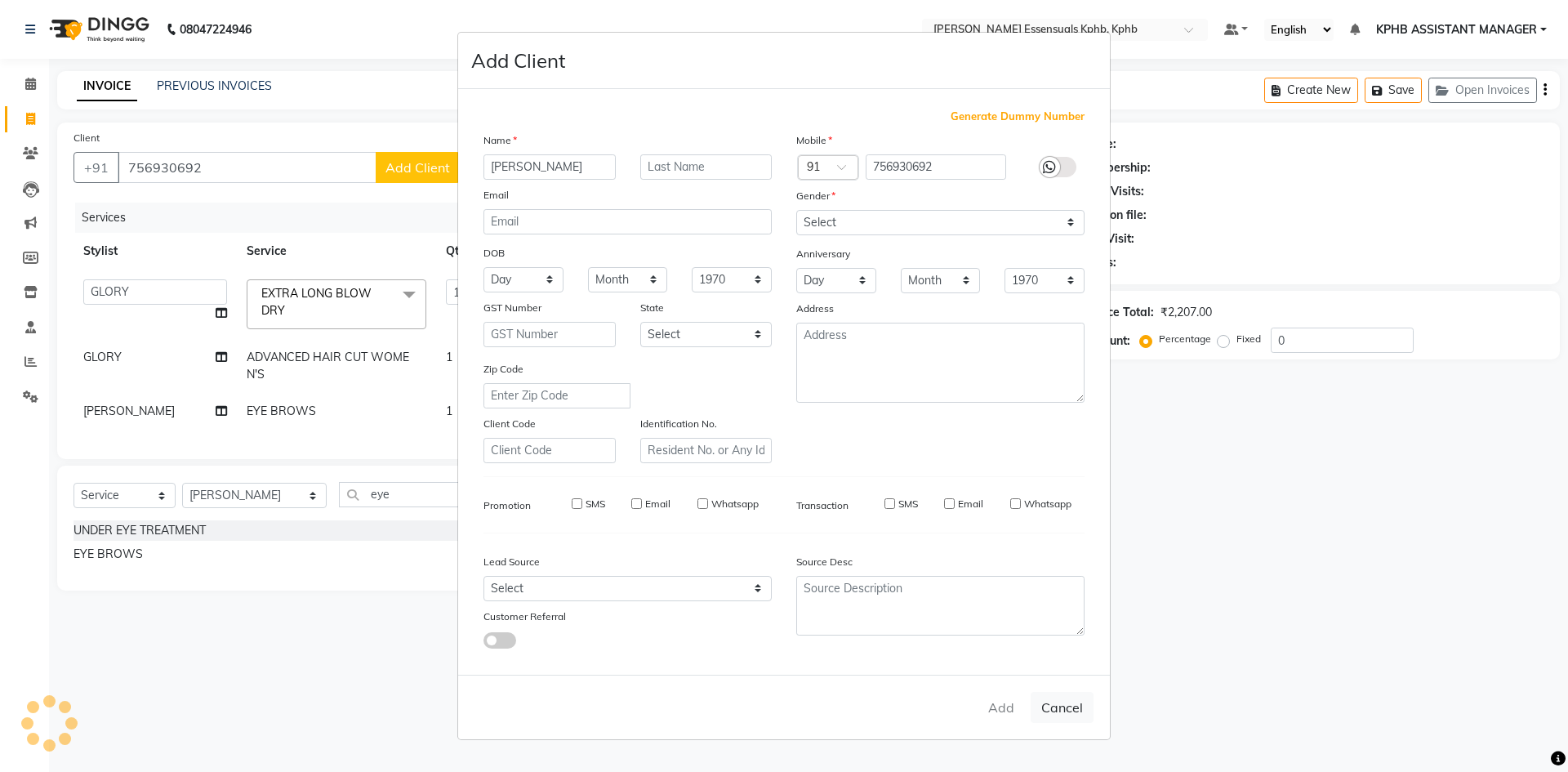
select select
checkbox input "false"
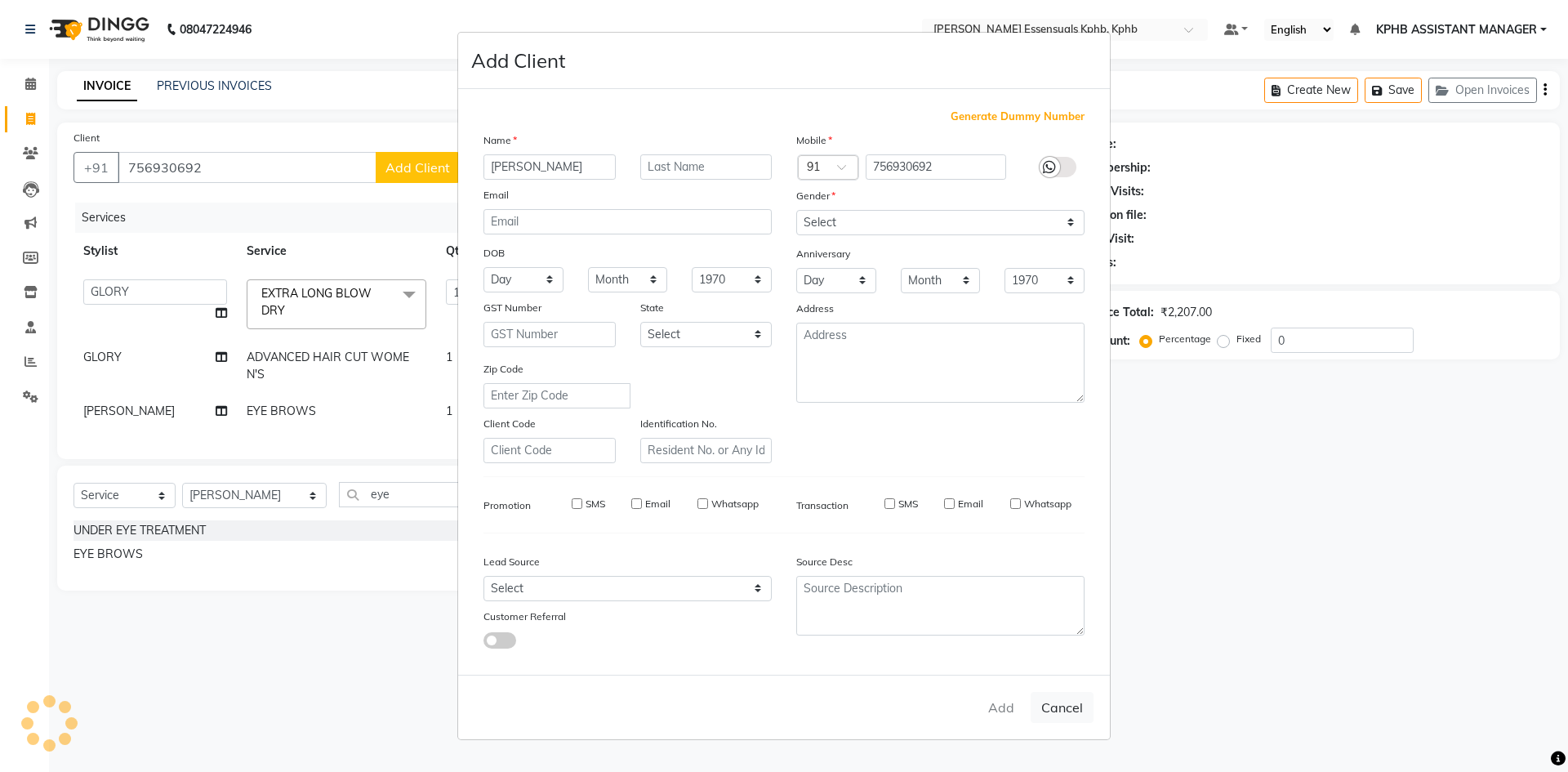
checkbox input "false"
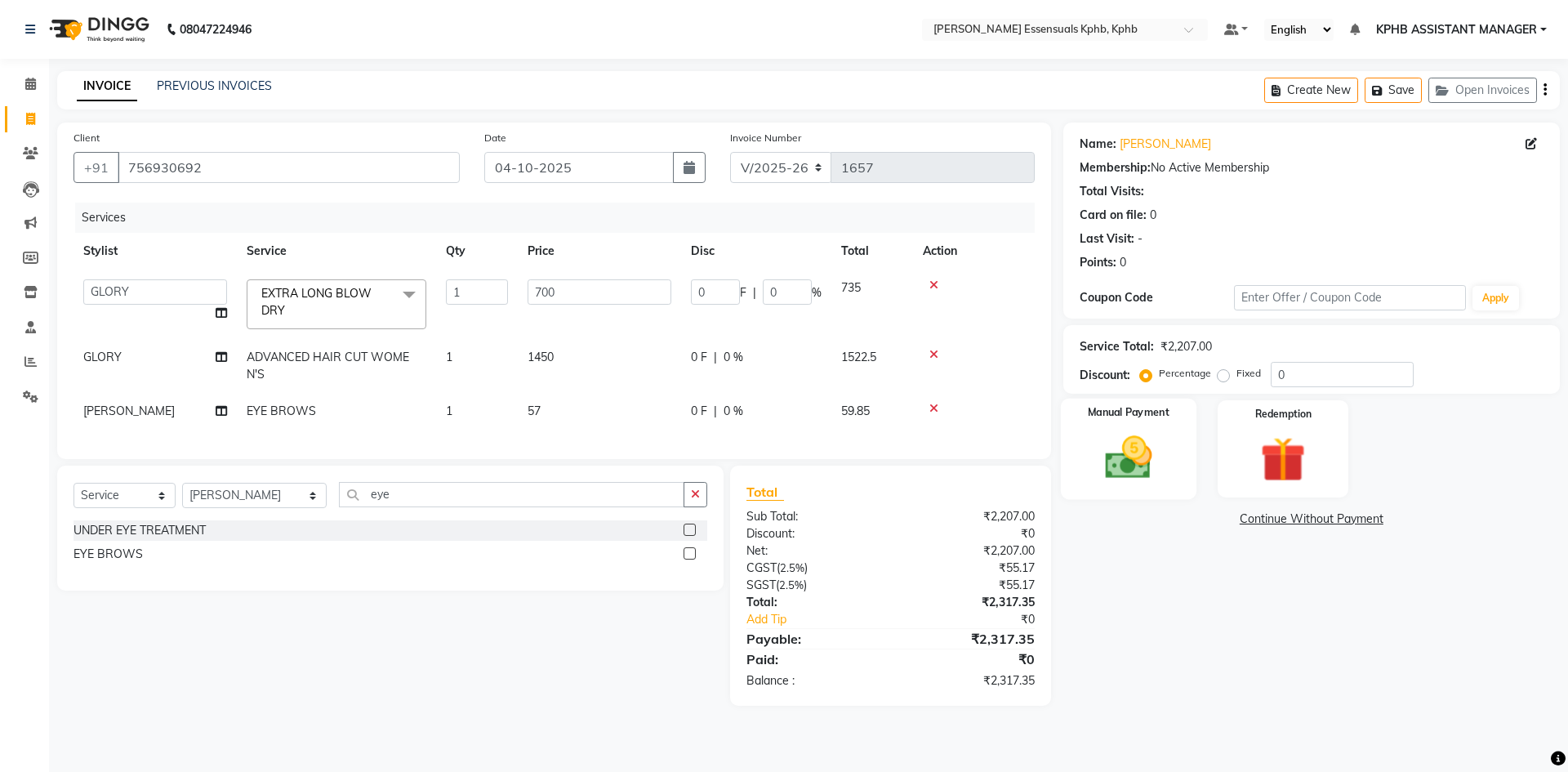
drag, startPoint x: 1147, startPoint y: 435, endPoint x: 1122, endPoint y: 471, distance: 43.8
click at [1146, 435] on img at bounding box center [1128, 457] width 76 height 54
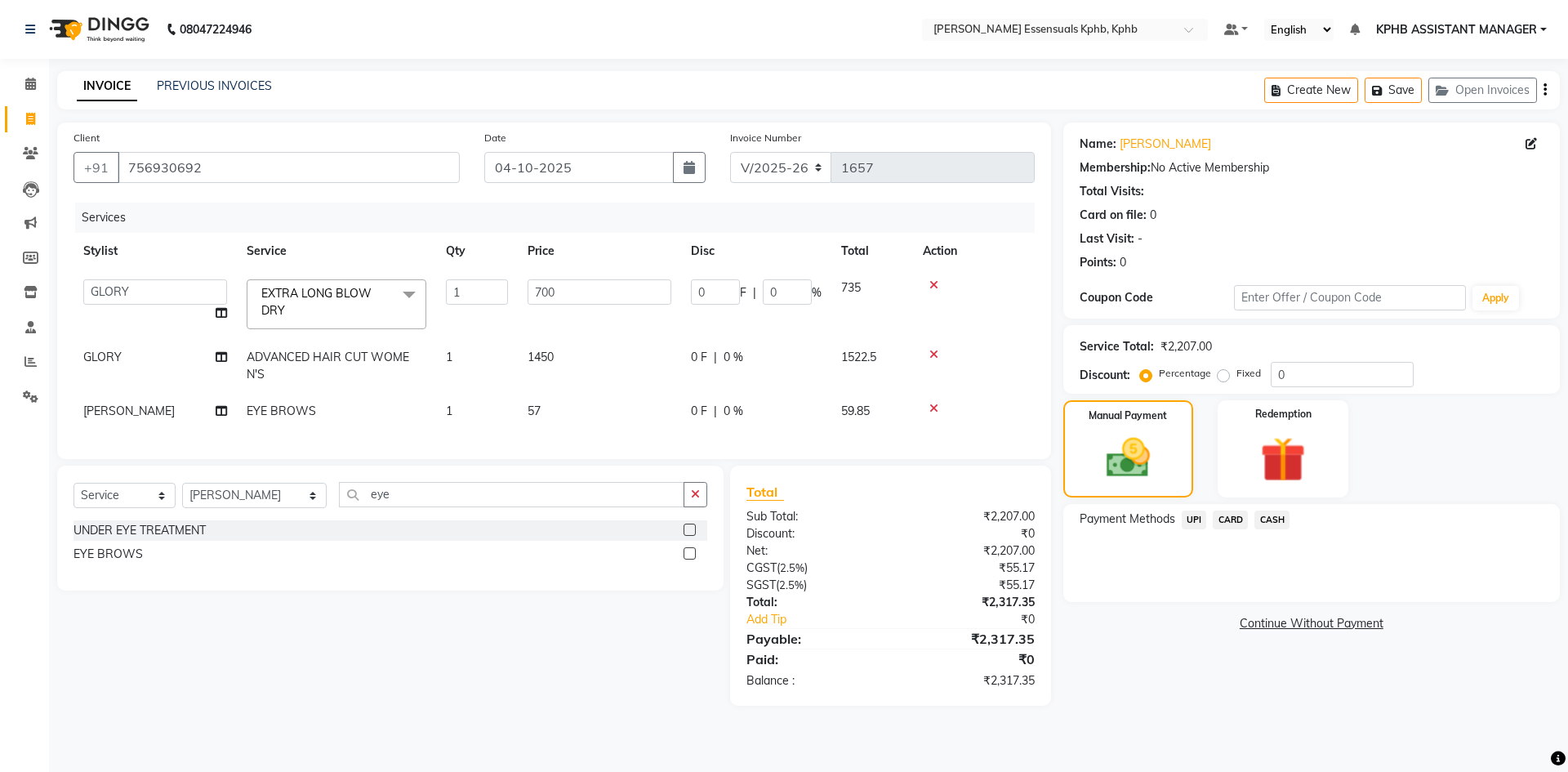
click at [1199, 511] on span "UPI" at bounding box center [1195, 520] width 26 height 19
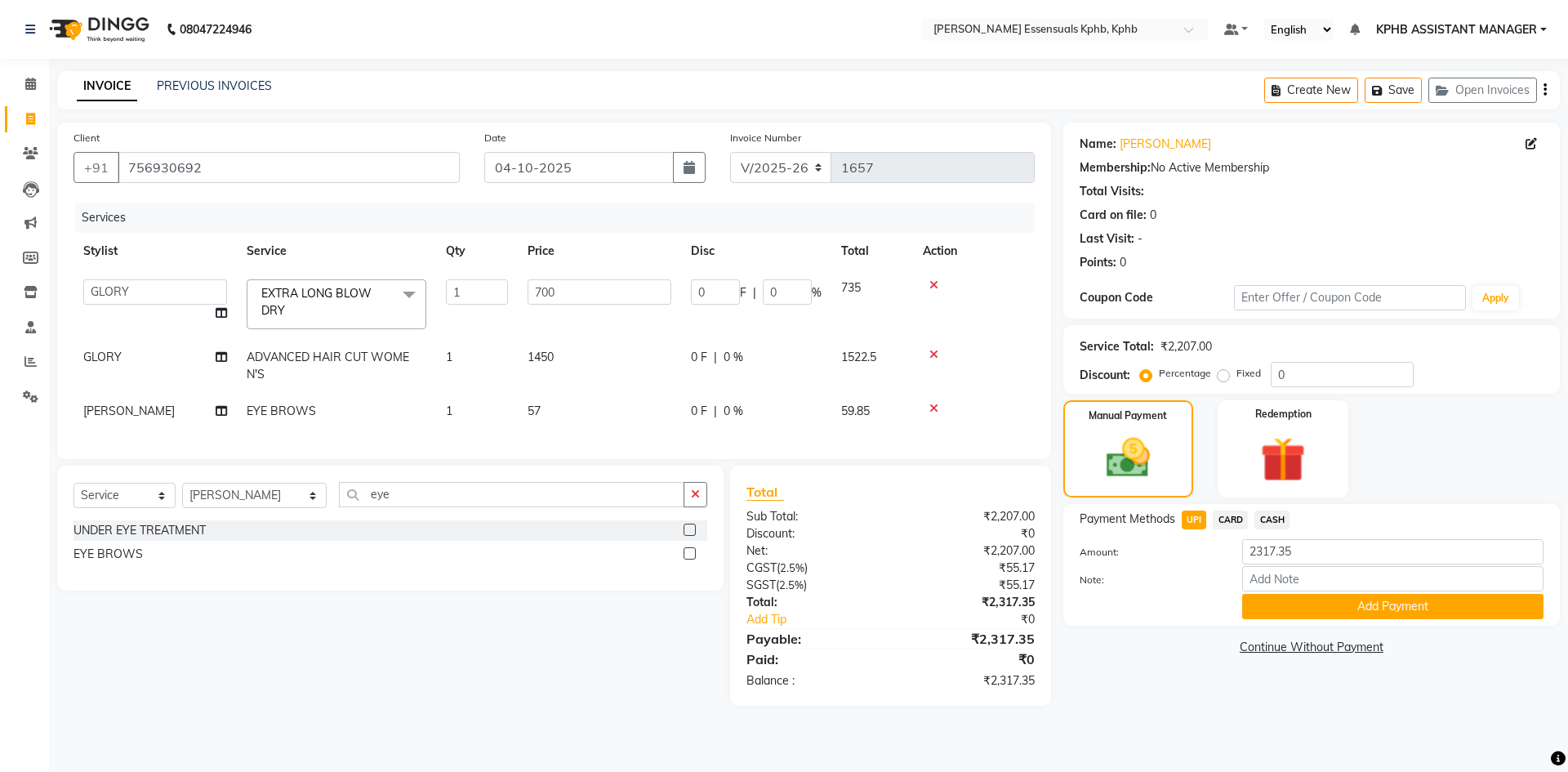
click at [1306, 620] on div "Payment Methods UPI CARD CASH Amount: 2317.35 Note: Add Payment" at bounding box center [1311, 564] width 496 height 122
click at [1319, 596] on button "Add Payment" at bounding box center [1393, 607] width 301 height 26
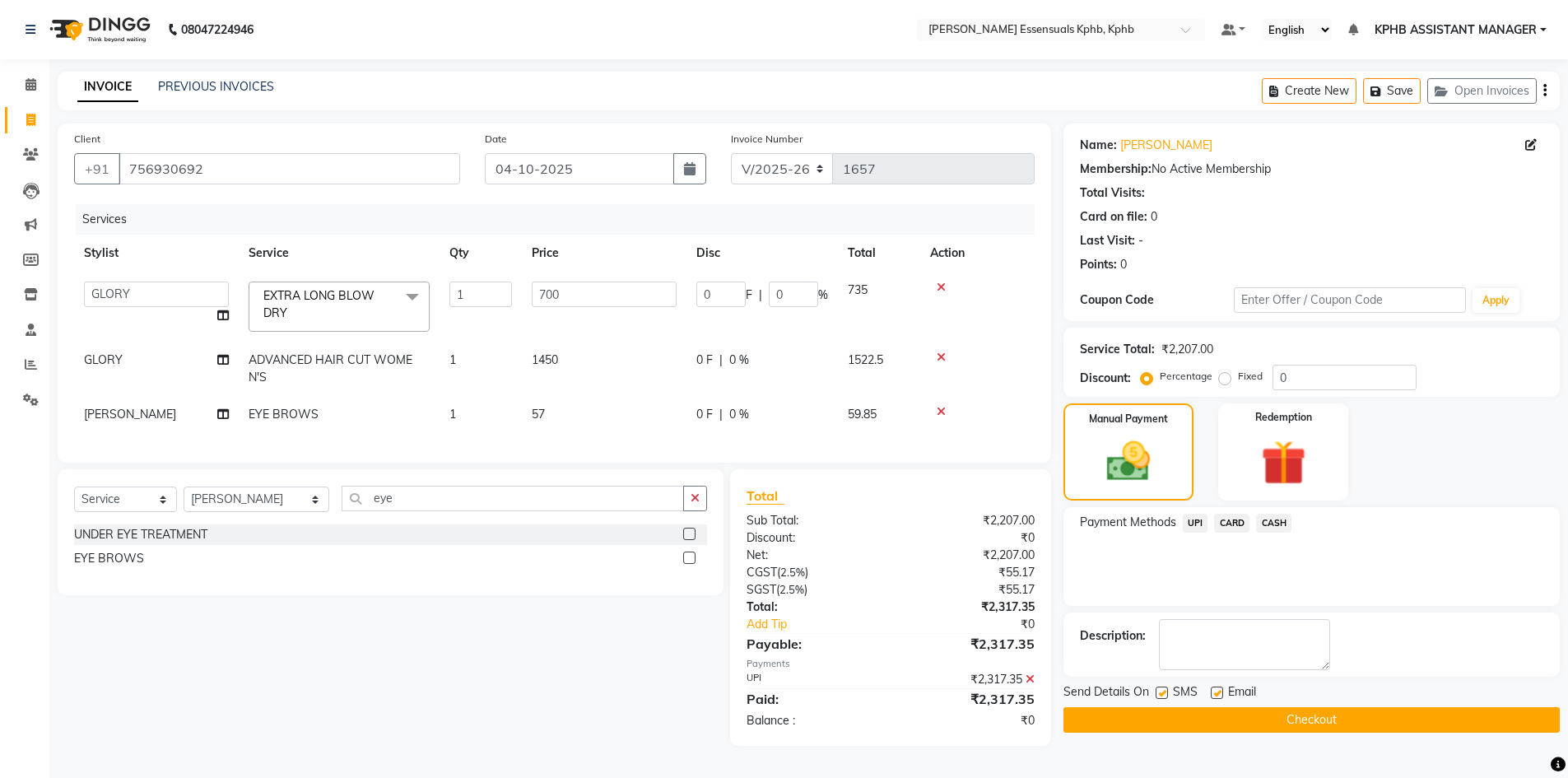
scroll to position [5, 0]
click at [1191, 714] on button "Checkout" at bounding box center [1312, 720] width 497 height 26
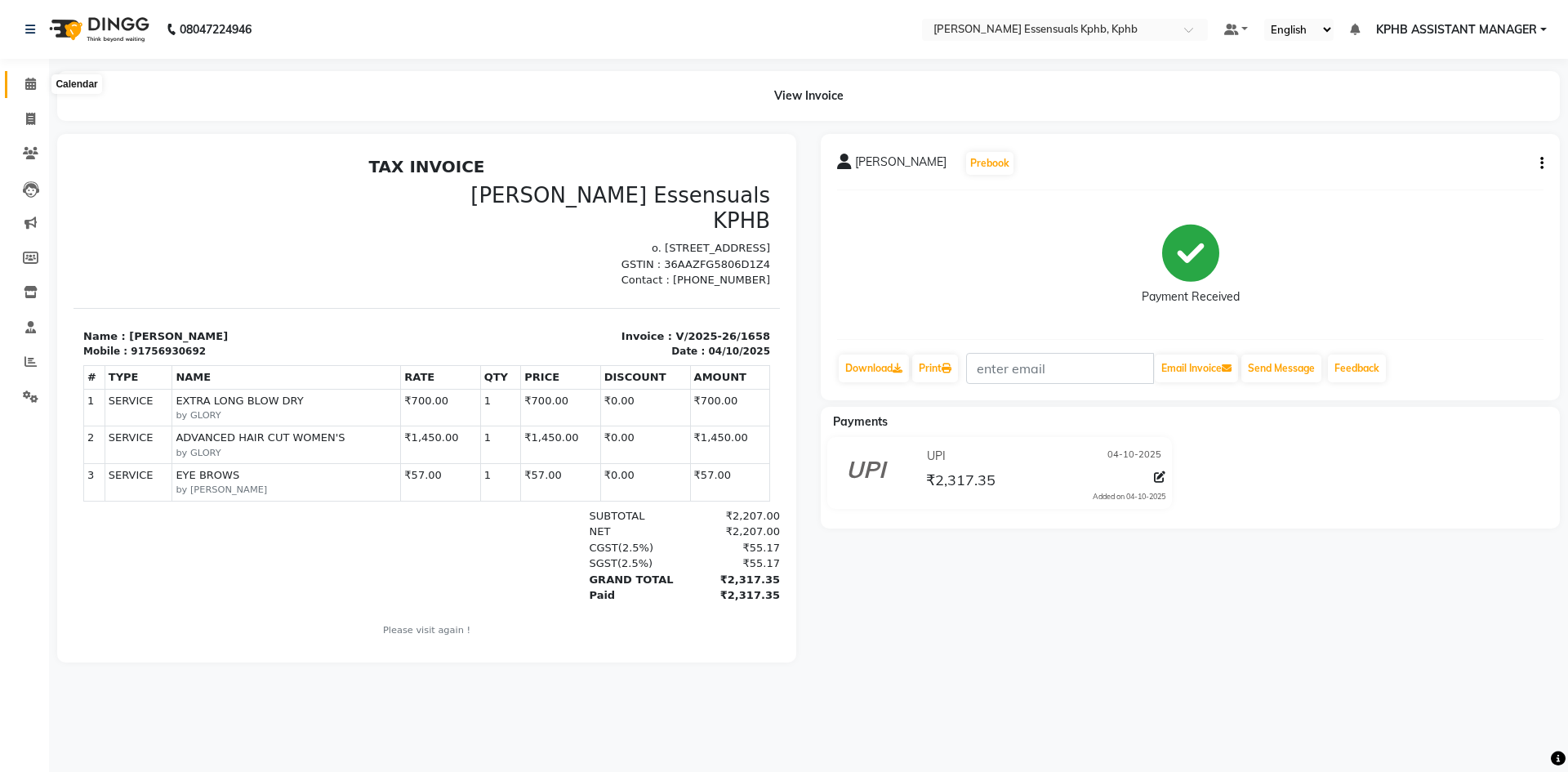
click at [37, 90] on span at bounding box center [31, 84] width 29 height 19
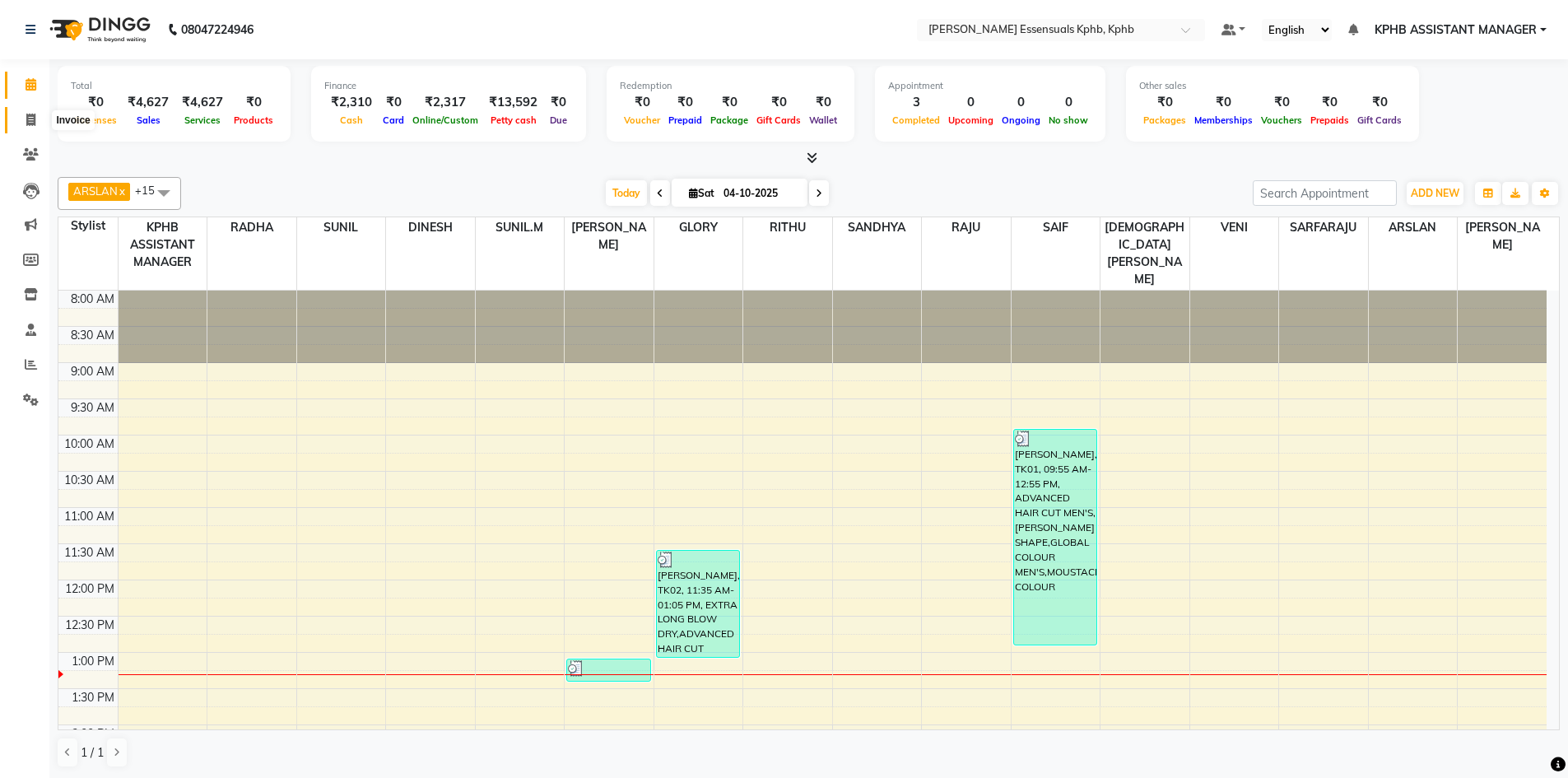
drag, startPoint x: 33, startPoint y: 122, endPoint x: 71, endPoint y: 124, distance: 38.1
click at [33, 122] on icon at bounding box center [31, 119] width 9 height 12
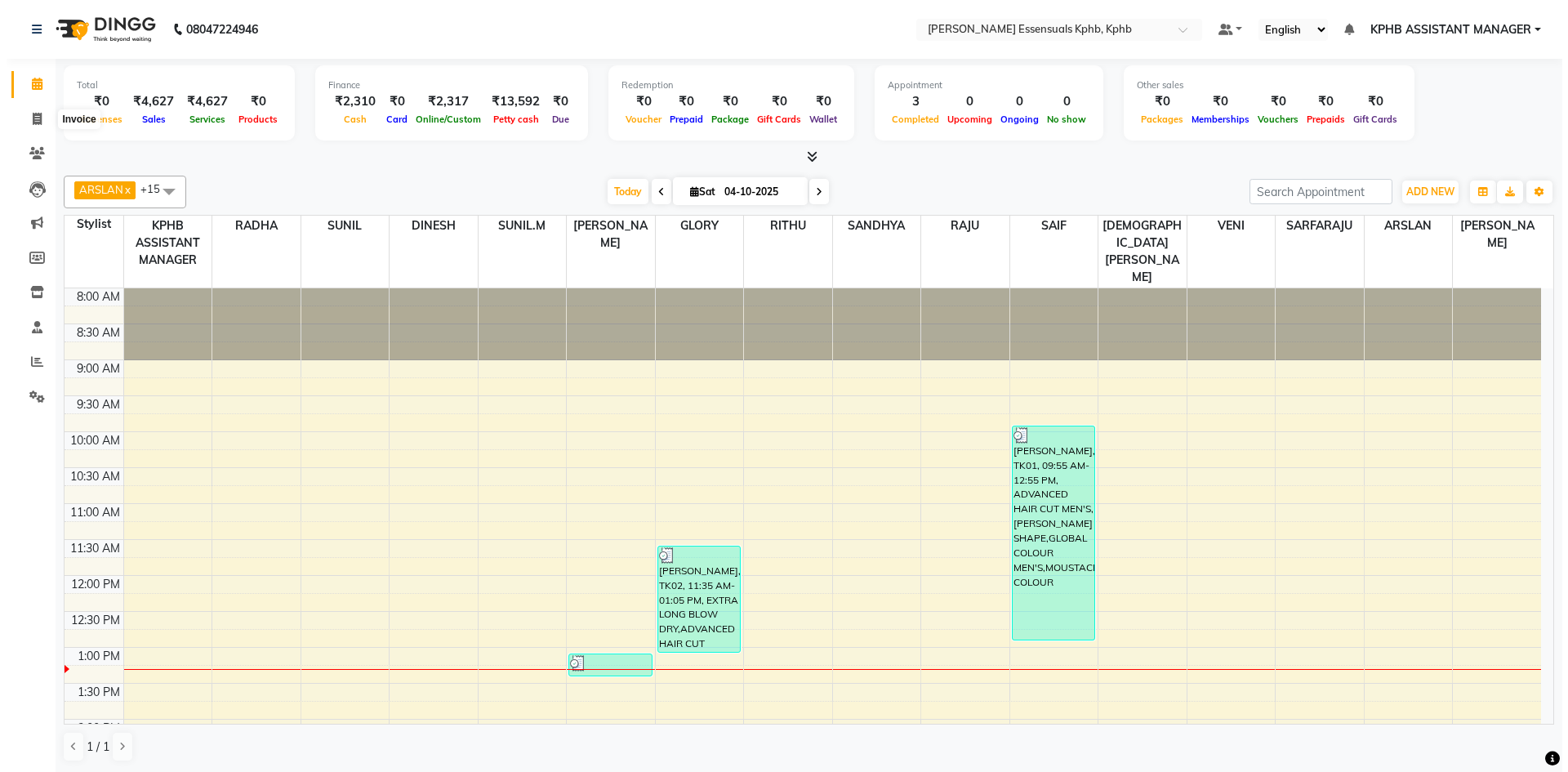
select select "service"
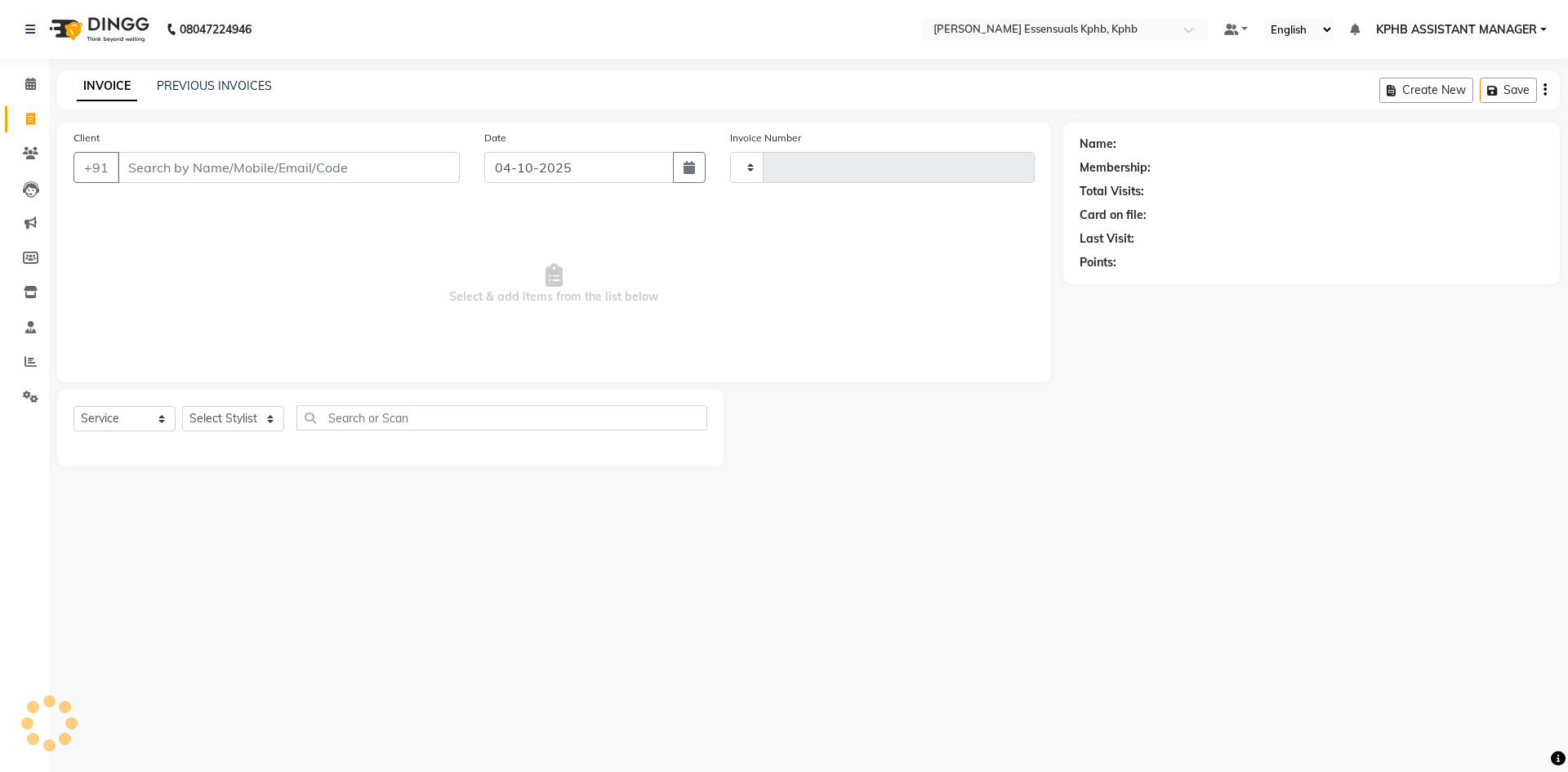
type input "1659"
select select "5938"
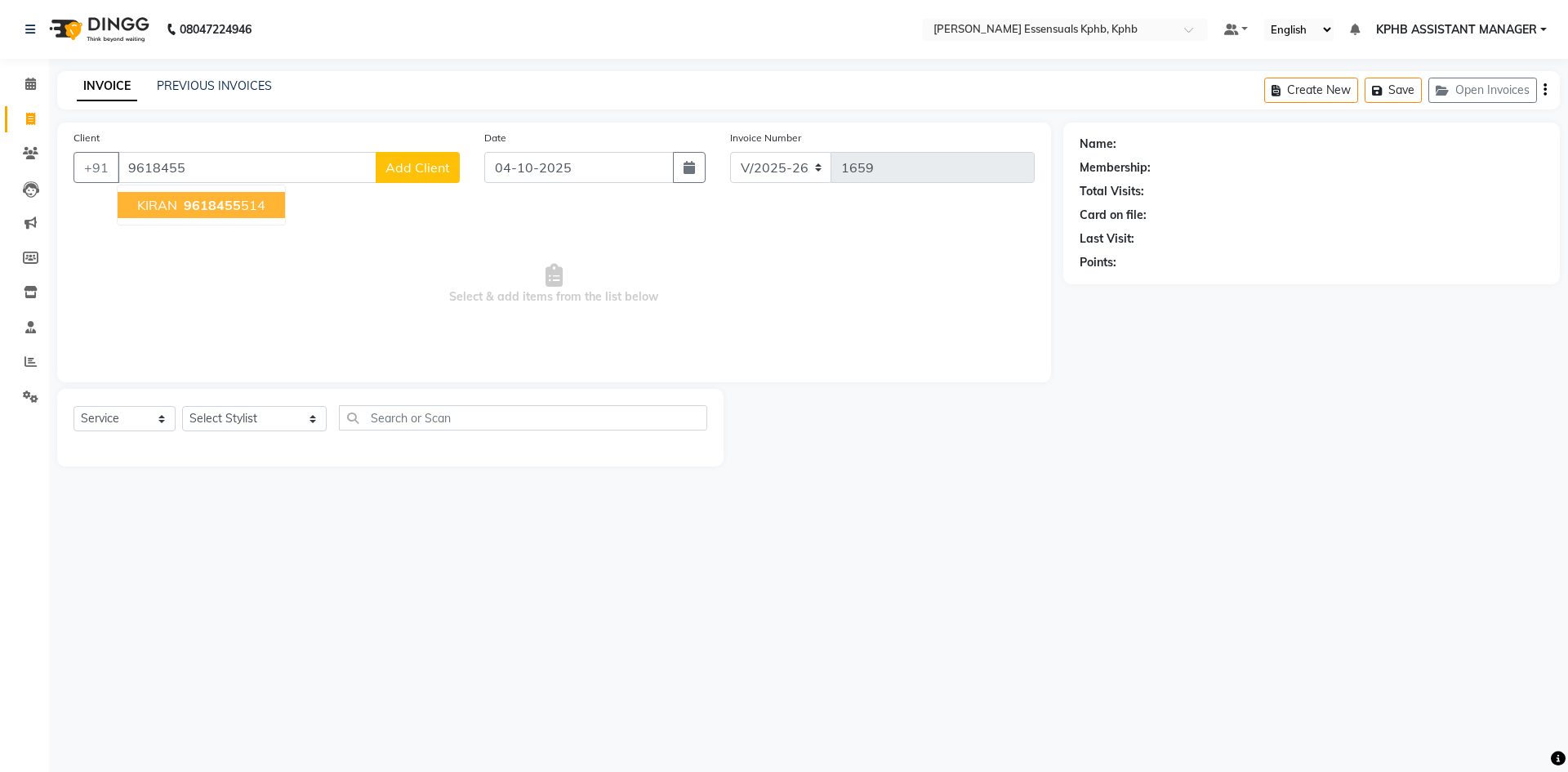
click at [237, 204] on span "9618455" at bounding box center [212, 204] width 57 height 16
type input "9618455514"
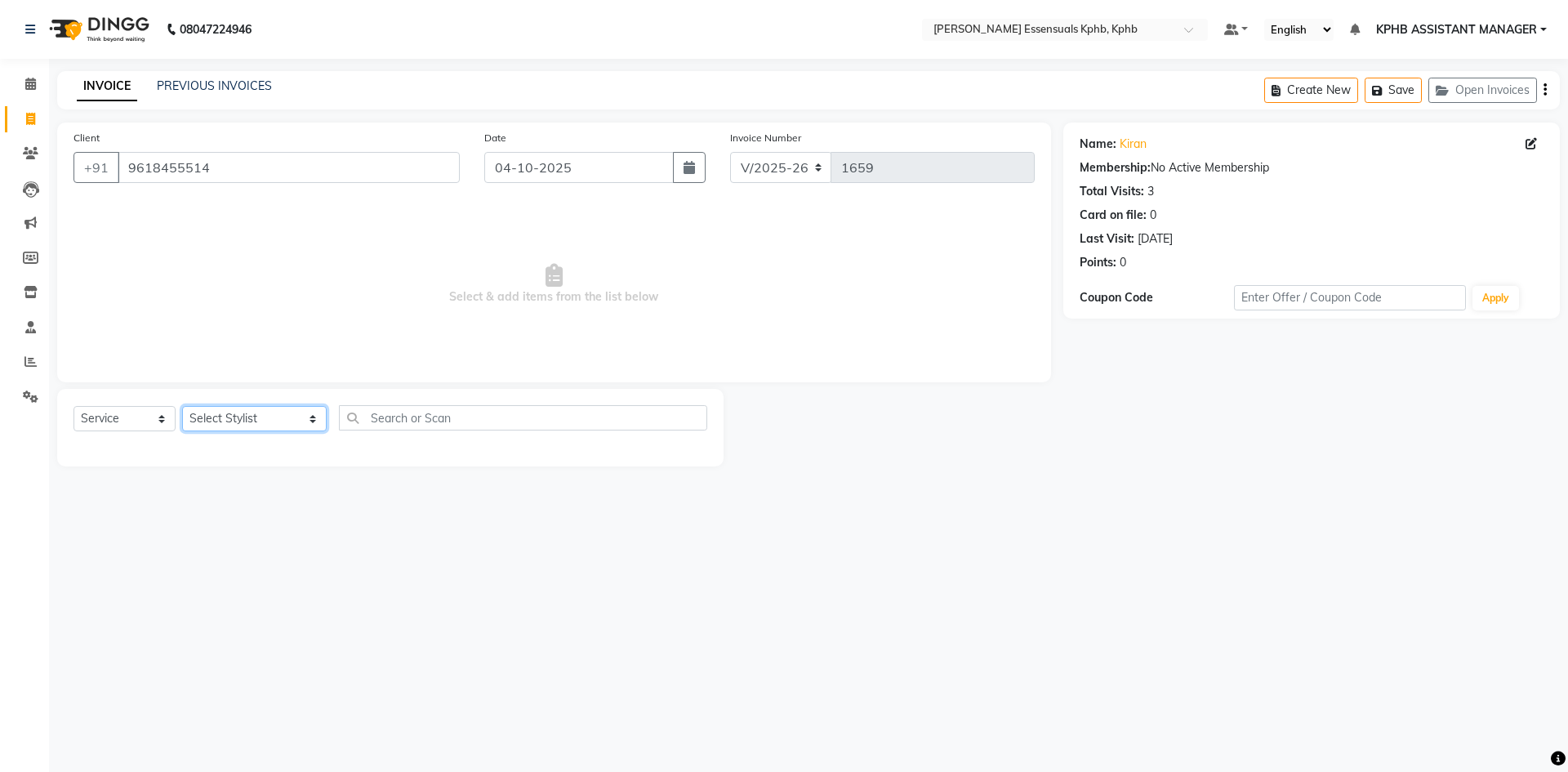
click at [204, 411] on select "Select Stylist ARSLAN DINESH GLORY KPHB ASSISTANT MANAGER KRISHNA VENI MANJULA …" at bounding box center [255, 419] width 145 height 26
select select "84873"
click at [182, 406] on select "Select Stylist ARSLAN DINESH GLORY KPHB ASSISTANT MANAGER KRISHNA VENI MANJULA …" at bounding box center [255, 419] width 145 height 26
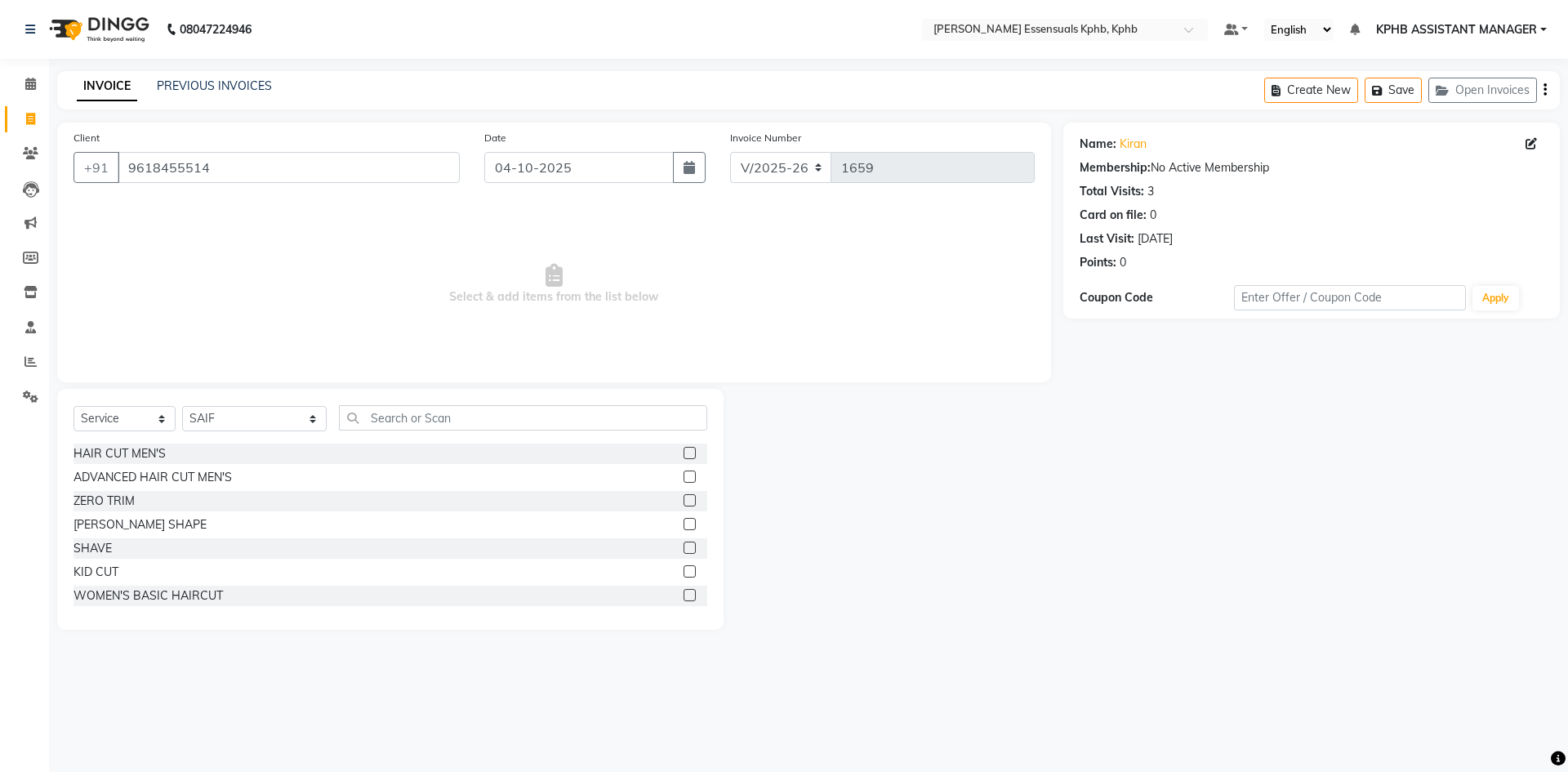
click at [684, 472] on label at bounding box center [690, 477] width 12 height 12
click at [684, 472] on input "checkbox" at bounding box center [689, 477] width 10 height 10
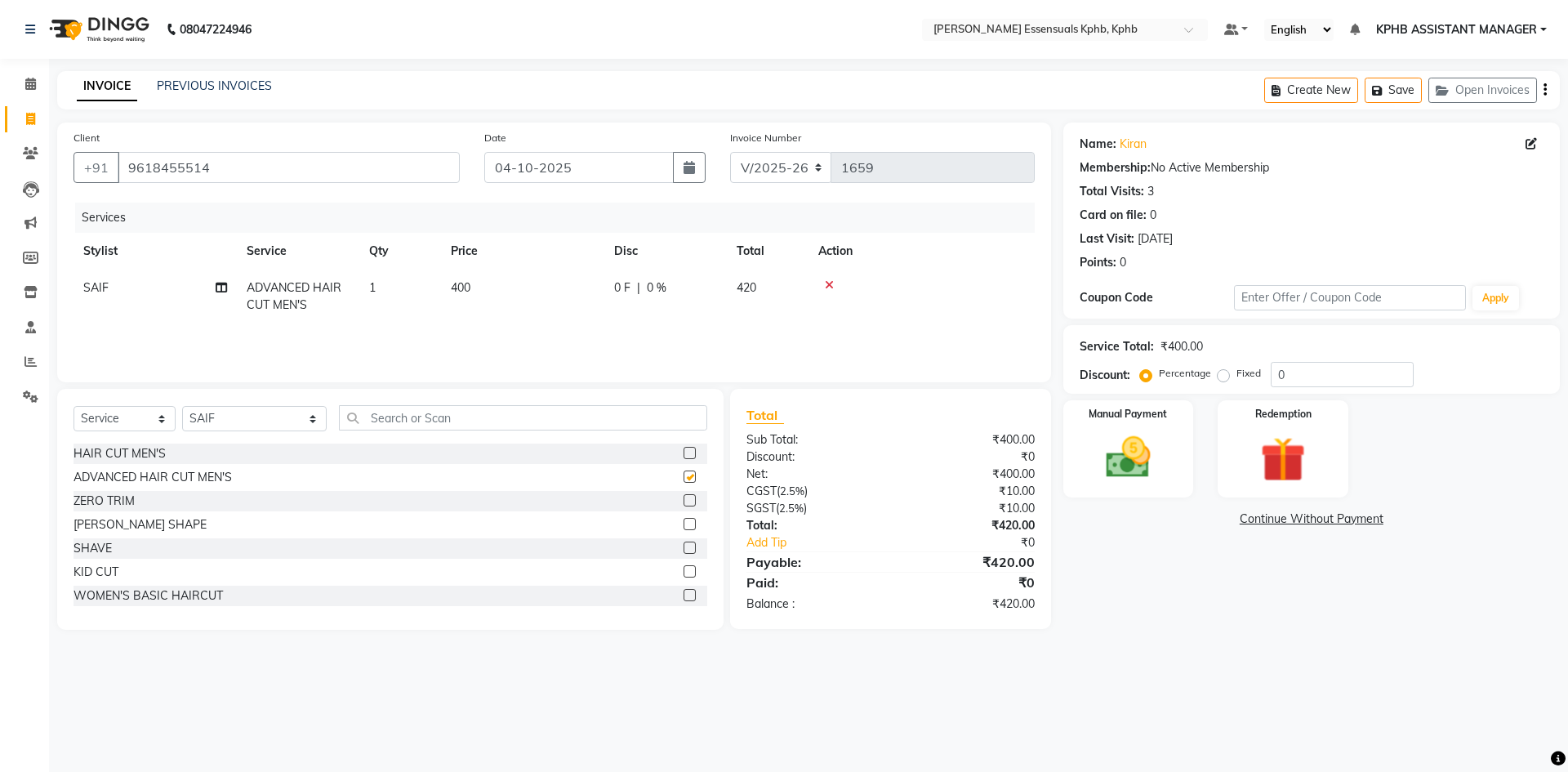
checkbox input "false"
click at [449, 293] on td "400" at bounding box center [523, 296] width 163 height 54
select select "84873"
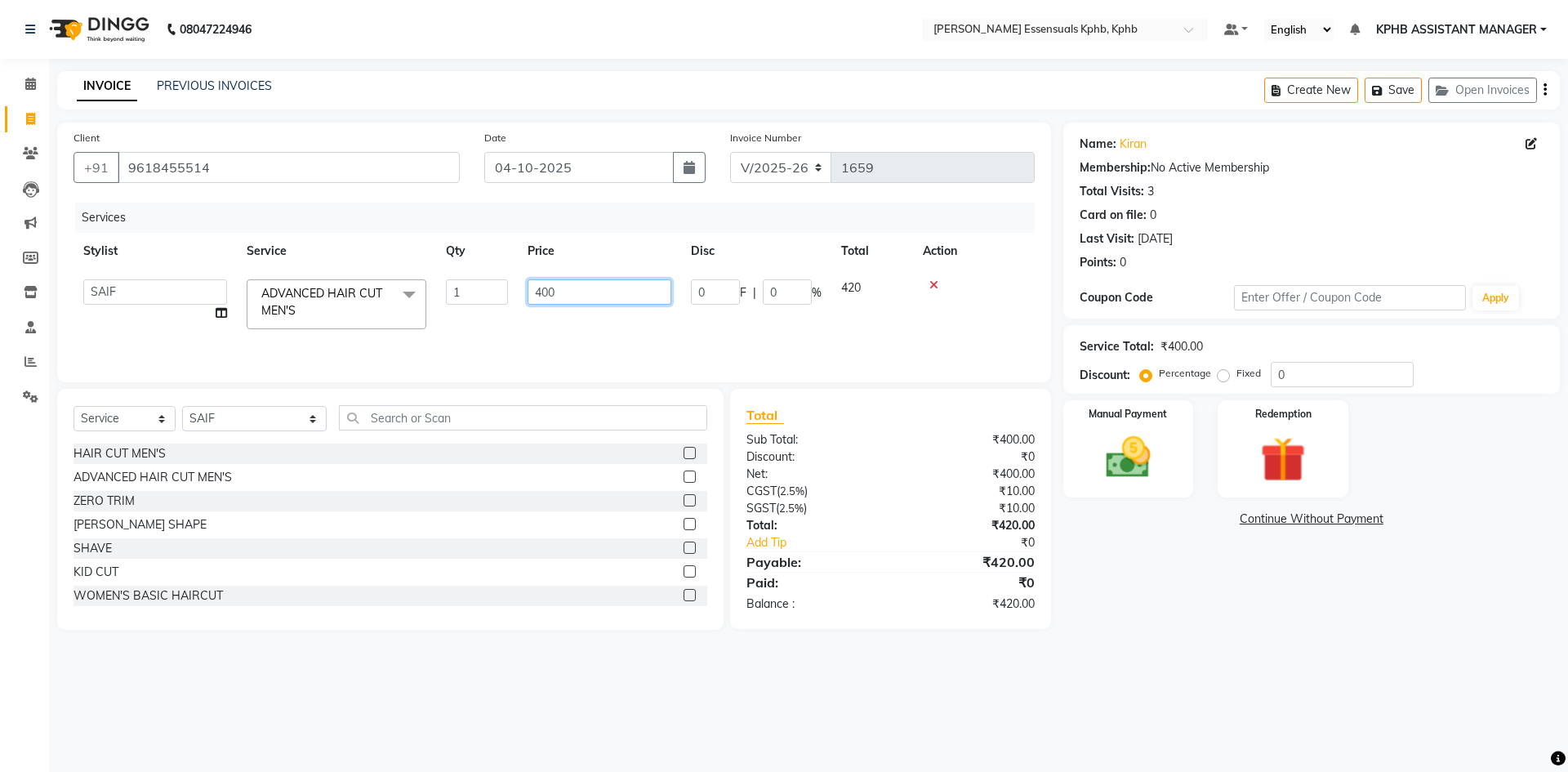
click at [547, 293] on input "400" at bounding box center [599, 292] width 144 height 26
type input "450"
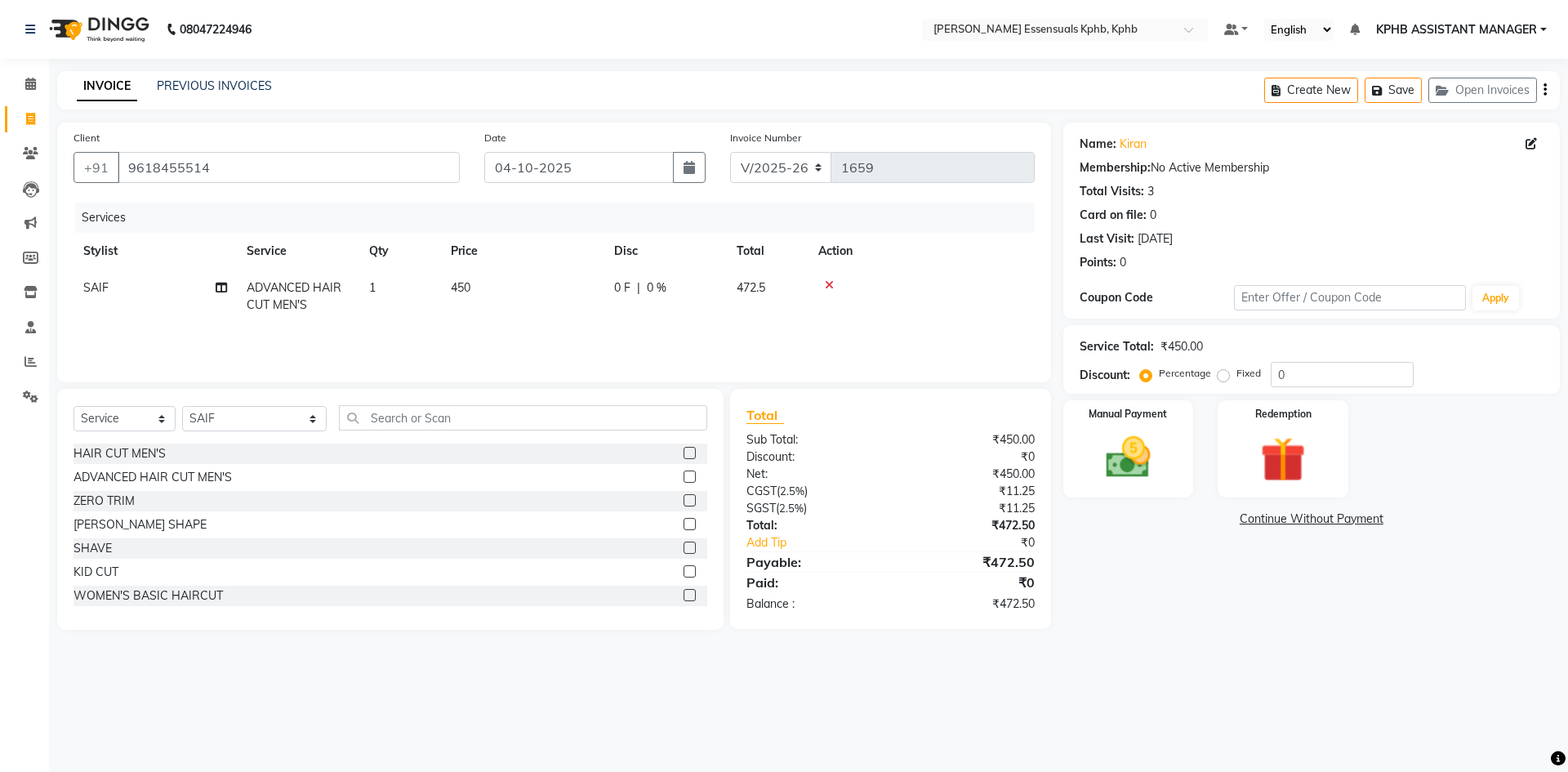
drag, startPoint x: 927, startPoint y: 535, endPoint x: 1057, endPoint y: 495, distance: 136.0
click at [931, 532] on div "₹472.50" at bounding box center [968, 525] width 156 height 17
click at [1143, 455] on img at bounding box center [1128, 457] width 76 height 54
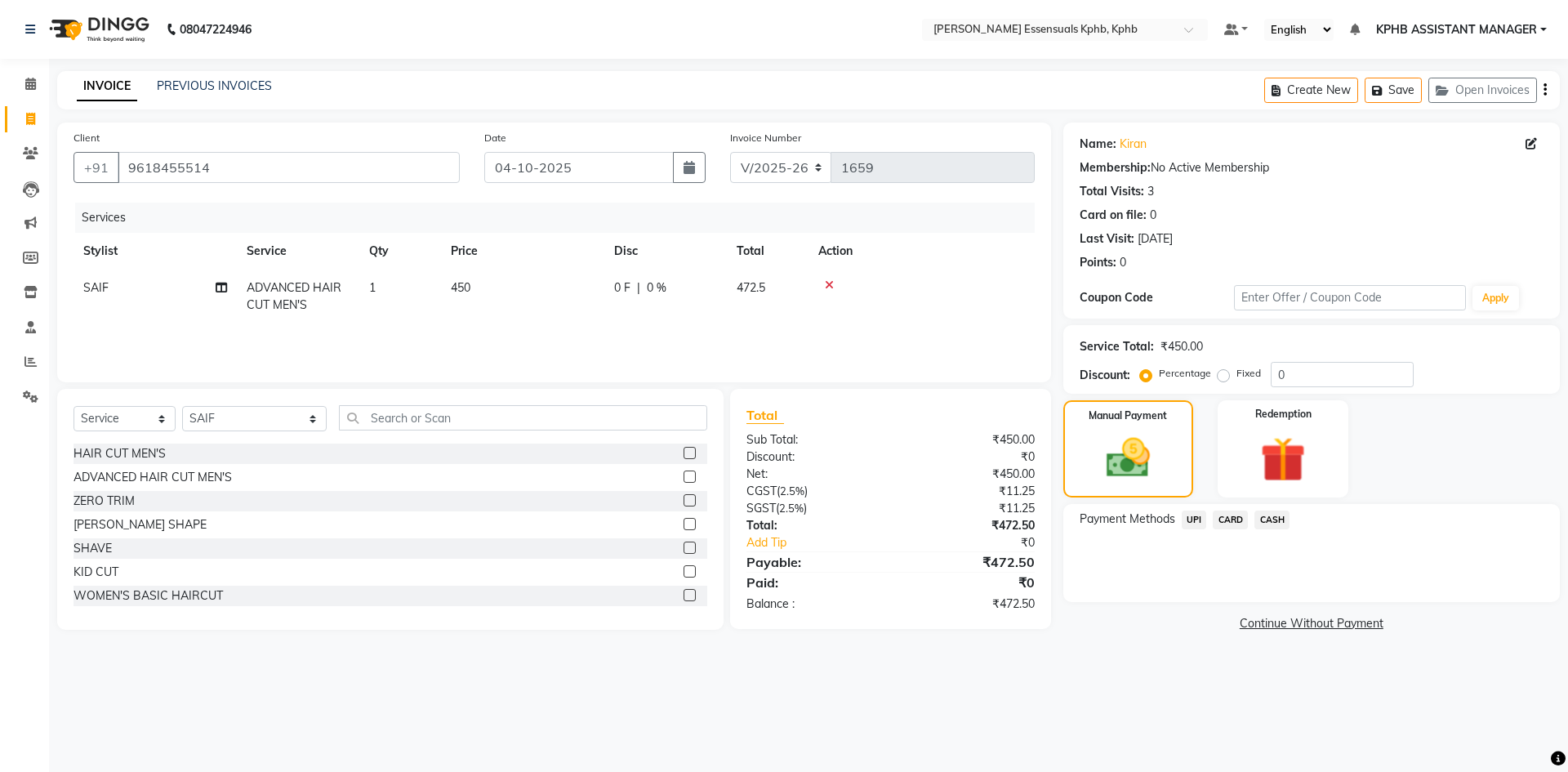
click at [1193, 522] on span "UPI" at bounding box center [1195, 520] width 26 height 19
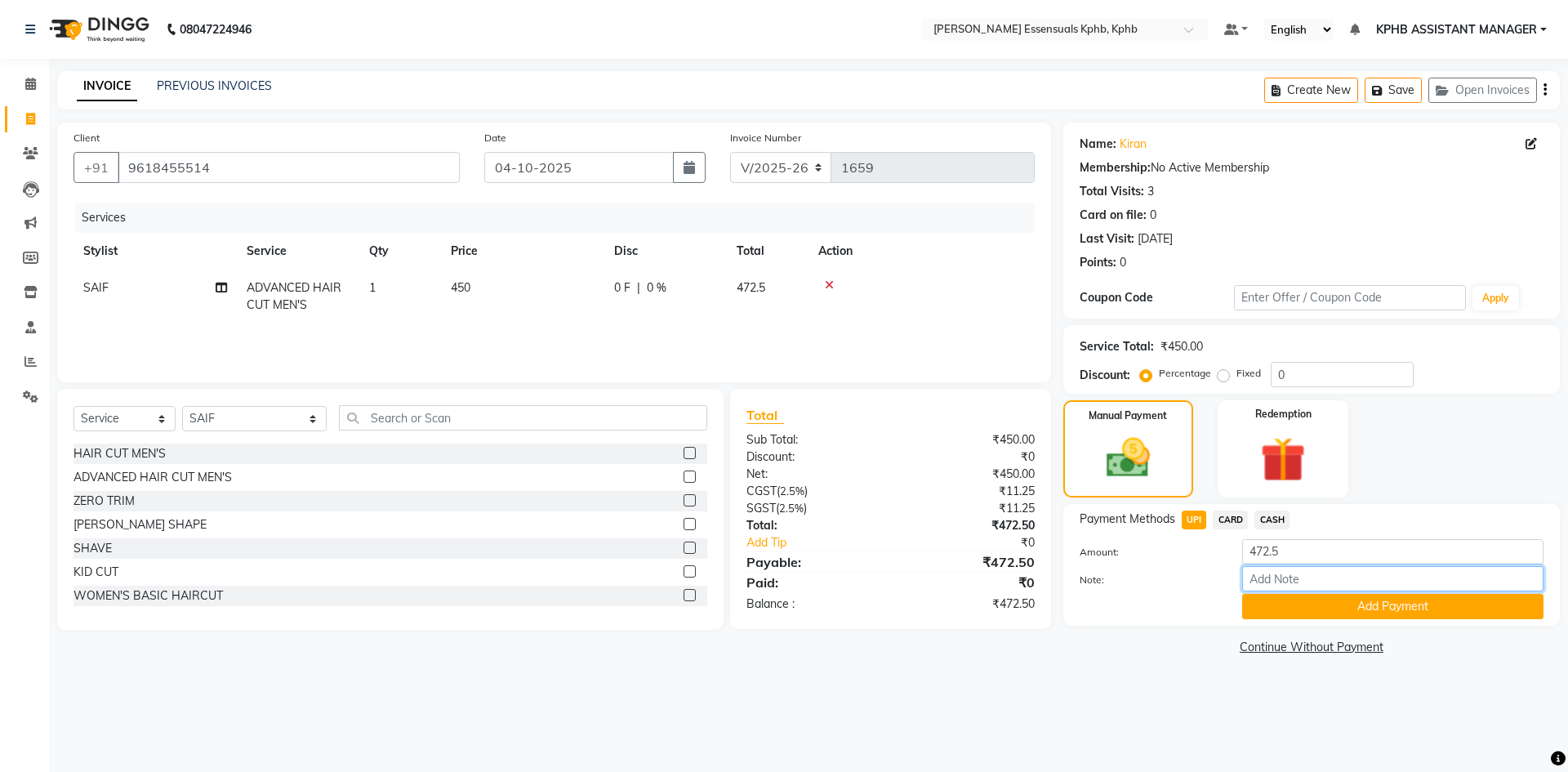
click at [1384, 587] on input "Note:" at bounding box center [1393, 579] width 301 height 26
click at [1365, 609] on button "Add Payment" at bounding box center [1393, 607] width 301 height 26
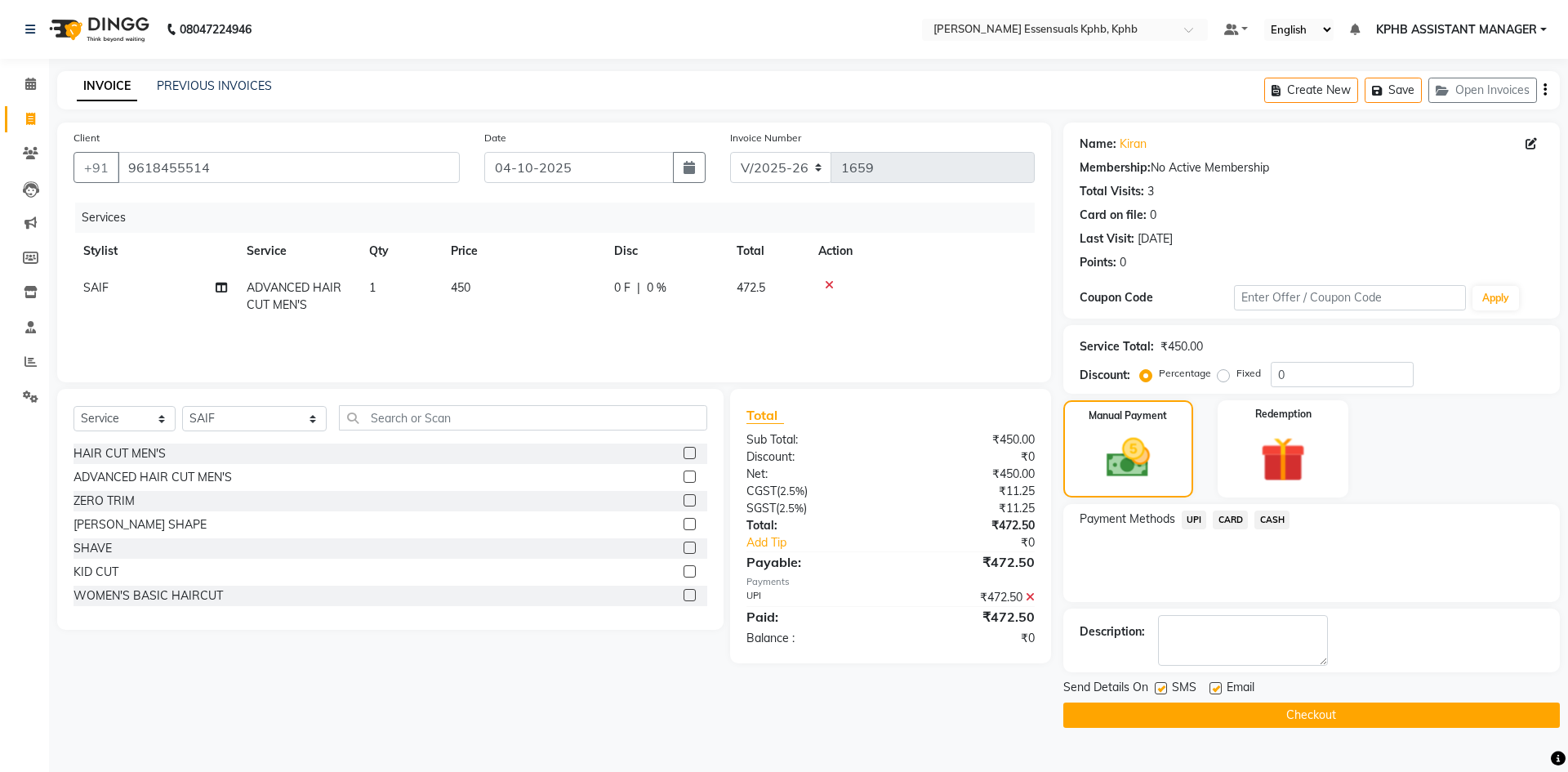
click at [1283, 712] on button "Checkout" at bounding box center [1311, 715] width 496 height 26
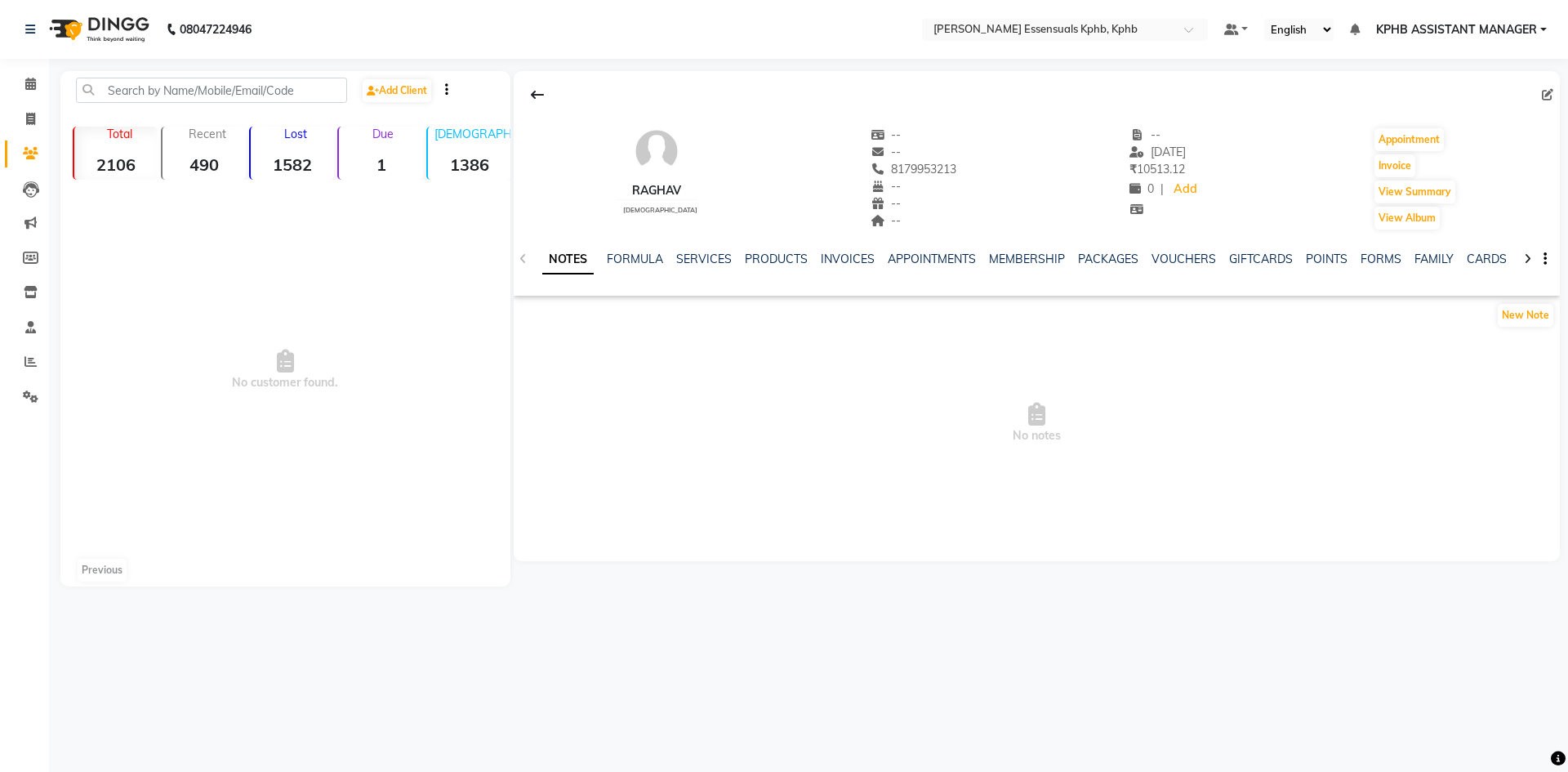
select select "en"
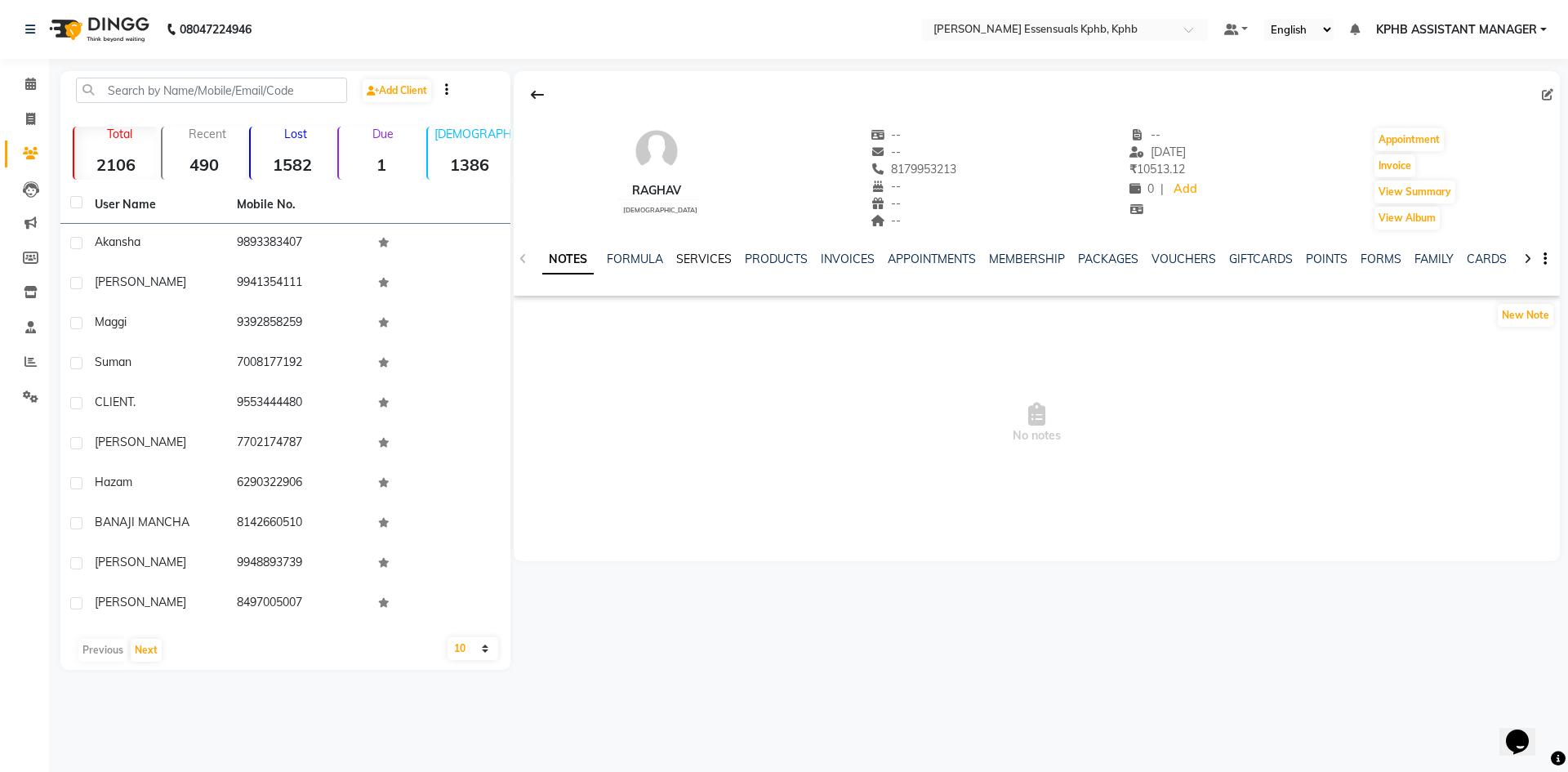
click at [718, 254] on link "SERVICES" at bounding box center [704, 259] width 55 height 14
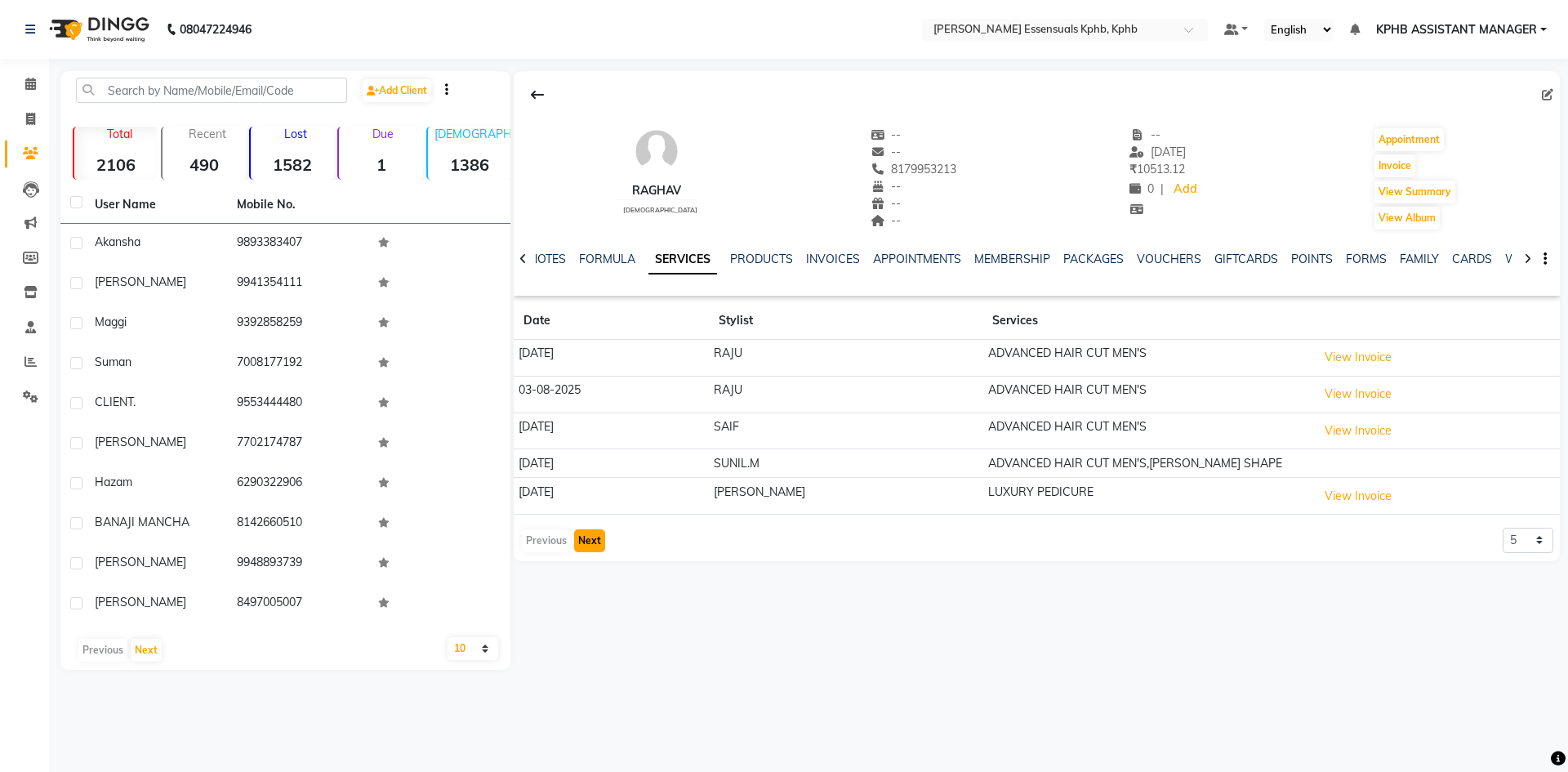
click at [601, 535] on button "Next" at bounding box center [590, 540] width 31 height 23
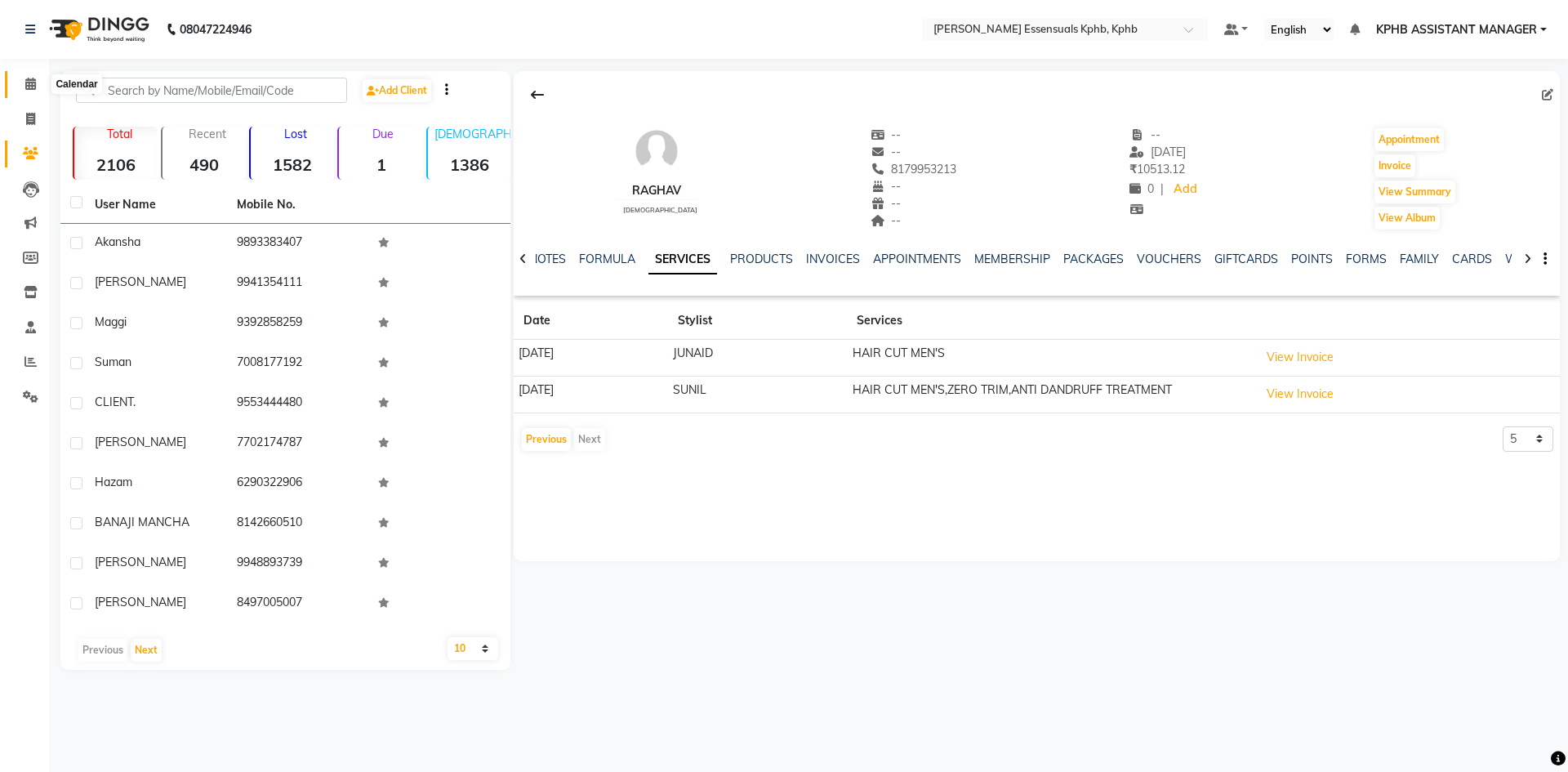
click at [26, 88] on icon at bounding box center [31, 83] width 10 height 12
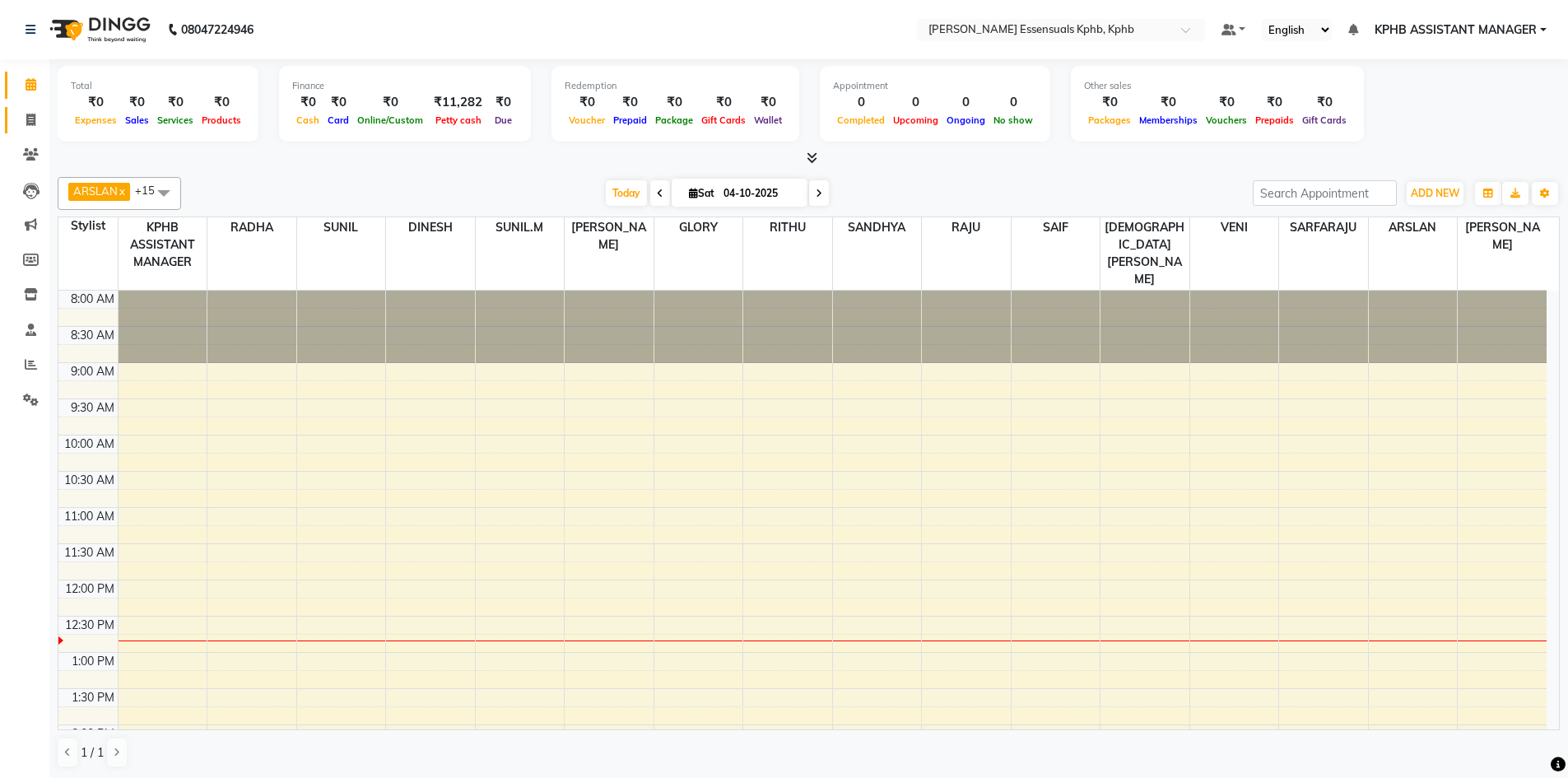
click at [30, 132] on li "Invoice" at bounding box center [25, 120] width 50 height 35
click at [21, 115] on span at bounding box center [31, 121] width 29 height 19
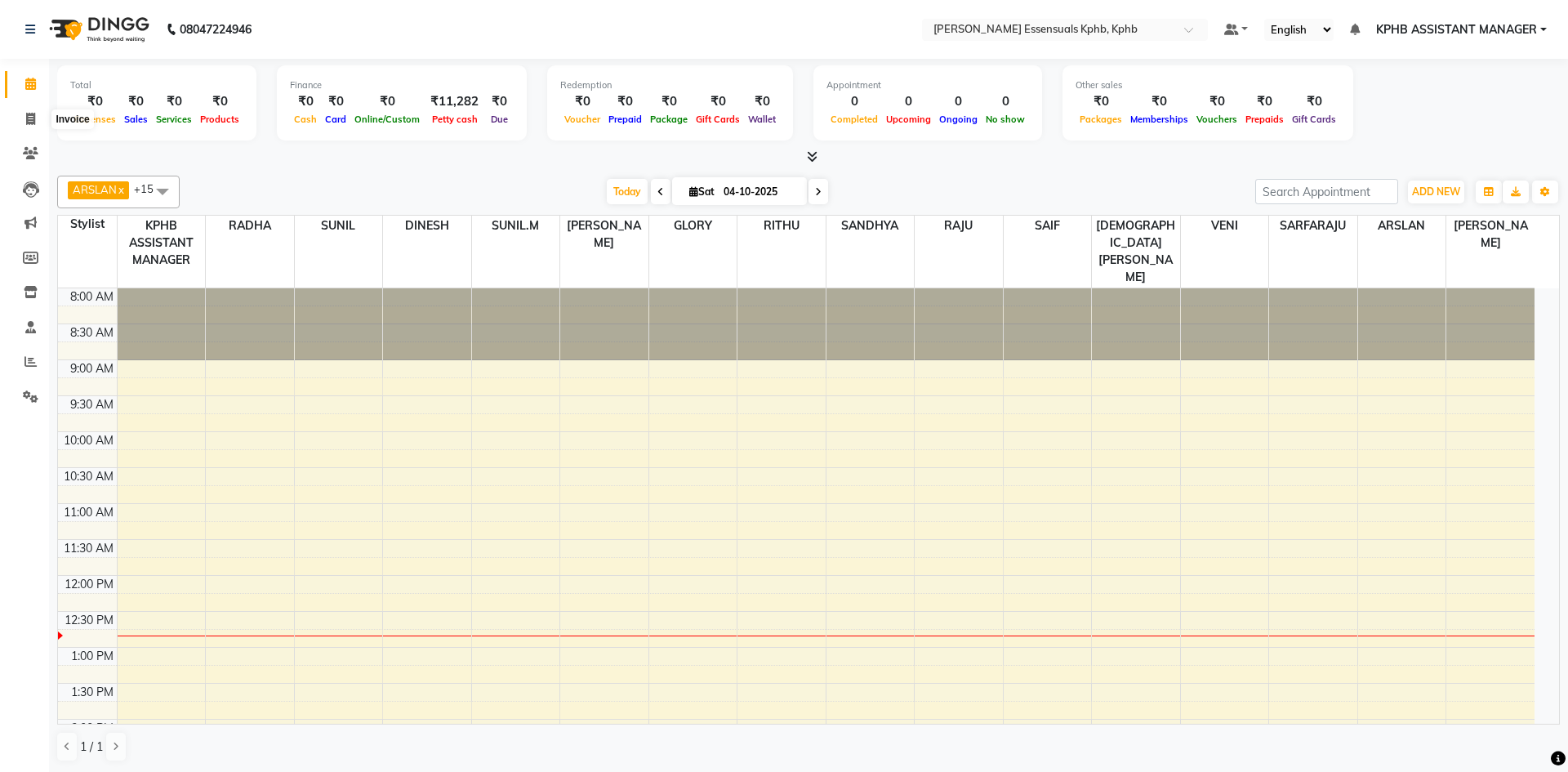
select select "service"
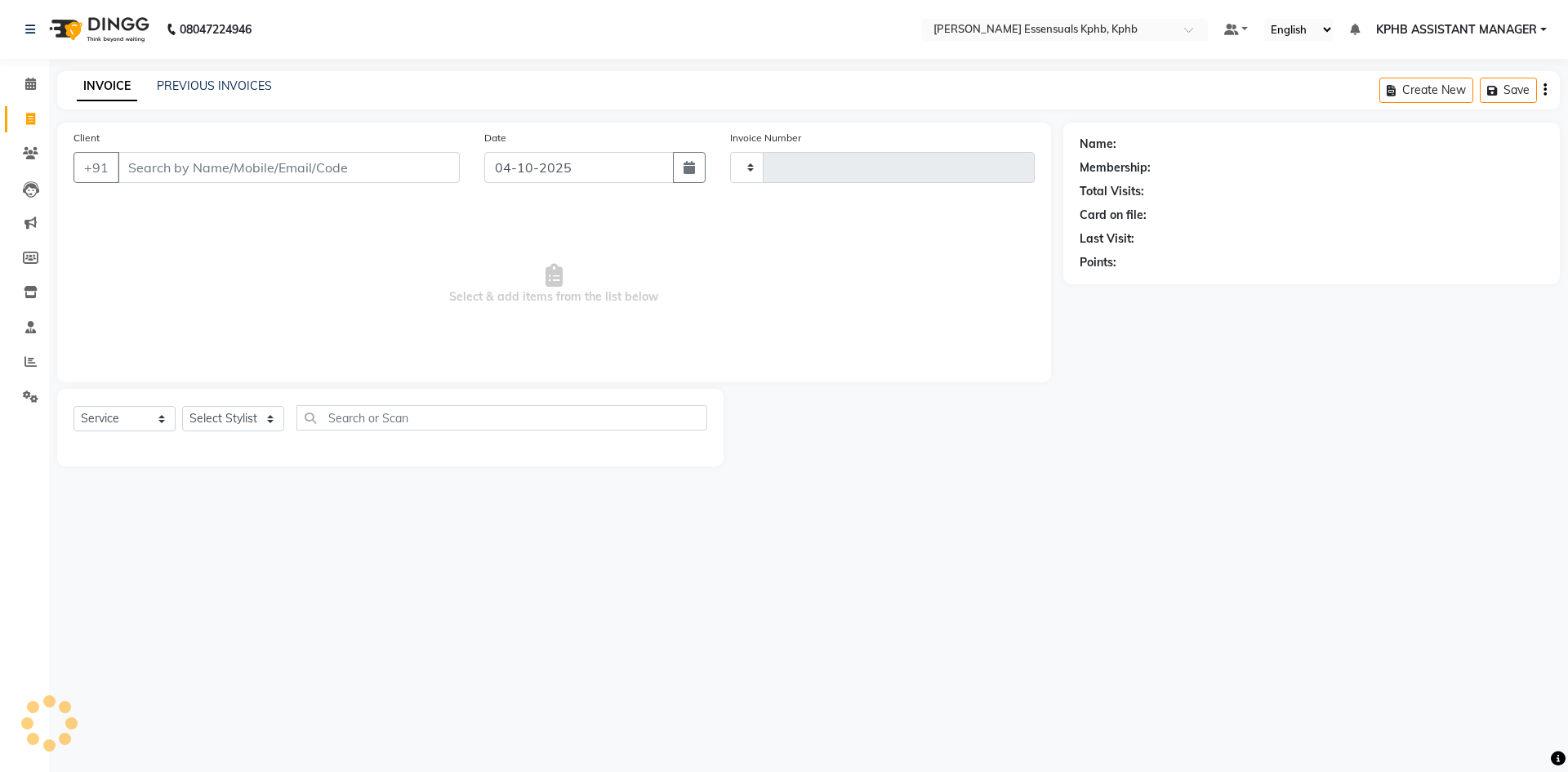
type input "1657"
select select "5938"
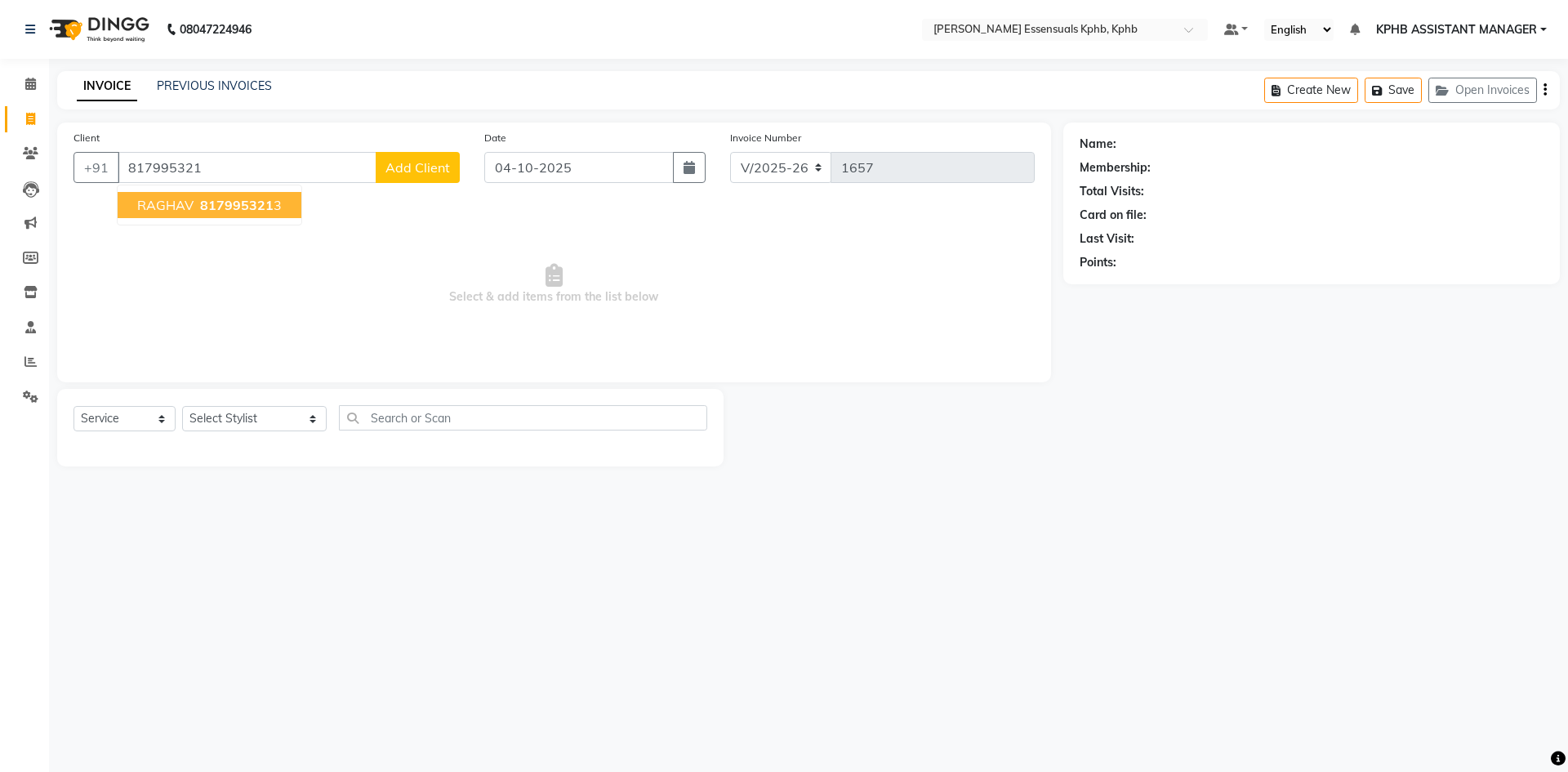
click at [214, 196] on button "RAGHAV 817995321 3" at bounding box center [209, 205] width 184 height 26
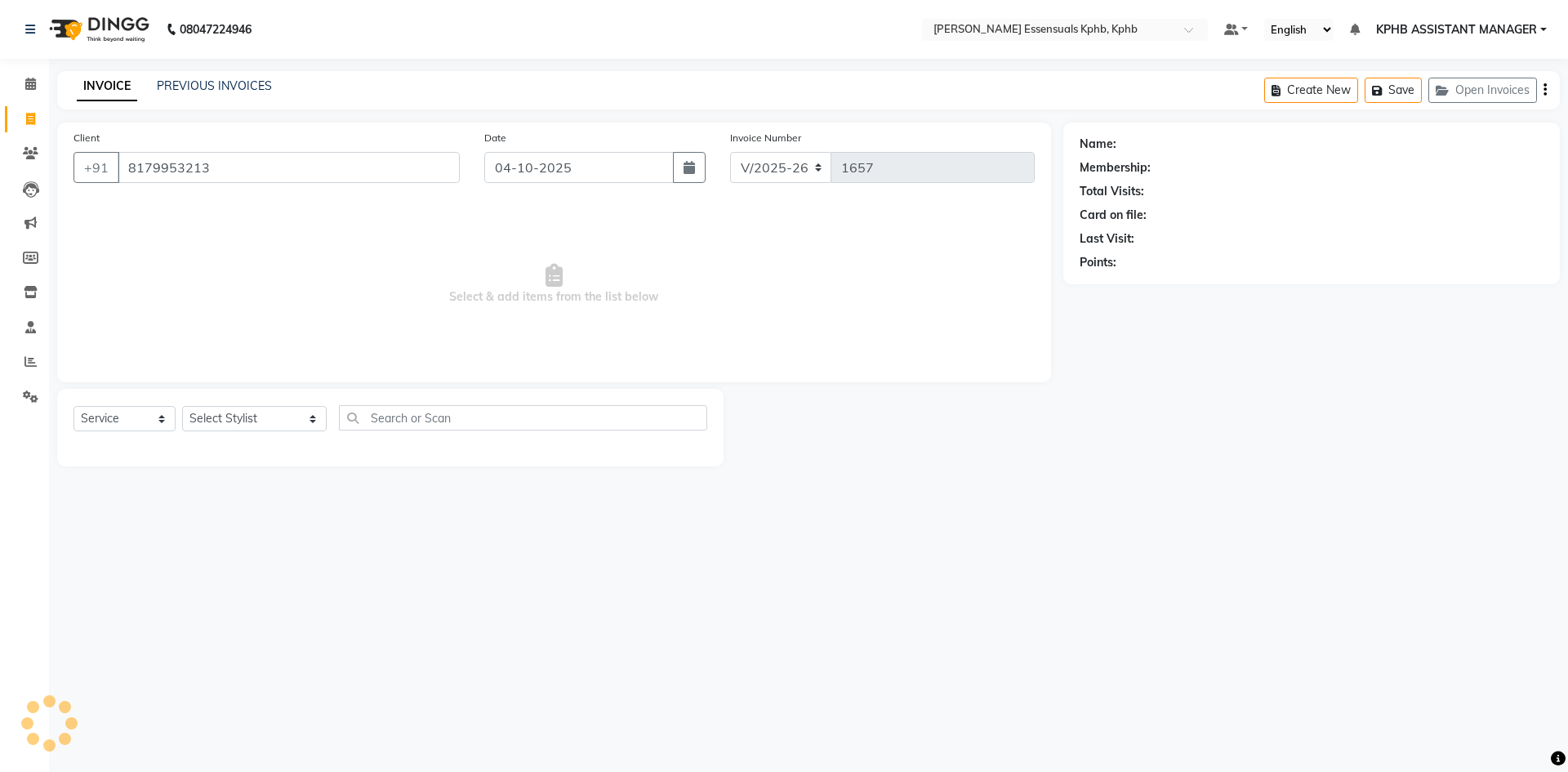
type input "8179953213"
click at [1125, 134] on div "Name: Raghav Membership: No Active Membership Total Visits: 6 Card on file: 0 L…" at bounding box center [1312, 200] width 464 height 142
click at [1151, 148] on link "Raghav" at bounding box center [1140, 144] width 40 height 17
click at [1136, 146] on link "Raghav" at bounding box center [1140, 144] width 40 height 17
click at [34, 79] on icon at bounding box center [31, 83] width 10 height 12
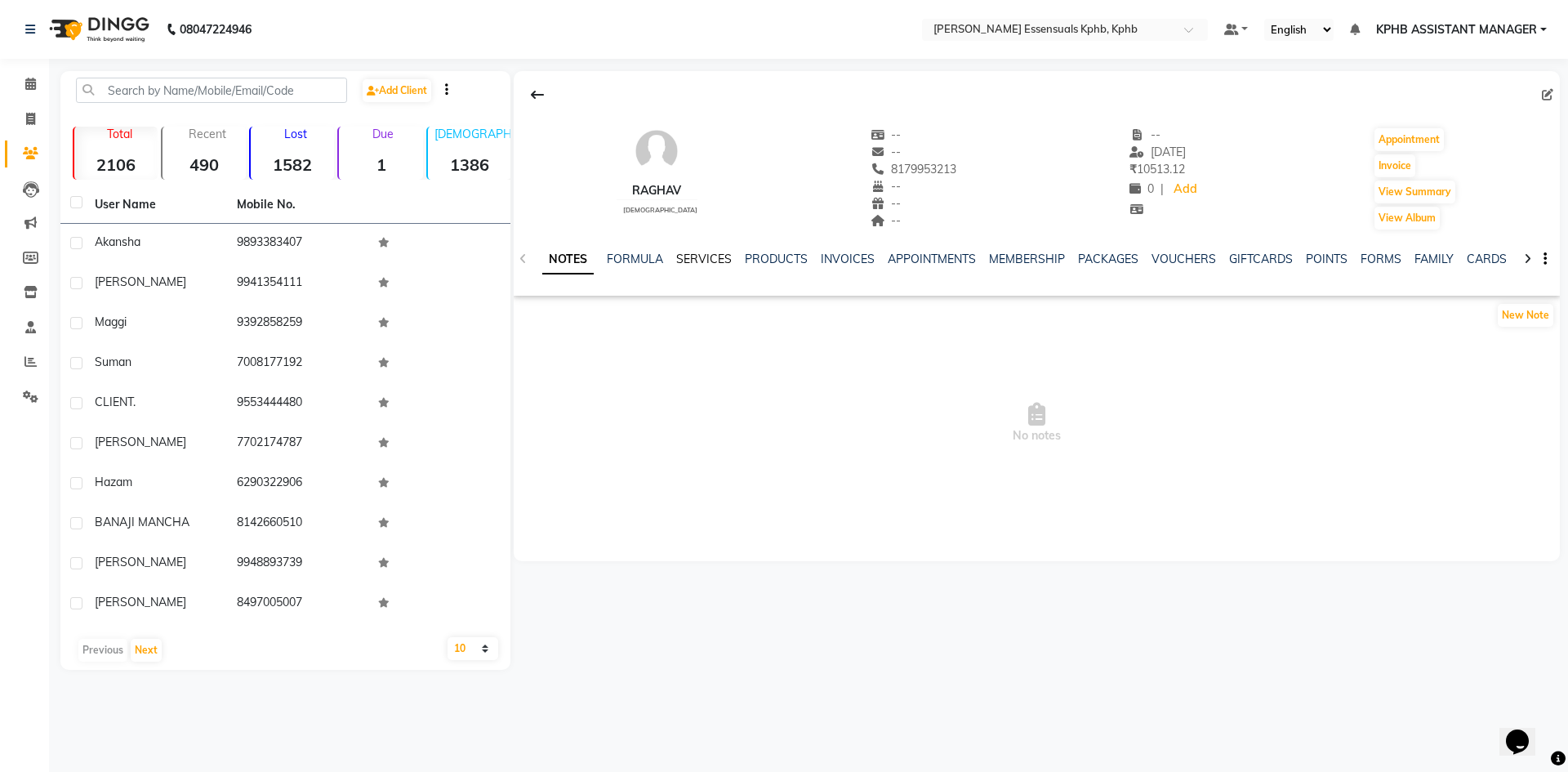
click at [697, 254] on link "SERVICES" at bounding box center [704, 259] width 55 height 14
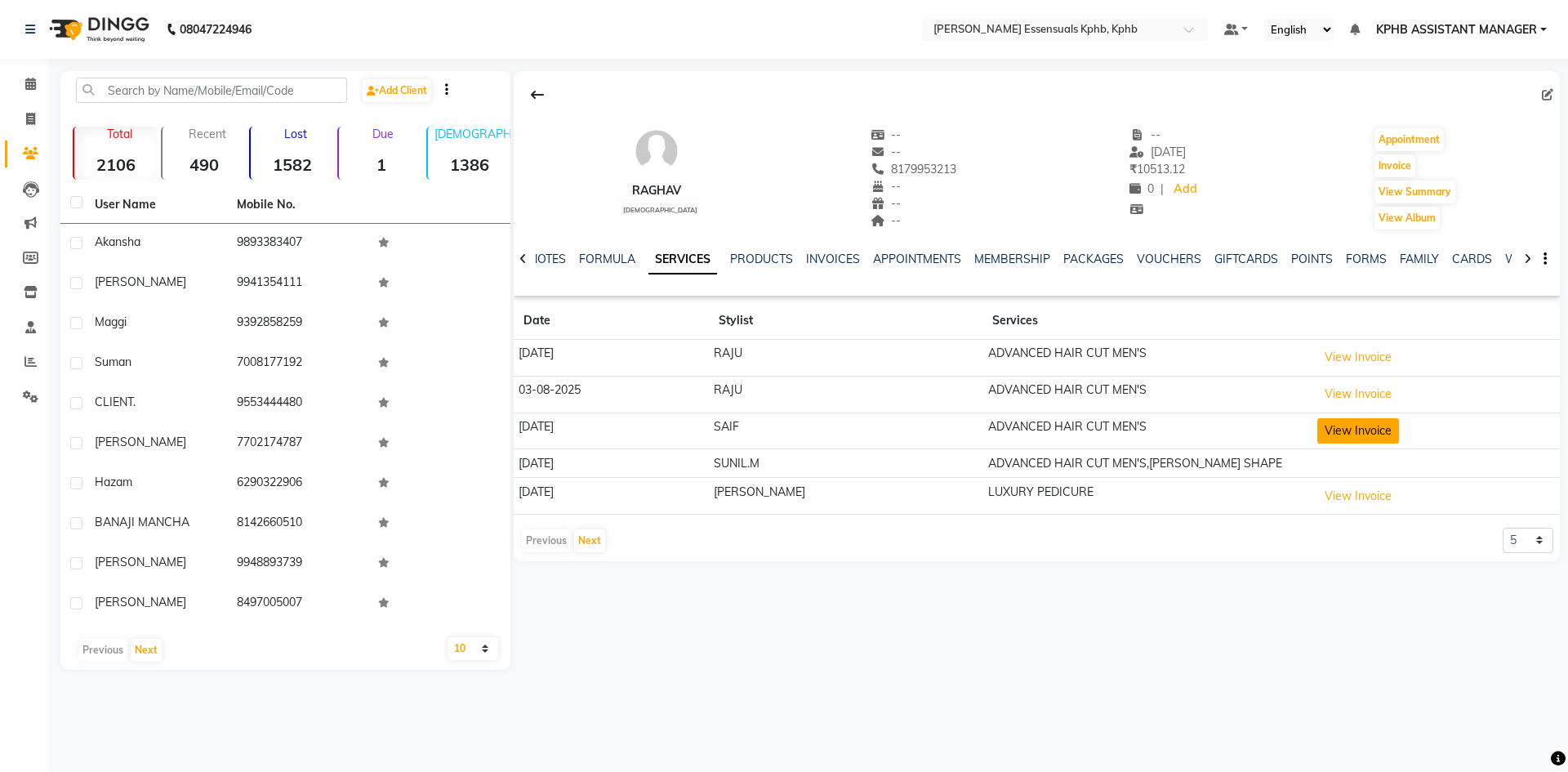
click at [1321, 432] on button "View Invoice" at bounding box center [1359, 431] width 82 height 26
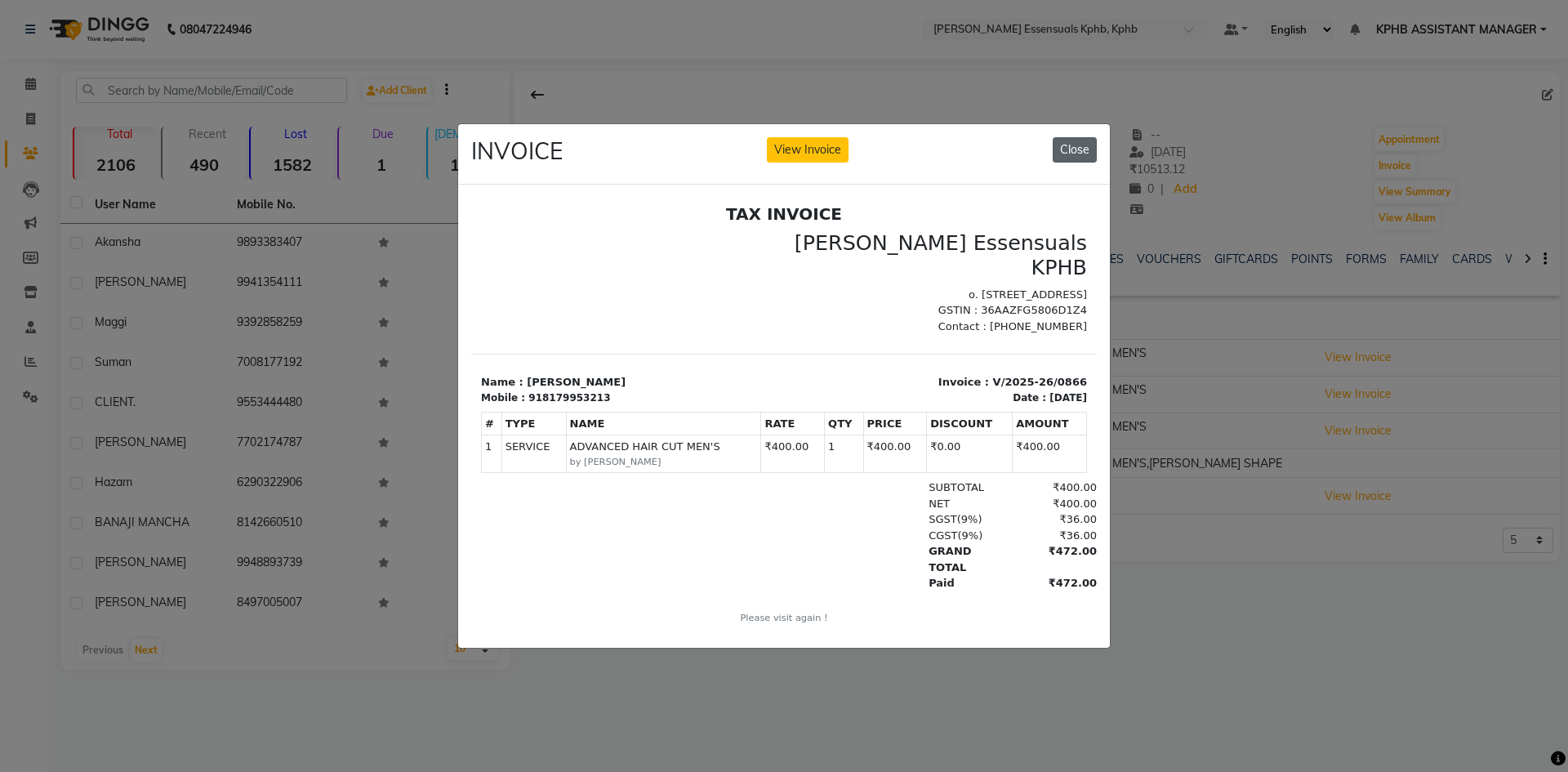
click at [1073, 139] on button "Close" at bounding box center [1075, 150] width 44 height 26
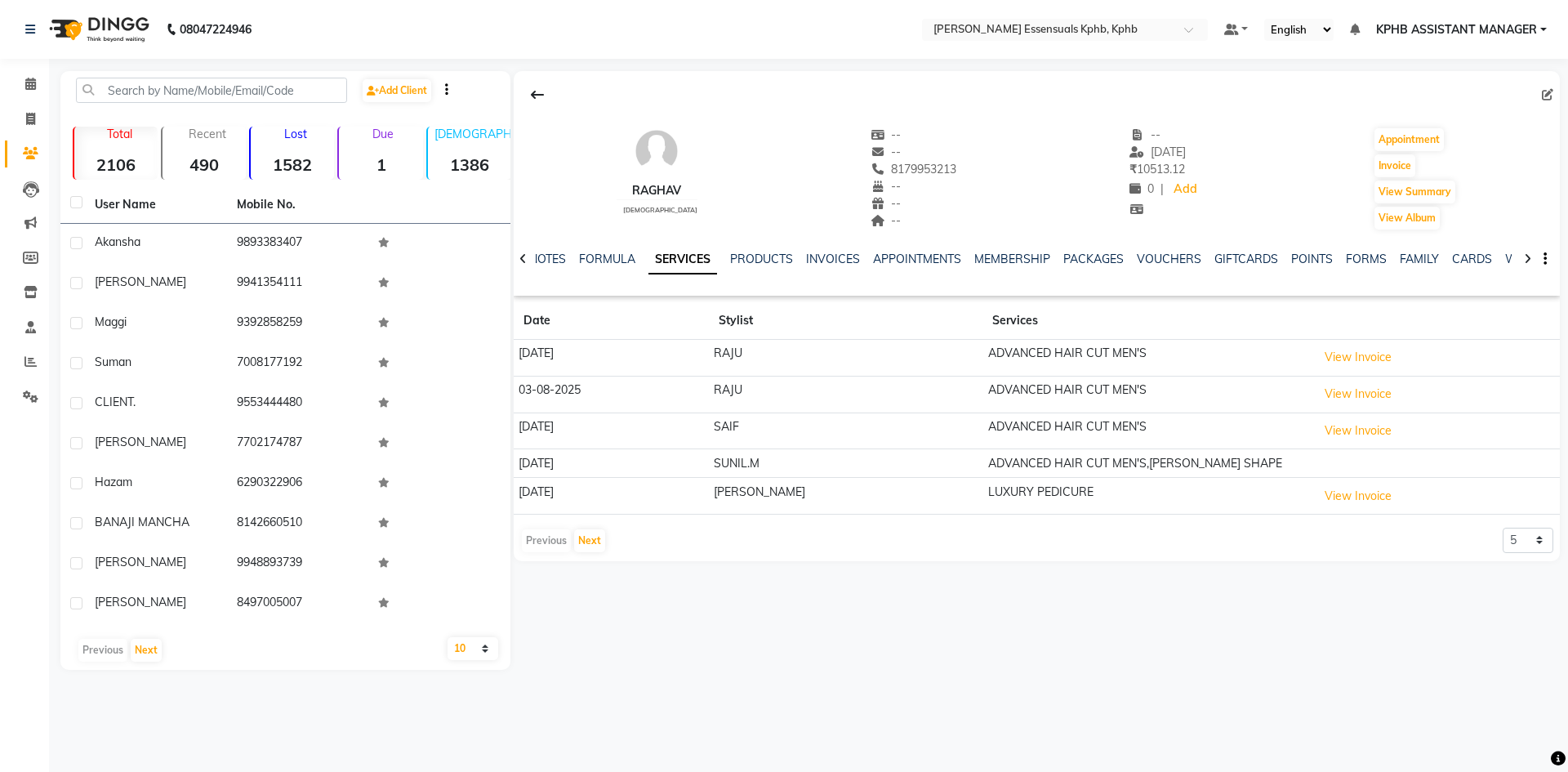
click at [588, 528] on div "Previous Next" at bounding box center [564, 540] width 87 height 26
click at [596, 540] on button "Next" at bounding box center [590, 540] width 31 height 23
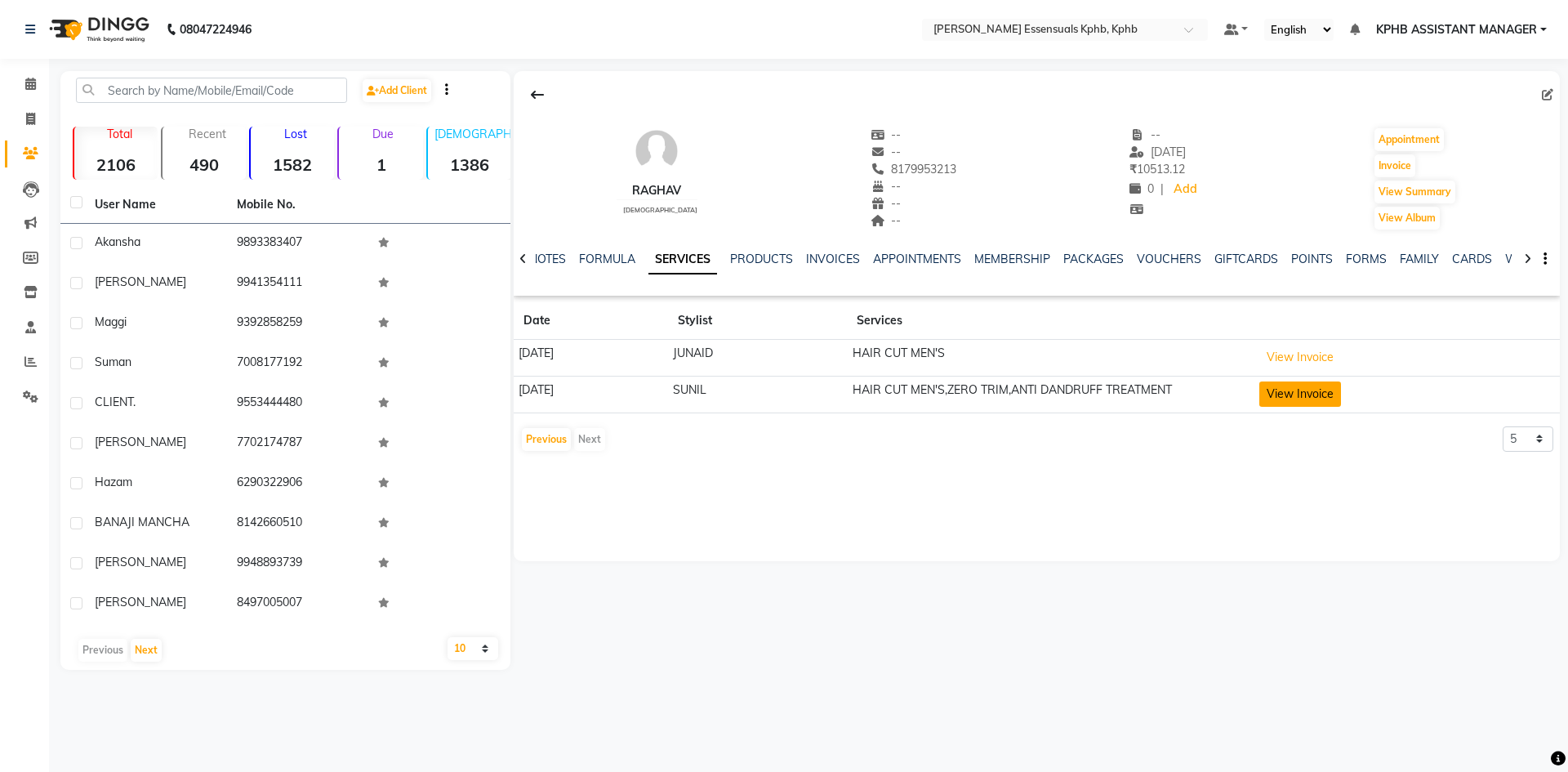
click at [1299, 385] on button "View Invoice" at bounding box center [1301, 394] width 82 height 26
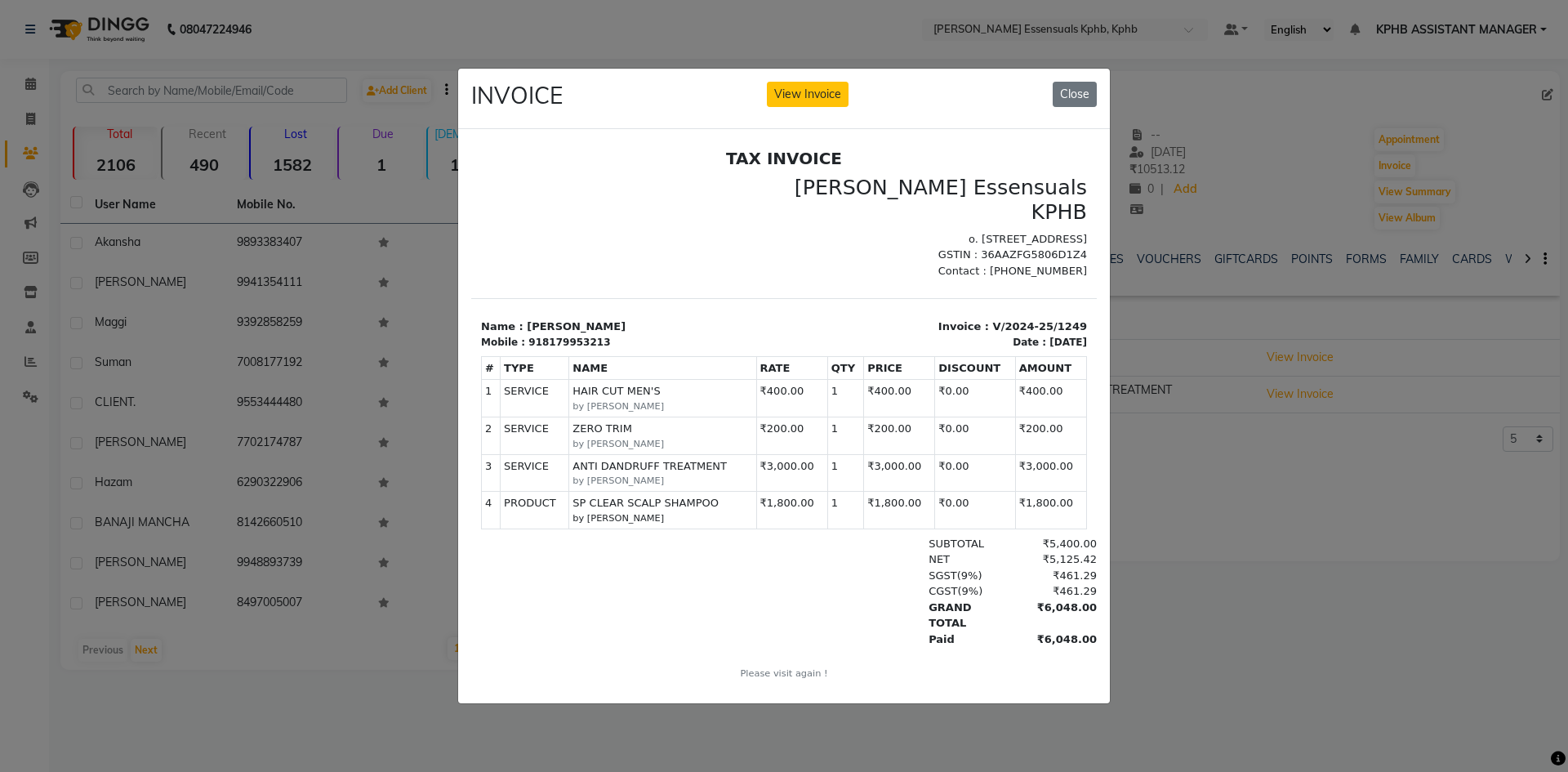
click at [1414, 507] on ngb-modal-window "INVOICE View Invoice Close" at bounding box center [784, 386] width 1568 height 772
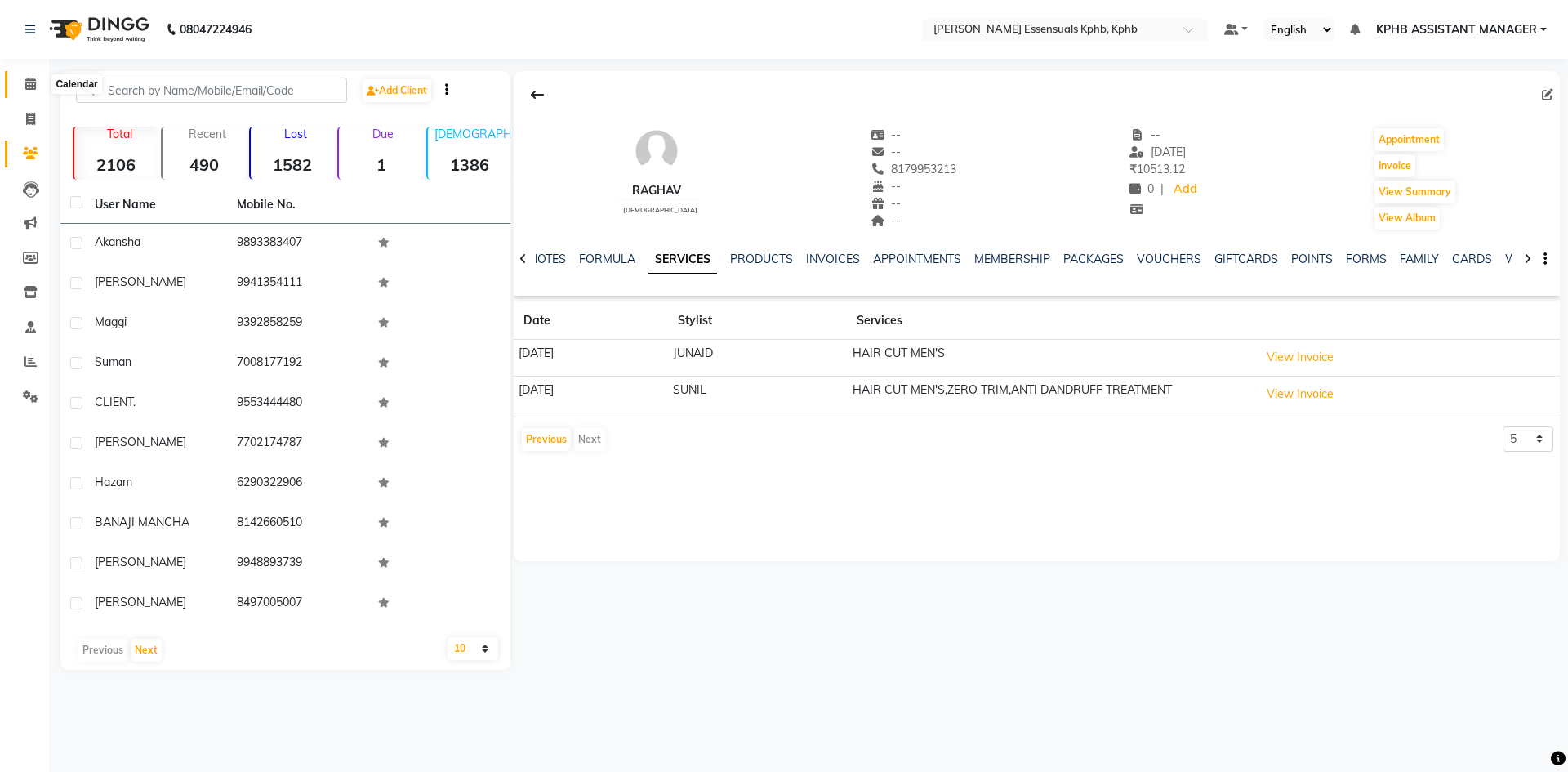
click at [21, 84] on span at bounding box center [31, 84] width 29 height 19
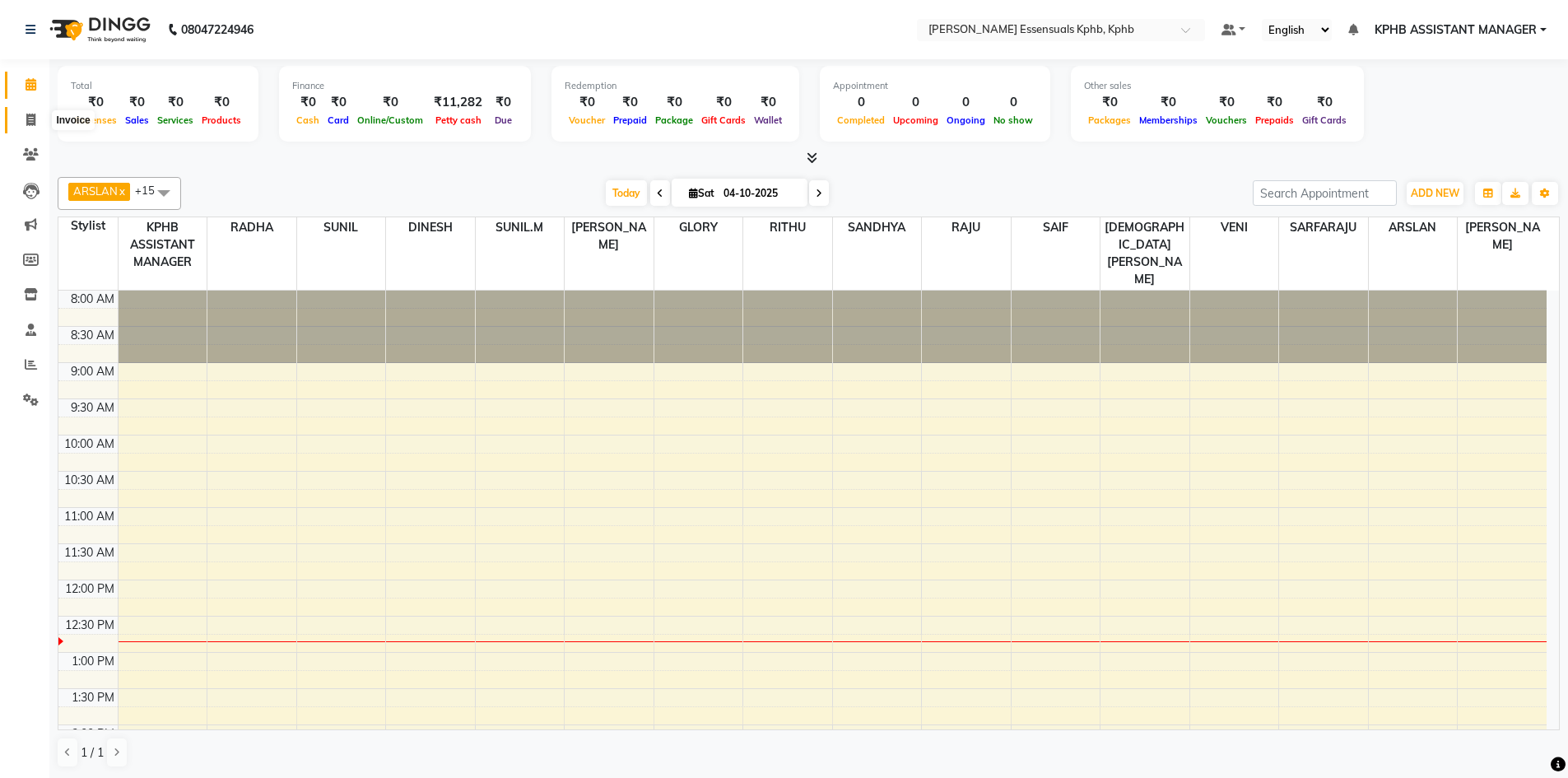
click at [24, 124] on span at bounding box center [31, 121] width 29 height 19
select select "service"
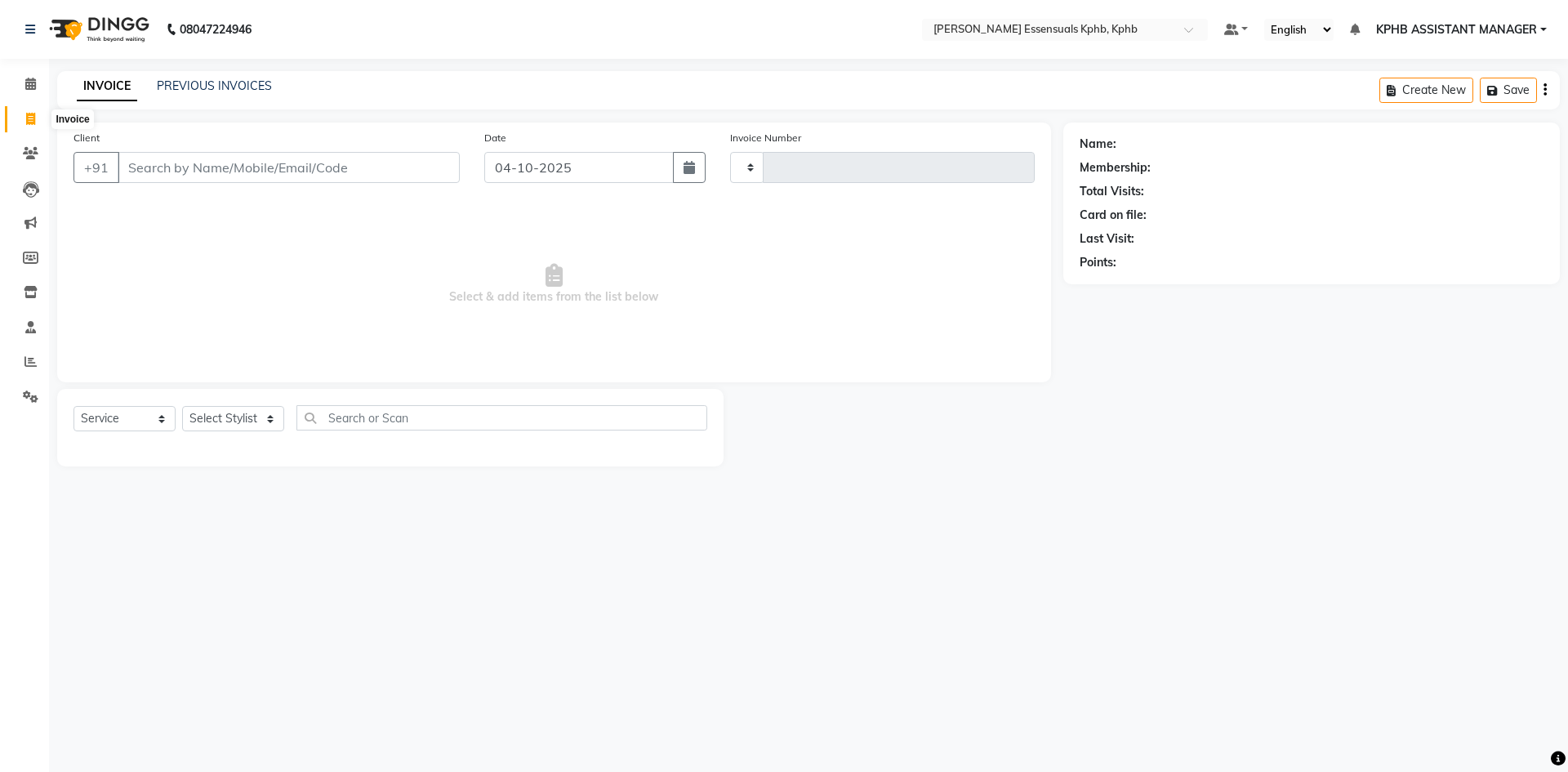
type input "1657"
select select "5938"
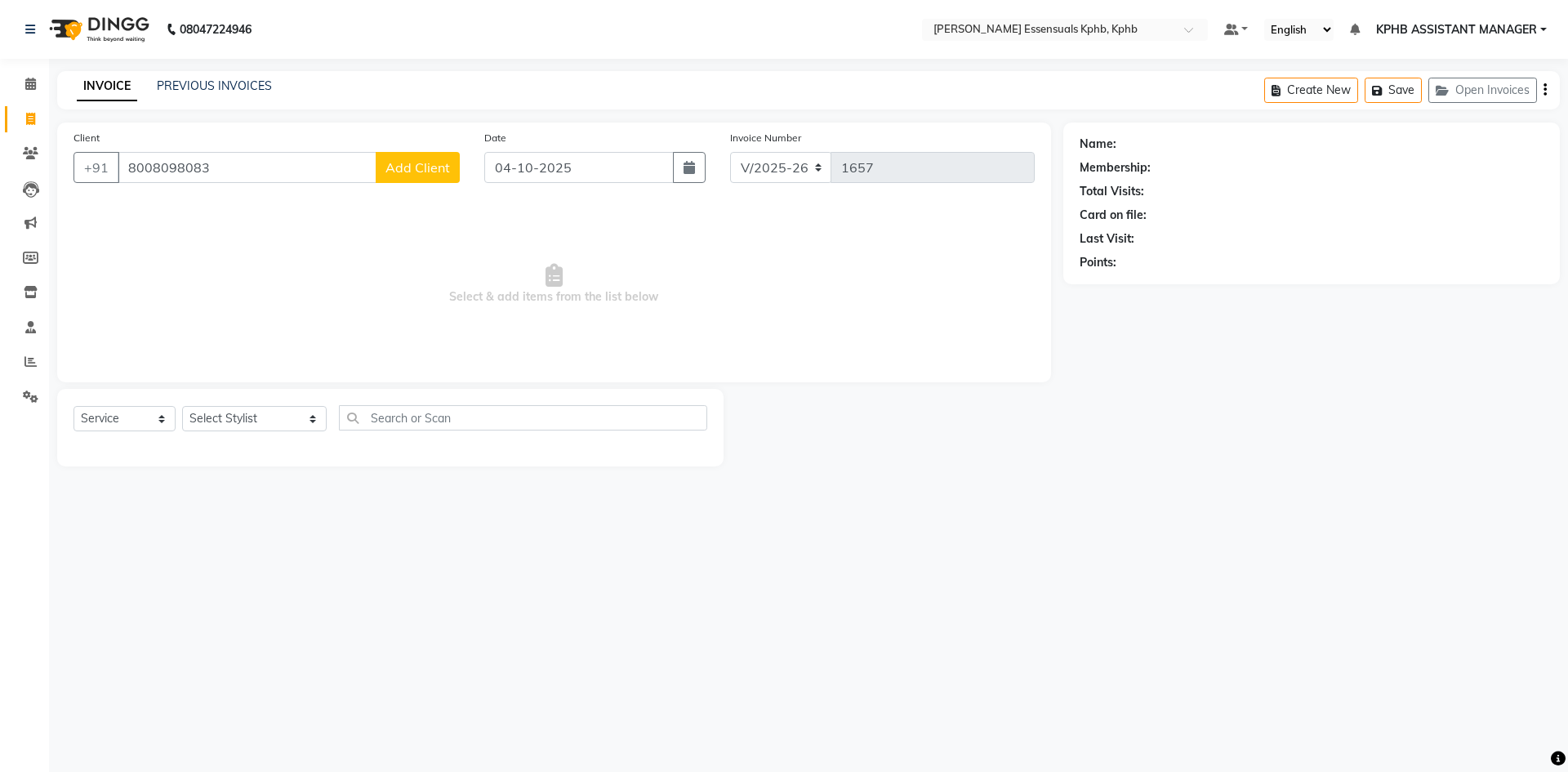
click at [149, 163] on input "8008098083" at bounding box center [247, 167] width 259 height 31
click at [217, 167] on input "8008098083" at bounding box center [247, 167] width 259 height 31
drag, startPoint x: 251, startPoint y: 168, endPoint x: 0, endPoint y: 113, distance: 257.0
click at [0, 113] on app-home "08047224946 Select Location × Toni&guy Essensuals Kphb, Kphb Default Panel My P…" at bounding box center [784, 245] width 1568 height 491
click at [253, 175] on input "8008098083" at bounding box center [247, 167] width 259 height 31
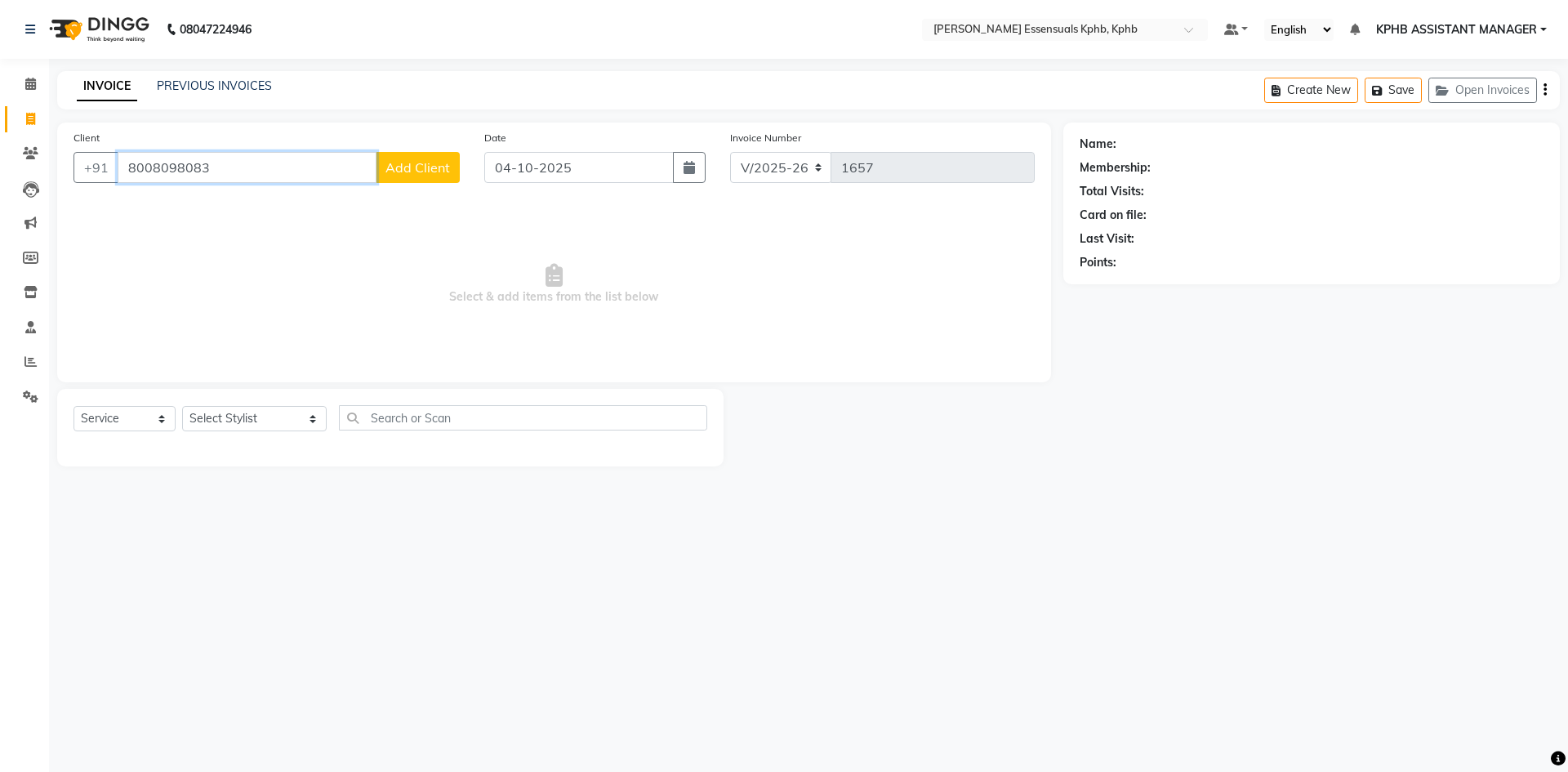
drag, startPoint x: 157, startPoint y: 165, endPoint x: 459, endPoint y: 180, distance: 302.4
click at [459, 180] on div "+91 8008098083 Add Client" at bounding box center [266, 167] width 386 height 31
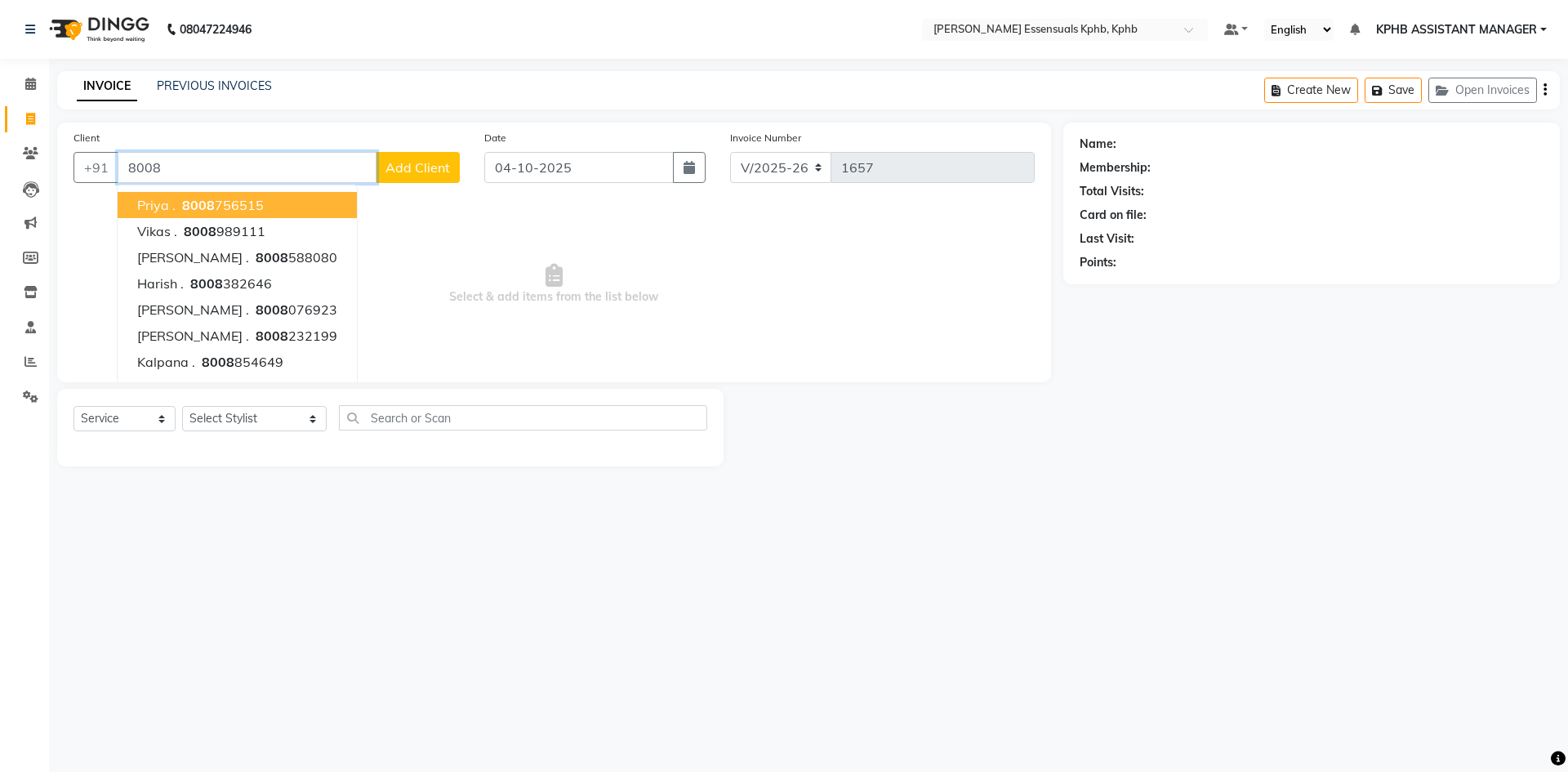
paste input "8008098083"
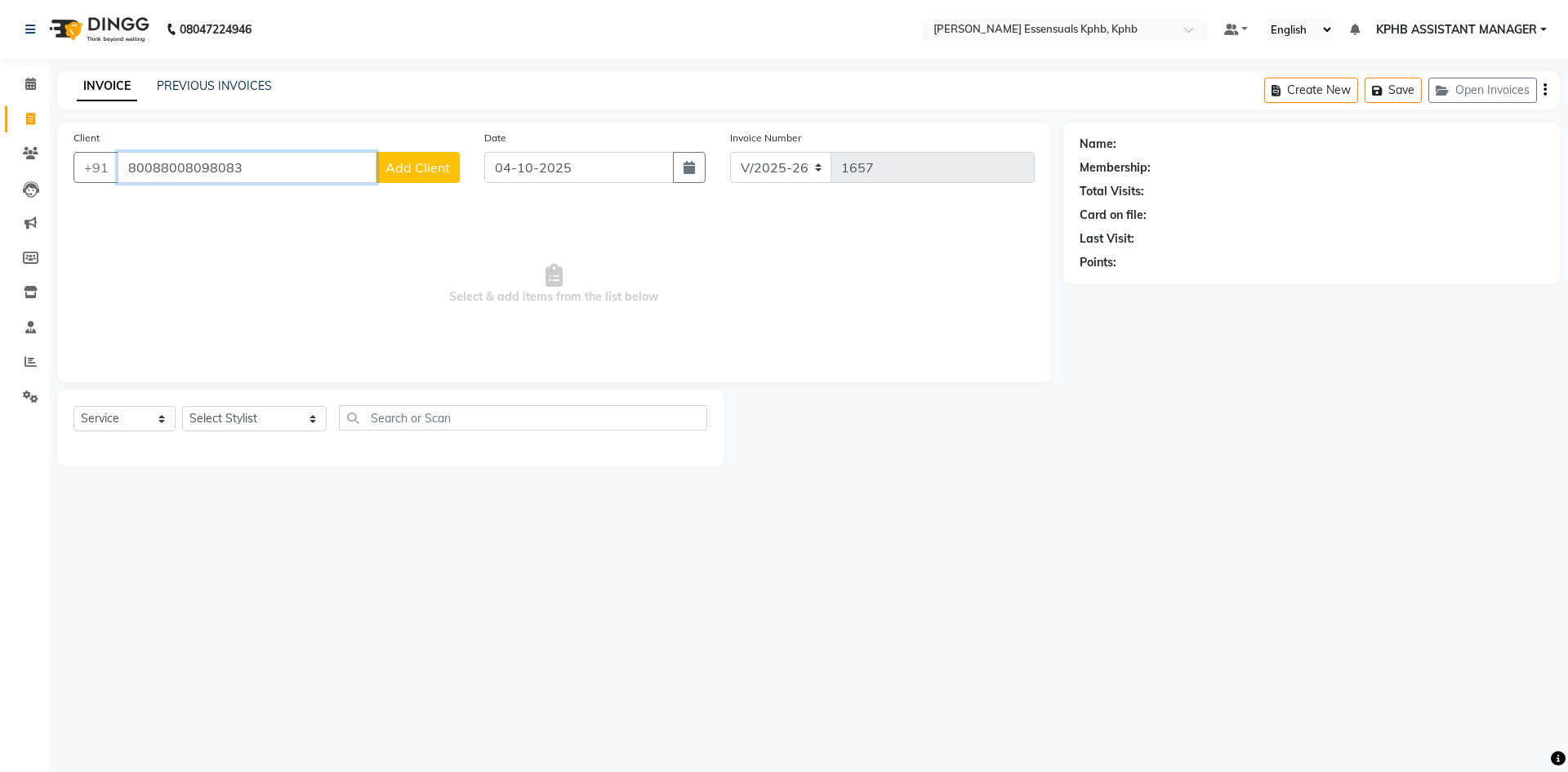
click at [174, 167] on input "80088008098083" at bounding box center [247, 167] width 259 height 31
click at [155, 164] on input "80088008098083" at bounding box center [247, 167] width 259 height 31
type input "8008098083"
click at [26, 86] on icon at bounding box center [31, 83] width 10 height 12
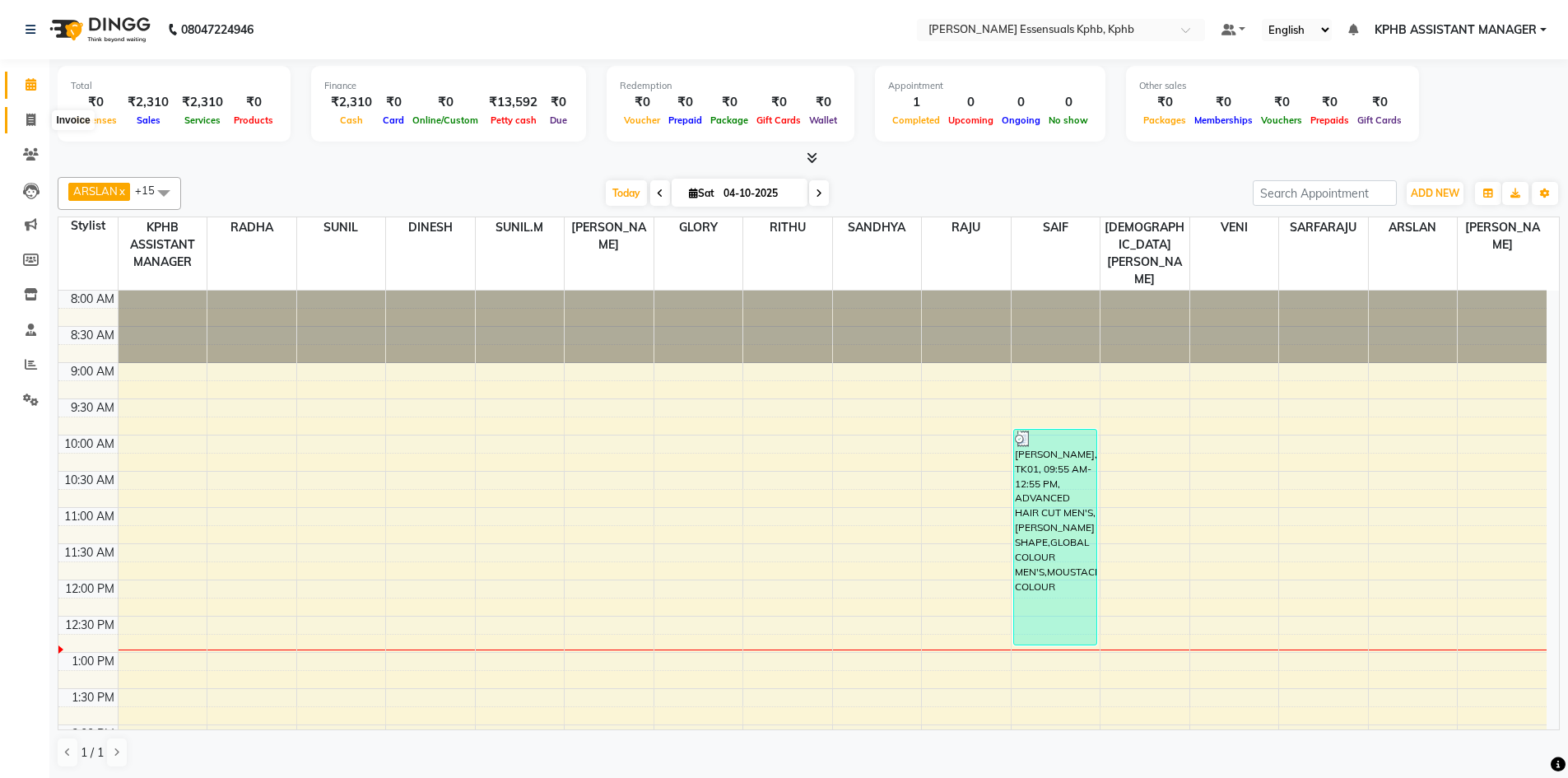
click at [36, 120] on span at bounding box center [31, 121] width 29 height 19
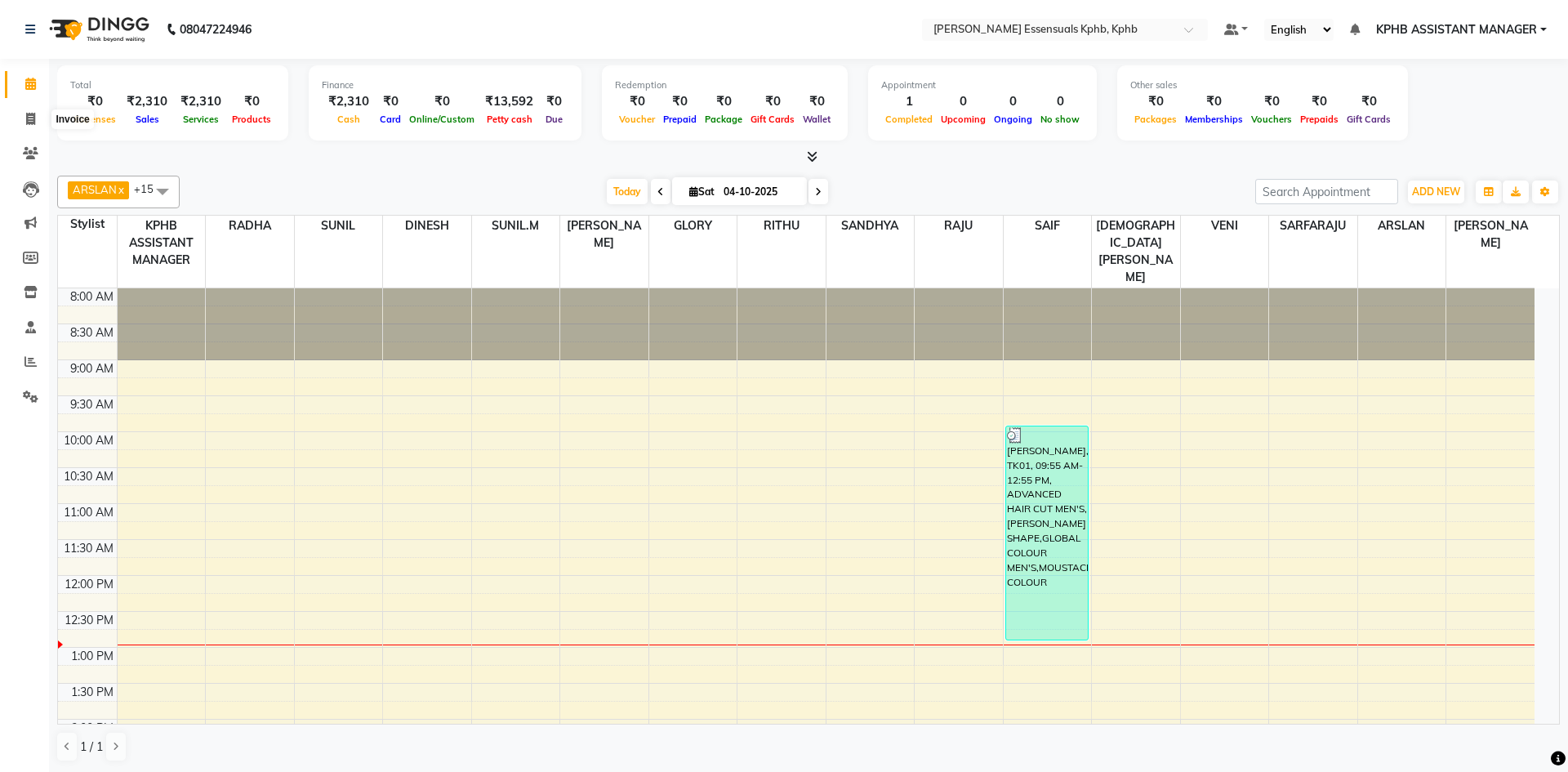
select select "5938"
select select "service"
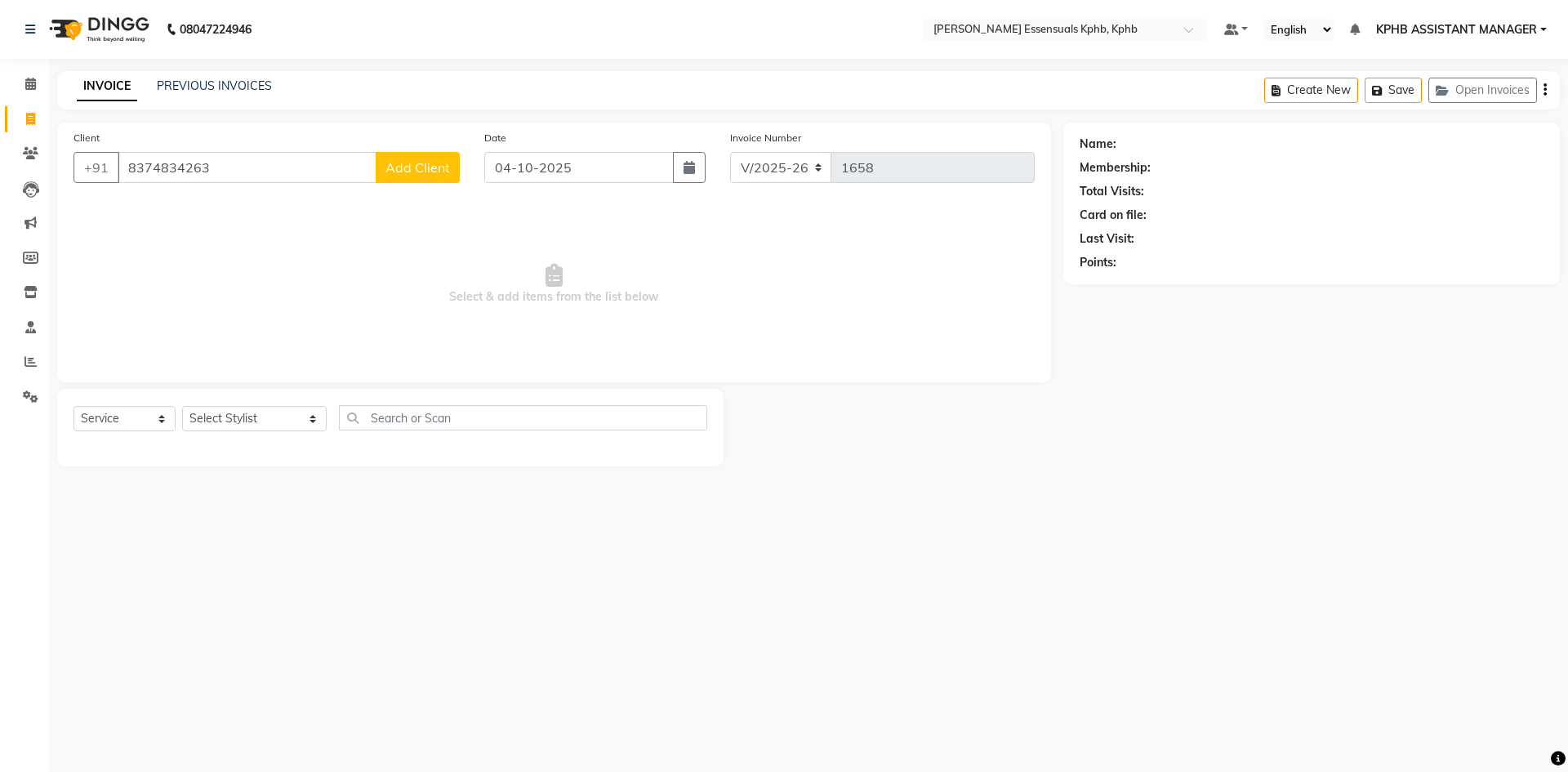
type input "8374834263"
click at [29, 83] on icon at bounding box center [31, 83] width 10 height 12
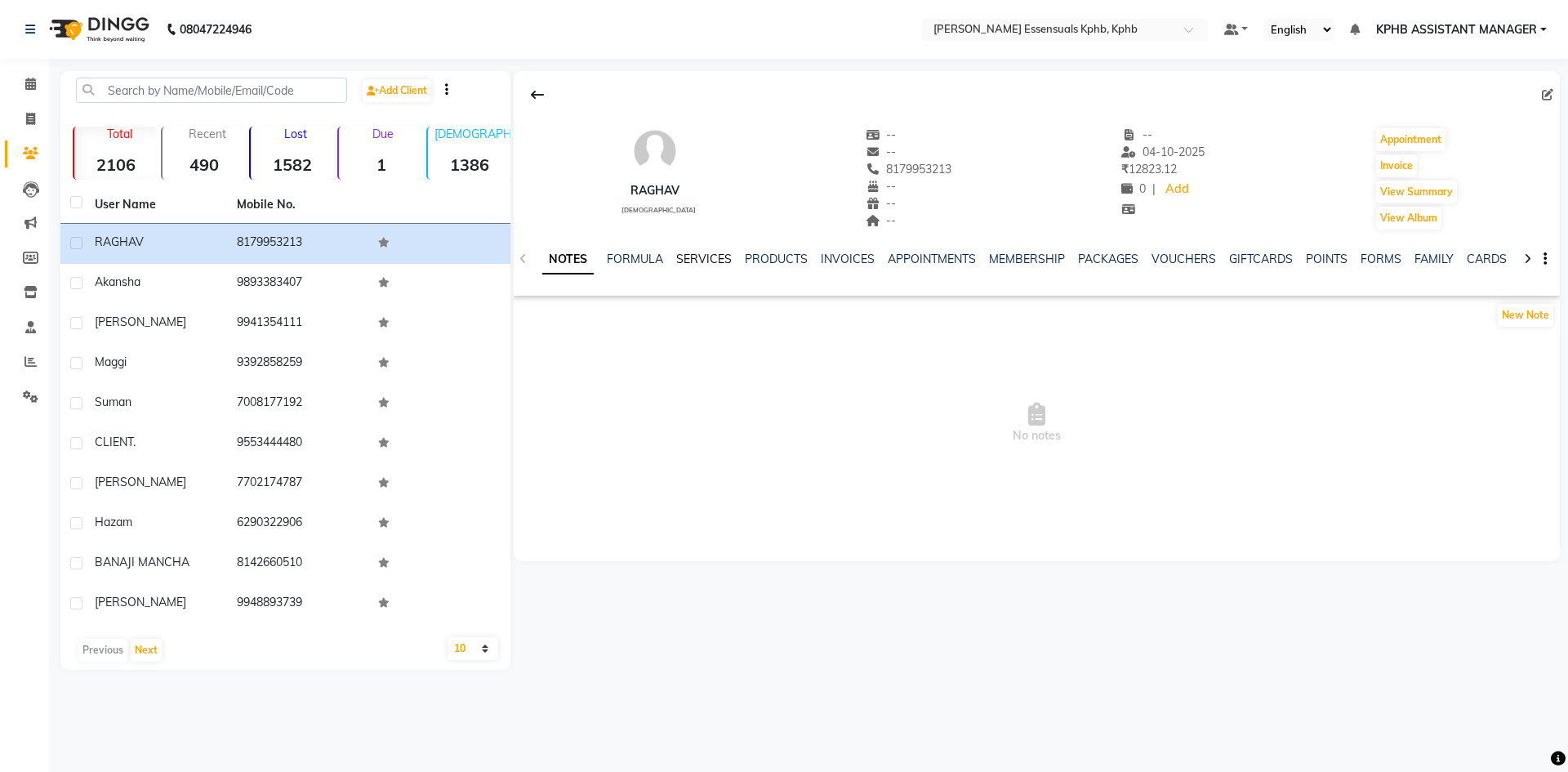
click at [698, 255] on link "SERVICES" at bounding box center [704, 259] width 55 height 14
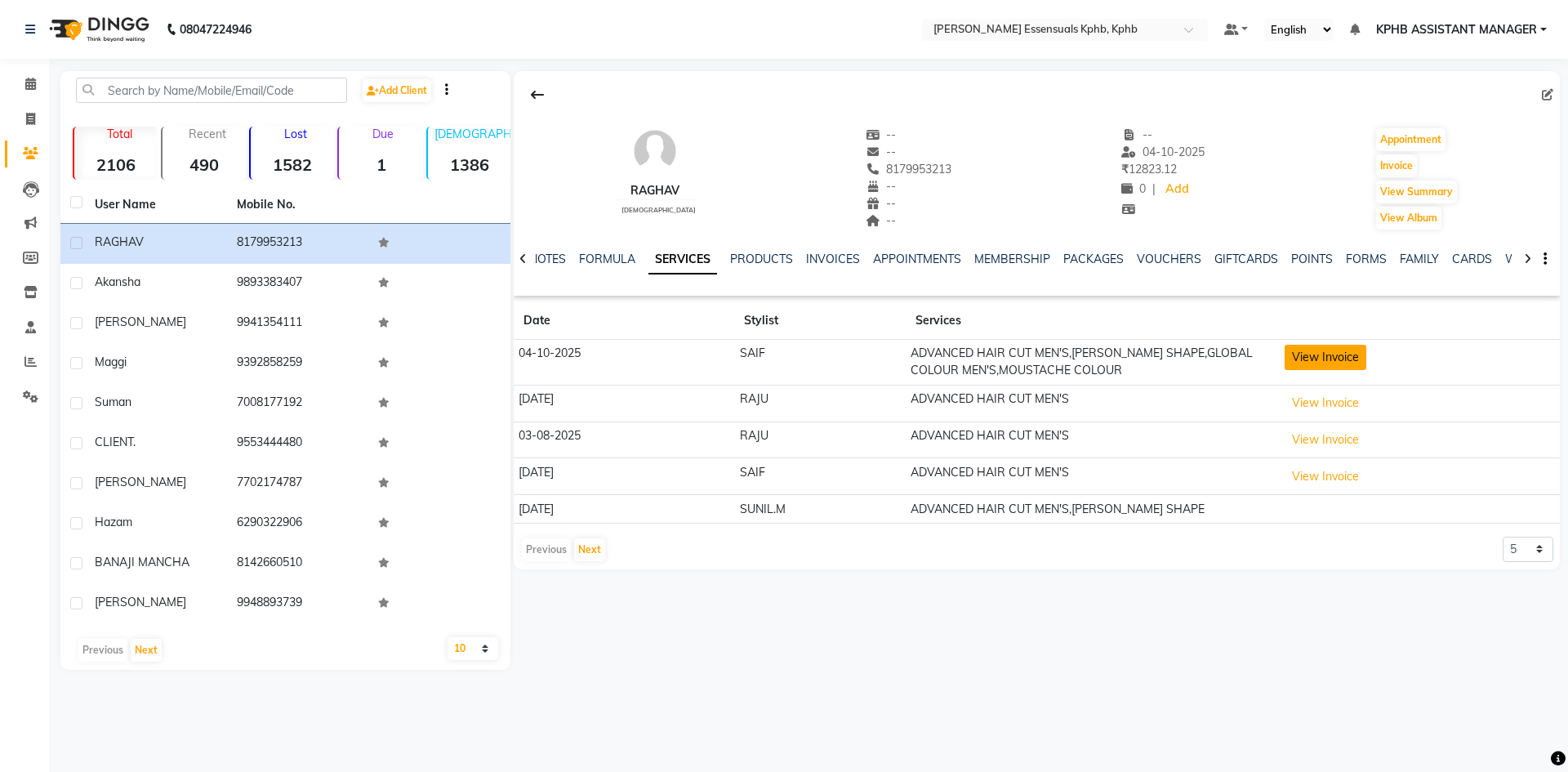
click at [1331, 353] on button "View Invoice" at bounding box center [1325, 357] width 82 height 26
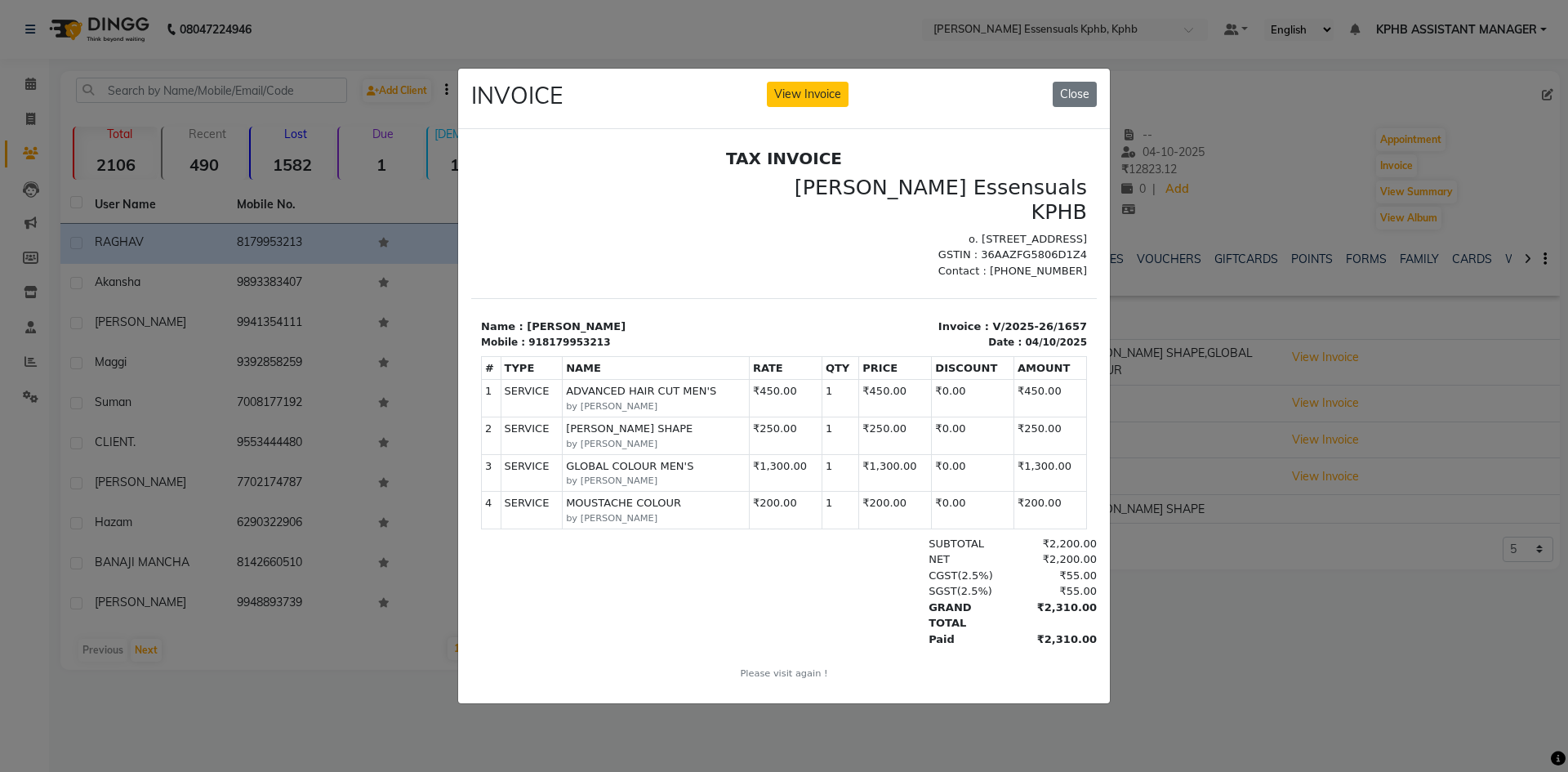
click at [1246, 636] on ngb-modal-window "INVOICE View Invoice Close" at bounding box center [784, 386] width 1568 height 772
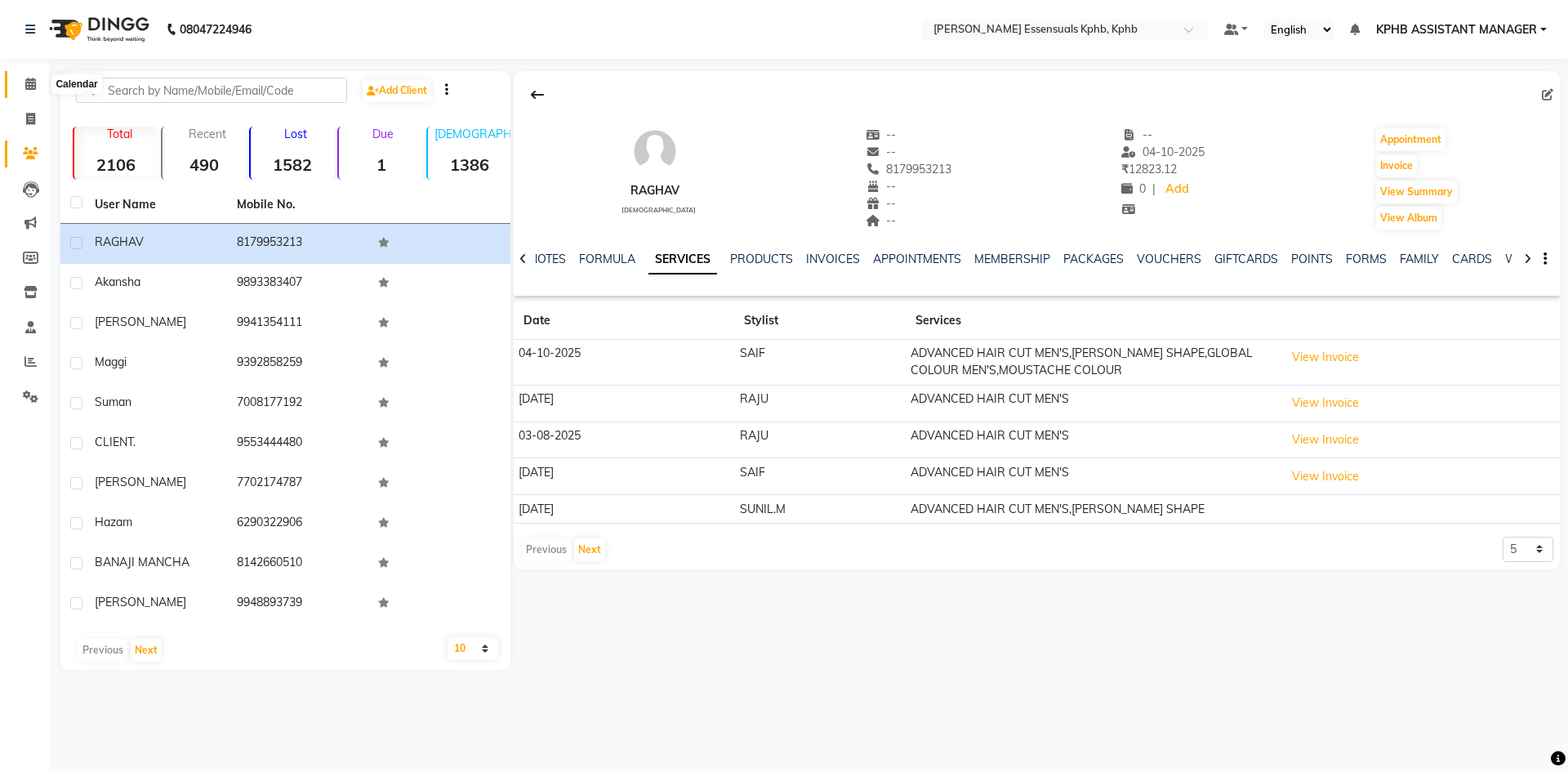
click at [21, 92] on span at bounding box center [31, 84] width 29 height 19
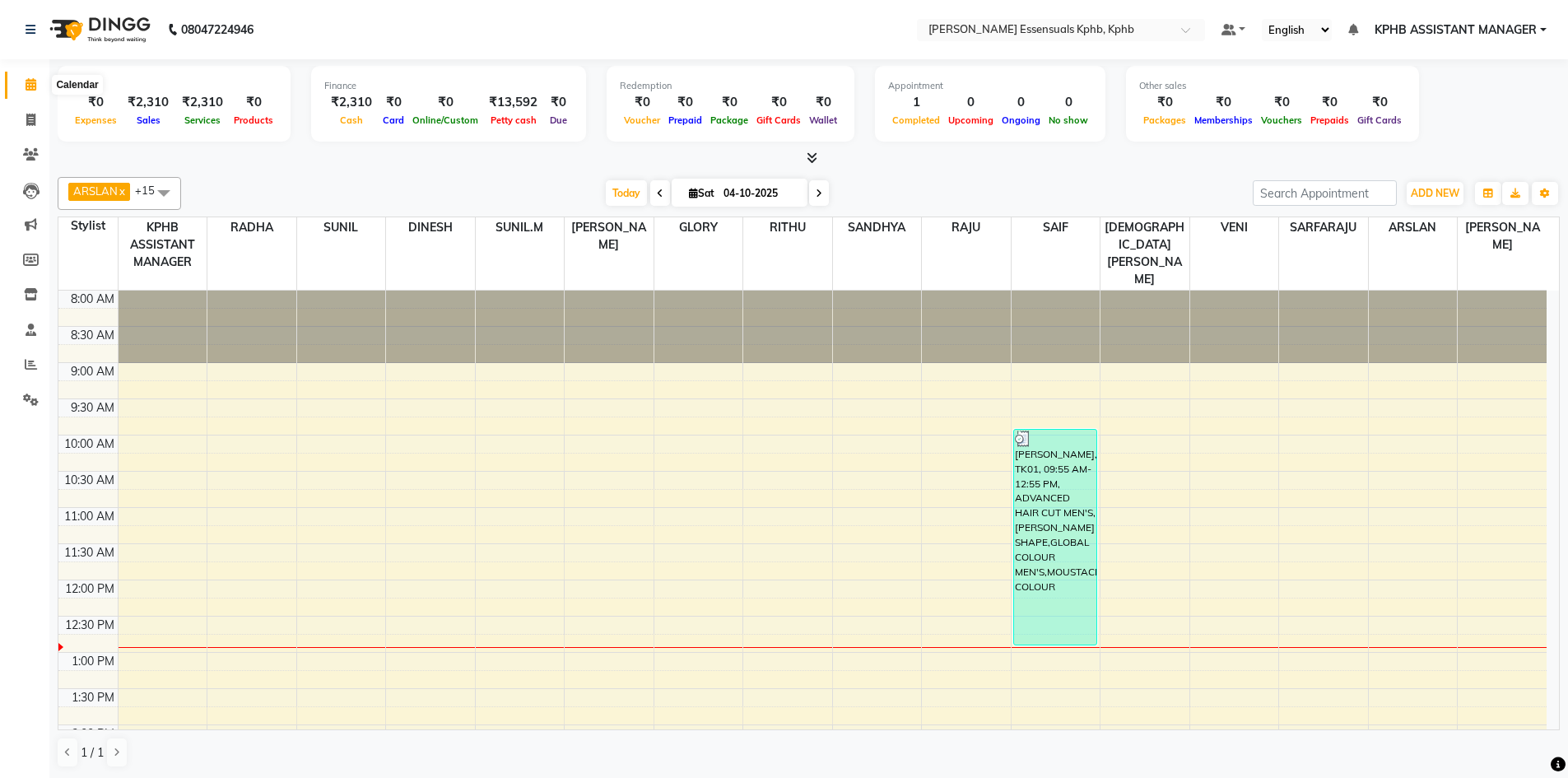
click at [24, 80] on span at bounding box center [31, 85] width 29 height 19
